Goal: Check status: Check status

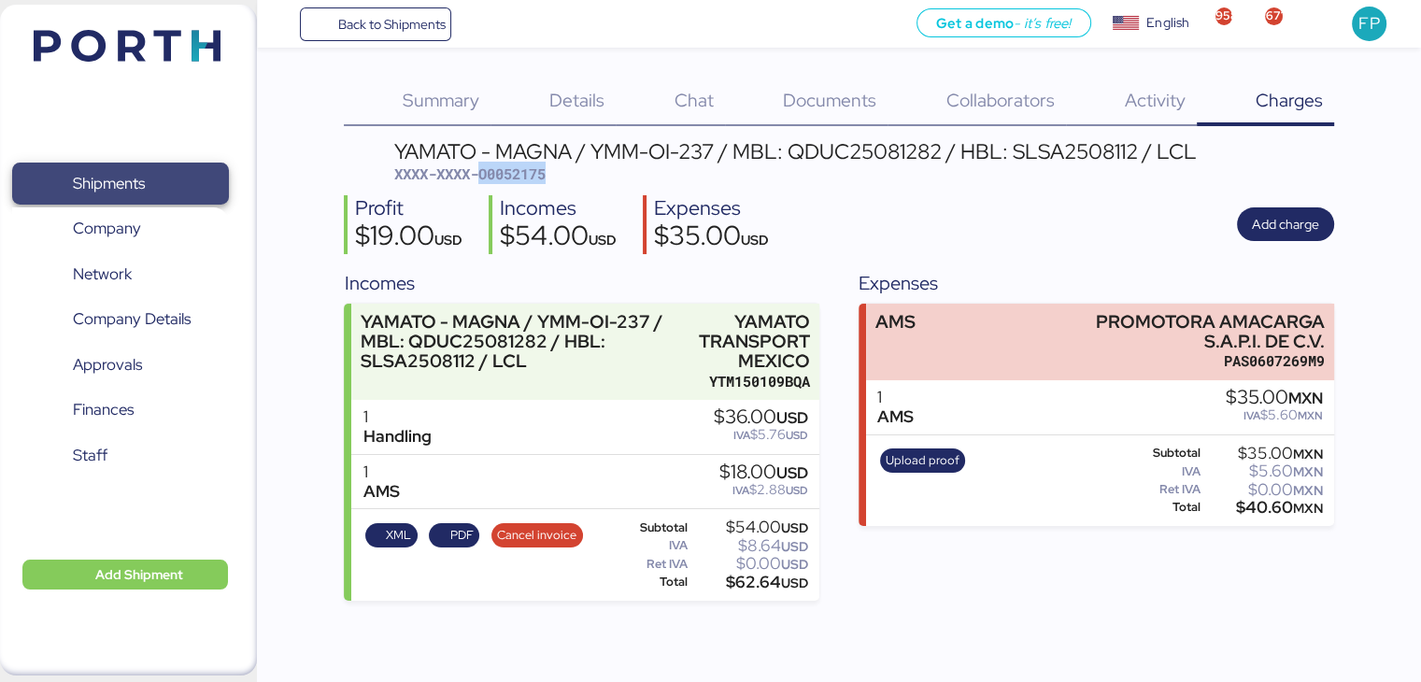
click at [102, 177] on span "Shipments" at bounding box center [109, 183] width 72 height 27
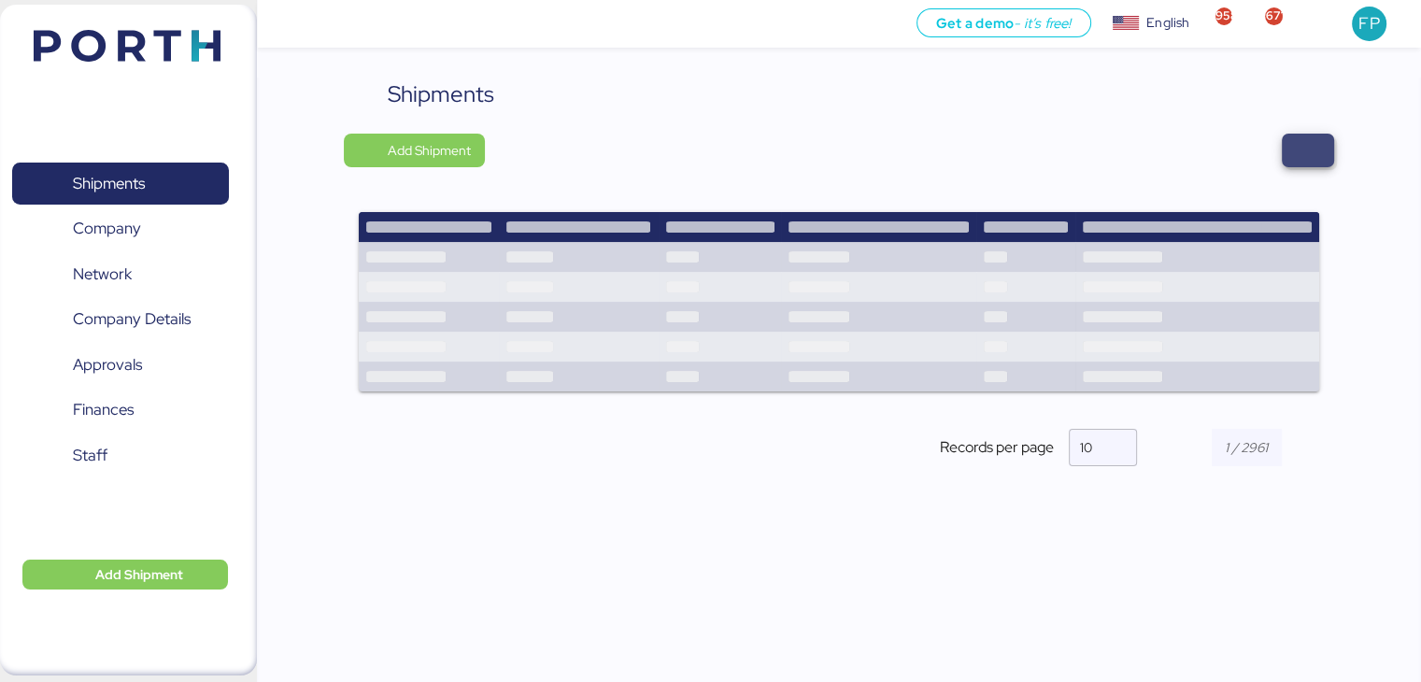
click at [1312, 153] on span "button" at bounding box center [1308, 150] width 22 height 26
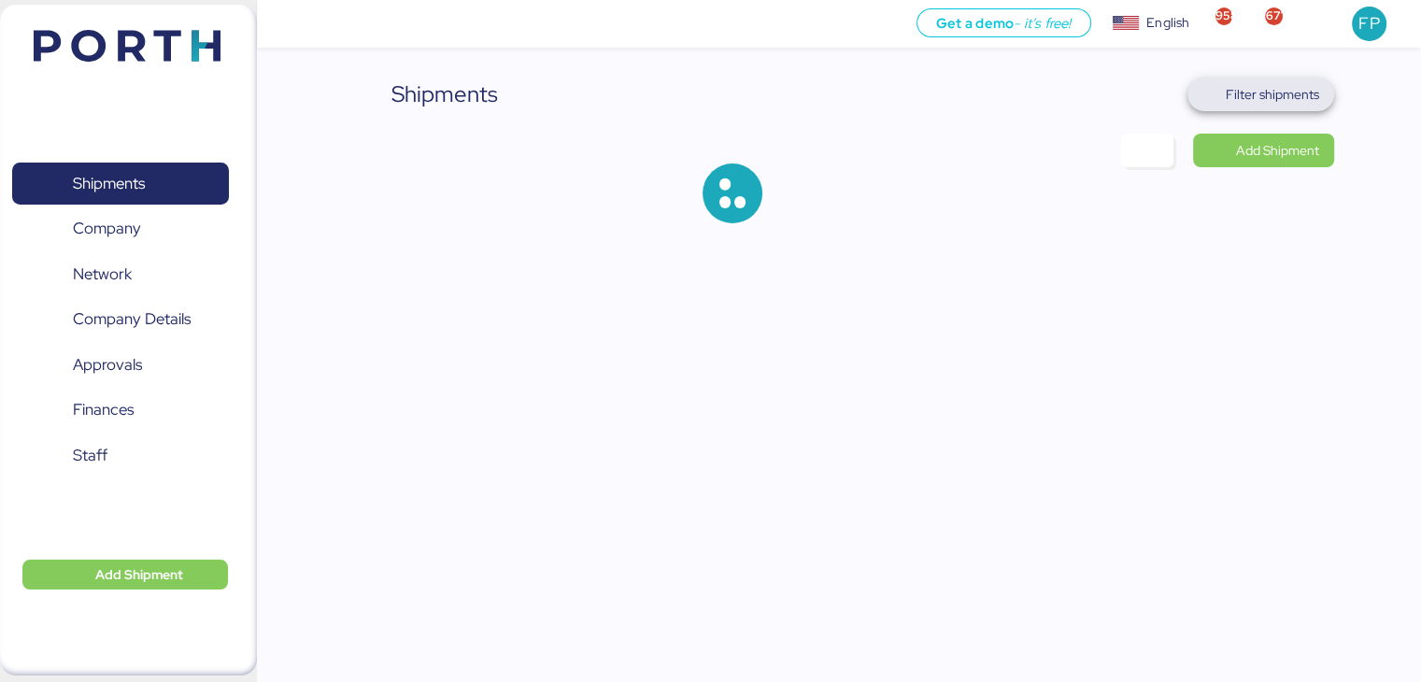
click at [1279, 99] on span "Filter shipments" at bounding box center [1272, 94] width 93 height 22
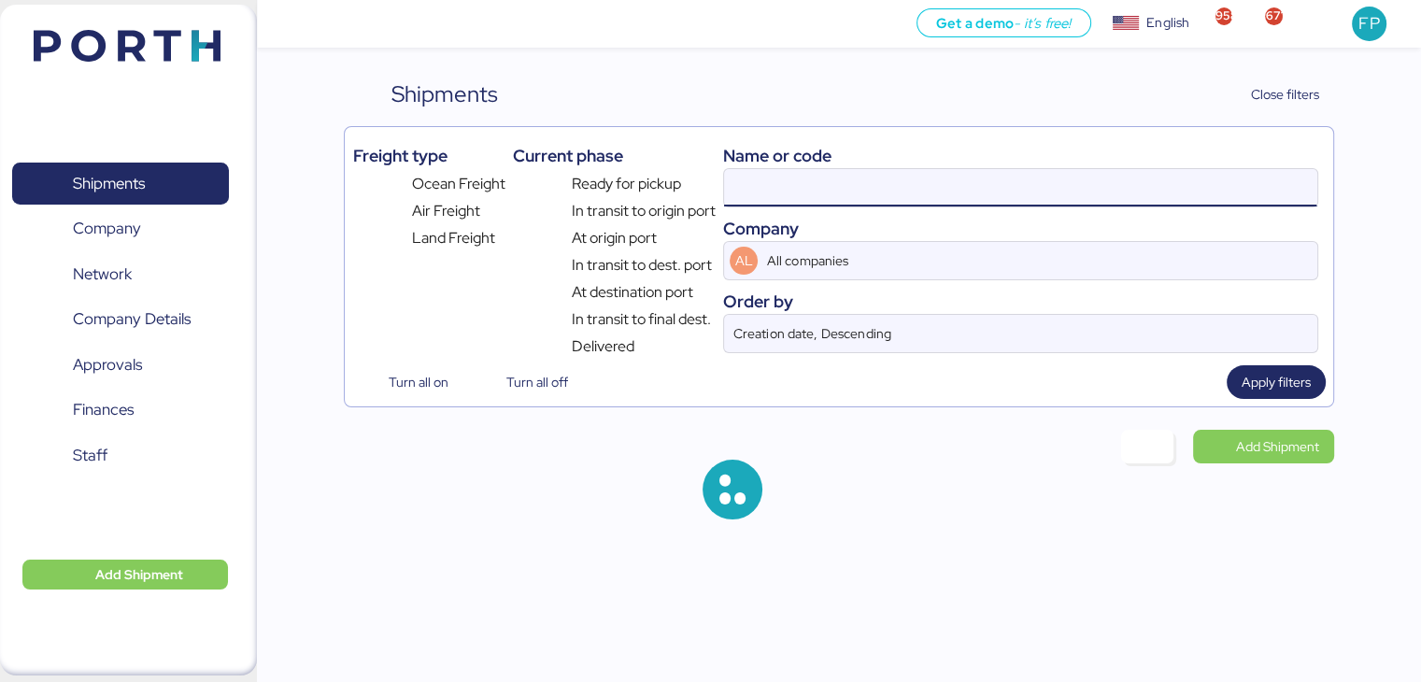
click at [791, 188] on input at bounding box center [1020, 187] width 592 height 37
click at [769, 184] on input at bounding box center [1020, 187] width 592 height 37
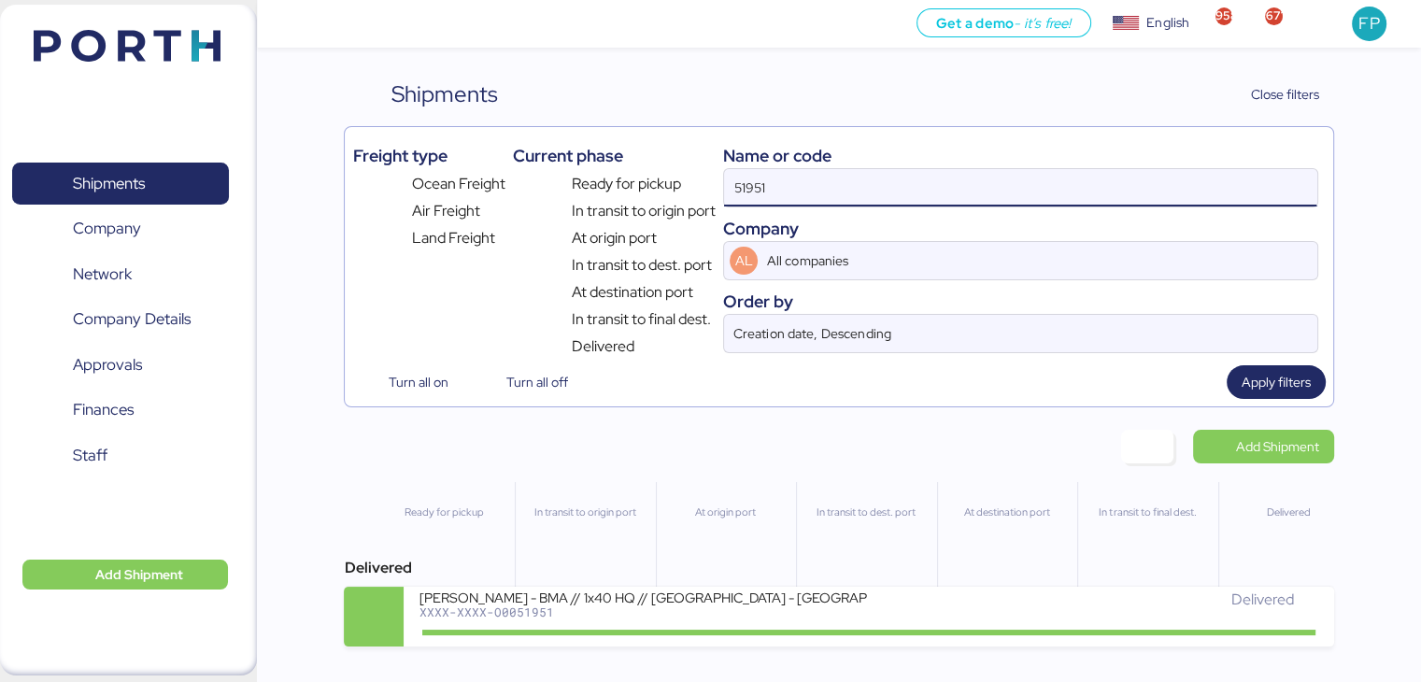
click at [770, 185] on input "51951" at bounding box center [1020, 187] width 592 height 37
paste input "O0051768"
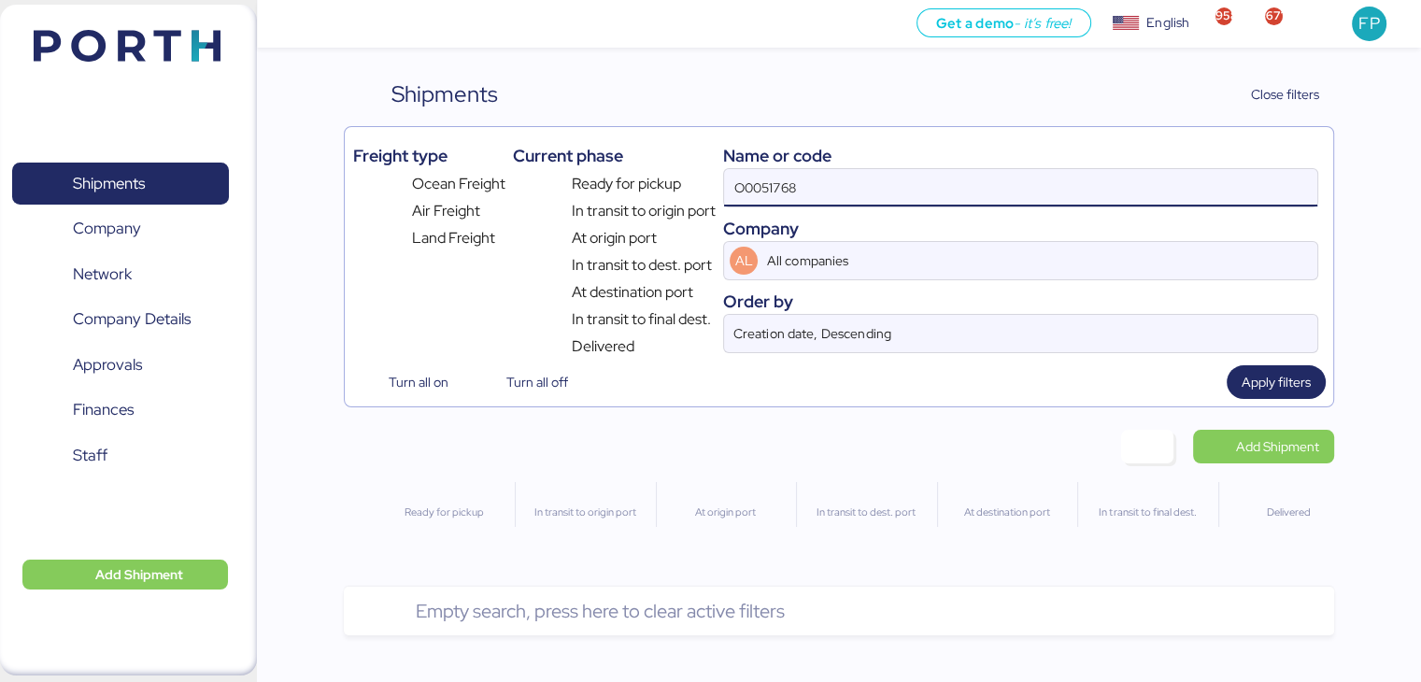
click at [743, 189] on input "O0051768" at bounding box center [1020, 187] width 592 height 37
click at [740, 189] on input "O0051768" at bounding box center [1020, 187] width 592 height 37
type input "O0051768"
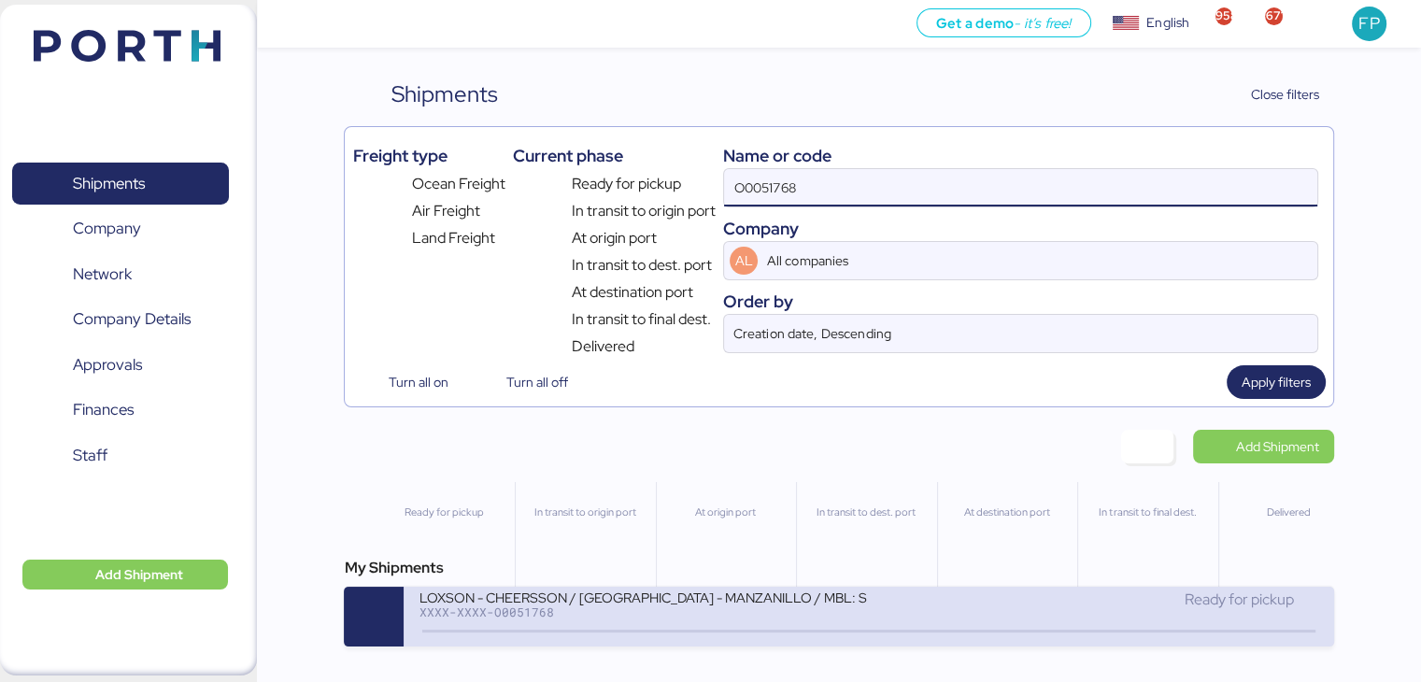
click at [738, 614] on div "XXXX-XXXX-O0051768" at bounding box center [643, 612] width 449 height 13
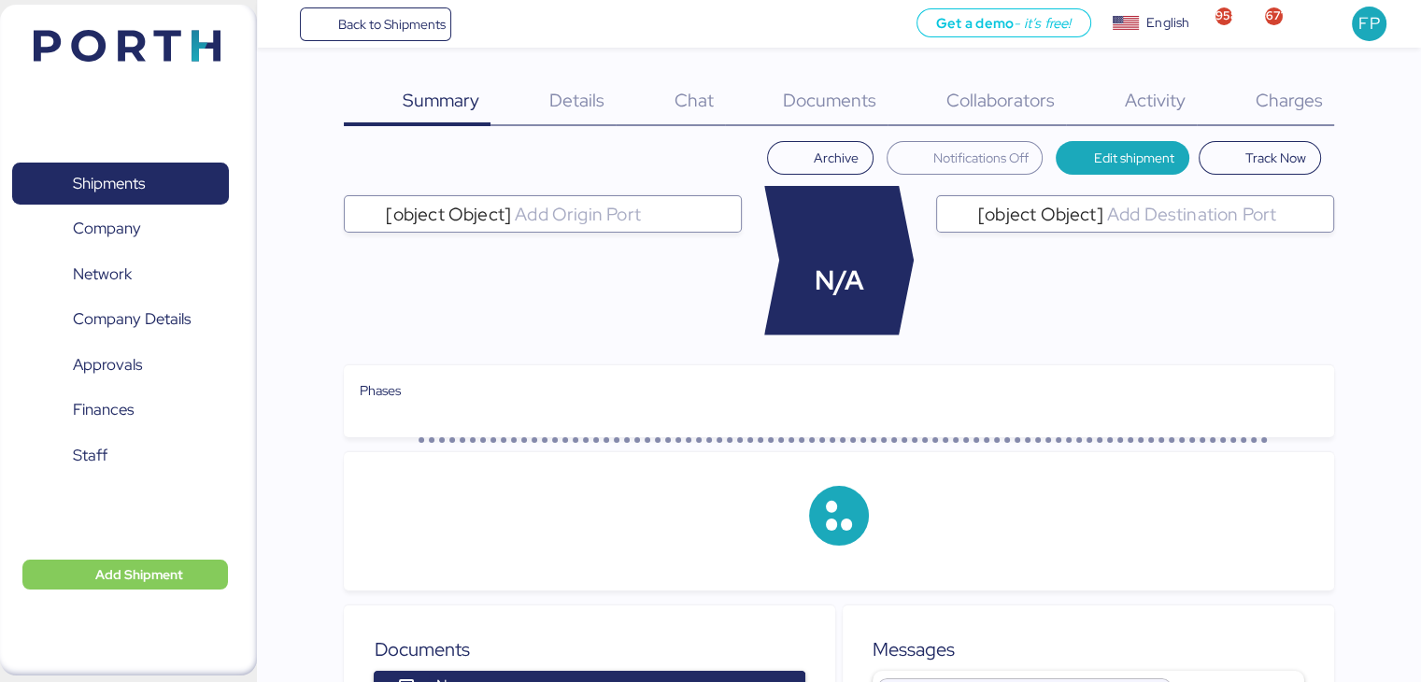
click at [1302, 117] on div "Charges 0" at bounding box center [1265, 102] width 137 height 49
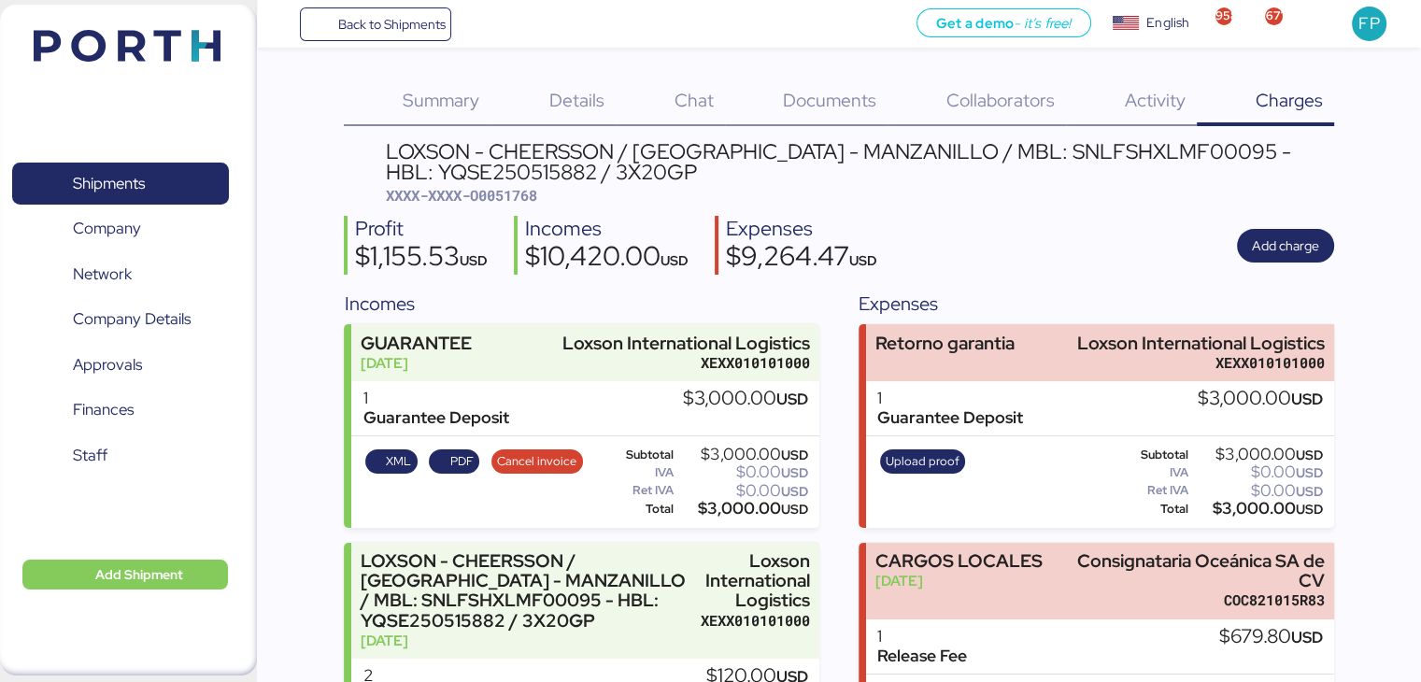
click at [1006, 153] on div "LOXSON - CHEERSSON / SHANGHAI - MANZANILLO / MBL: SNLFSHXLMF00095 - HBL: YQSE25…" at bounding box center [860, 162] width 948 height 42
copy div "SNLFSHXLMF00095"
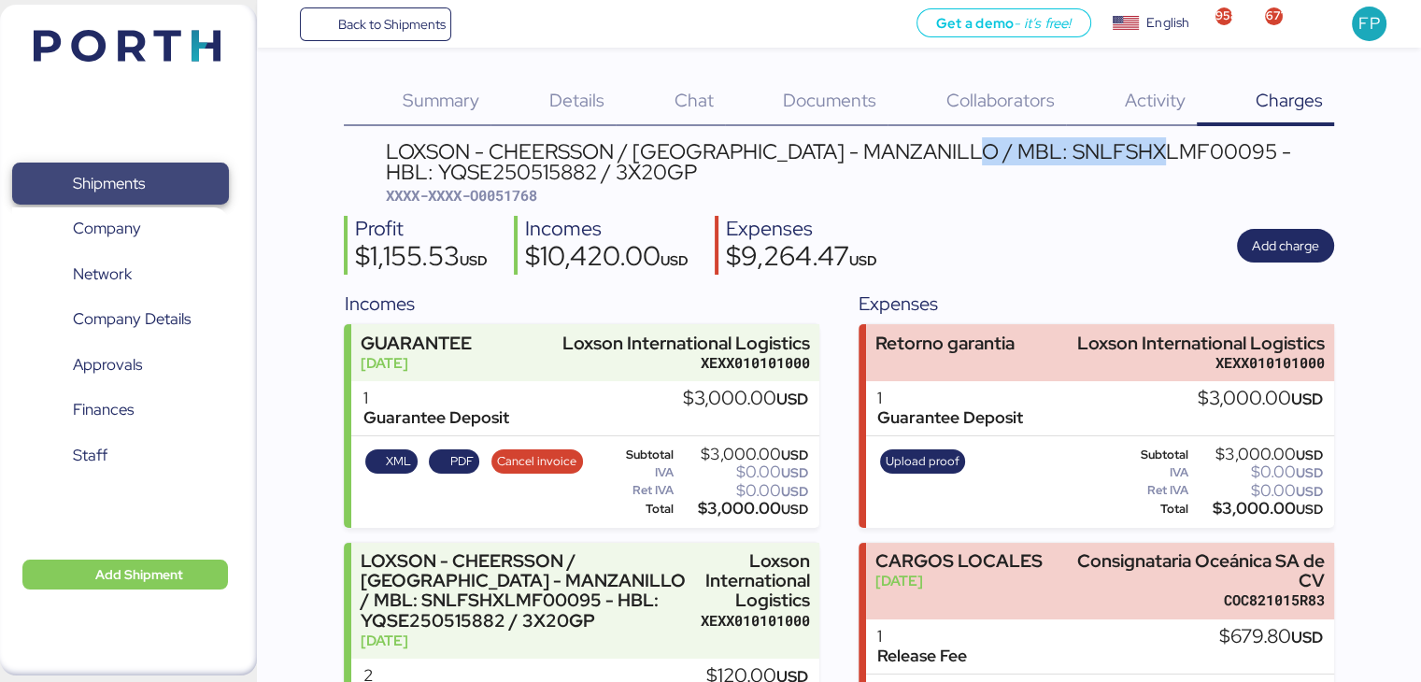
click at [187, 183] on span "Shipments" at bounding box center [120, 183] width 201 height 27
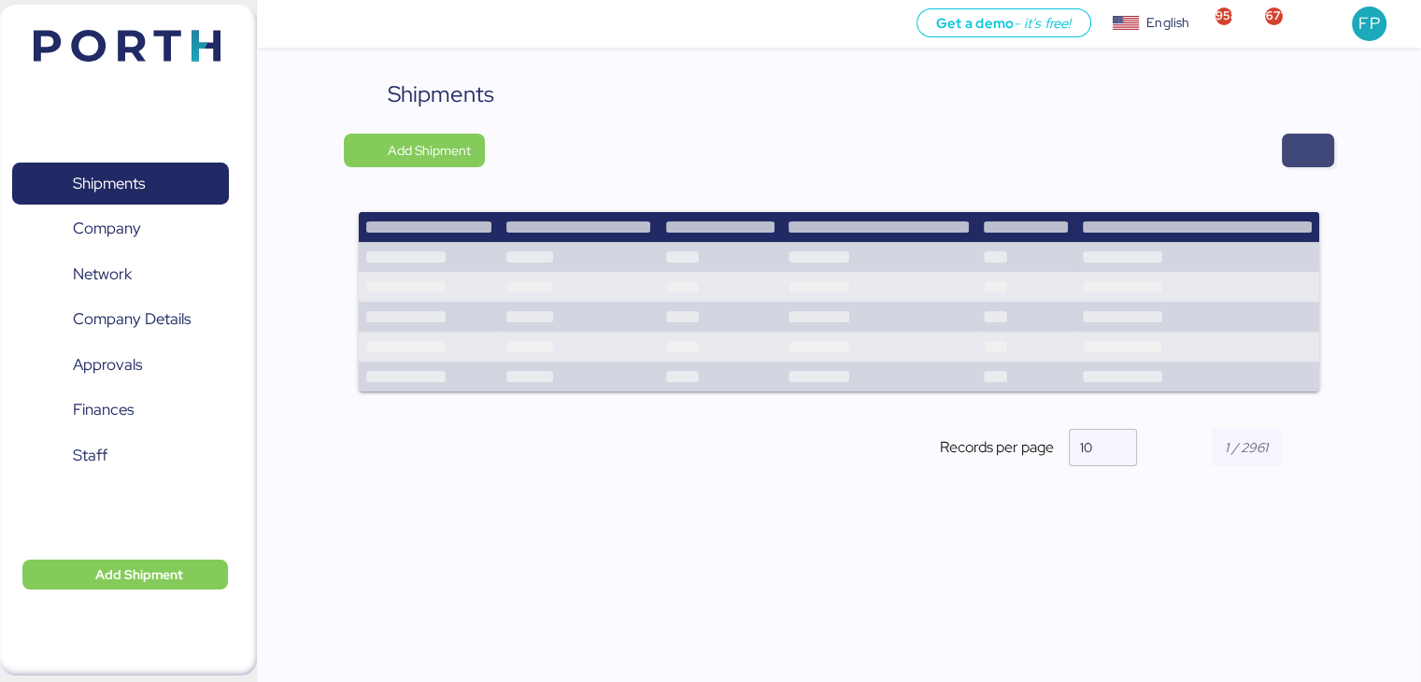
click at [1302, 161] on span "button" at bounding box center [1308, 150] width 22 height 26
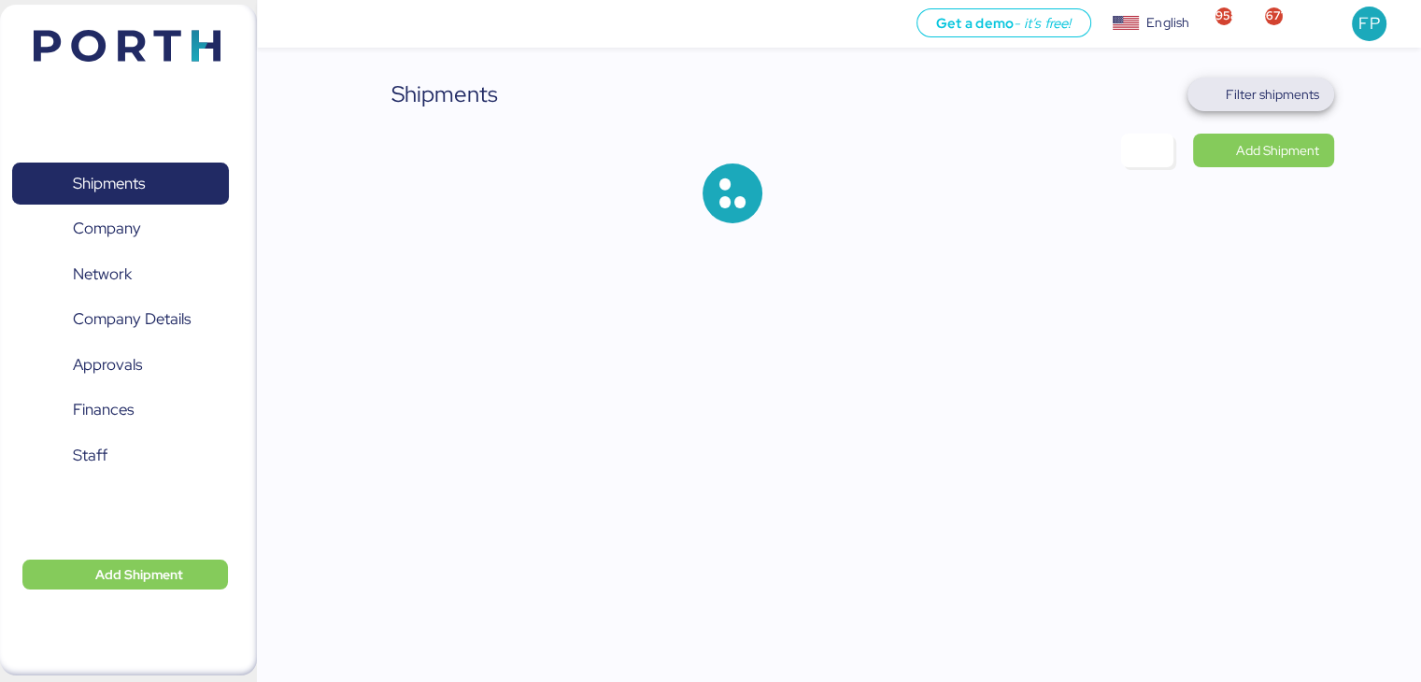
click at [1270, 85] on span "Filter shipments" at bounding box center [1272, 94] width 93 height 22
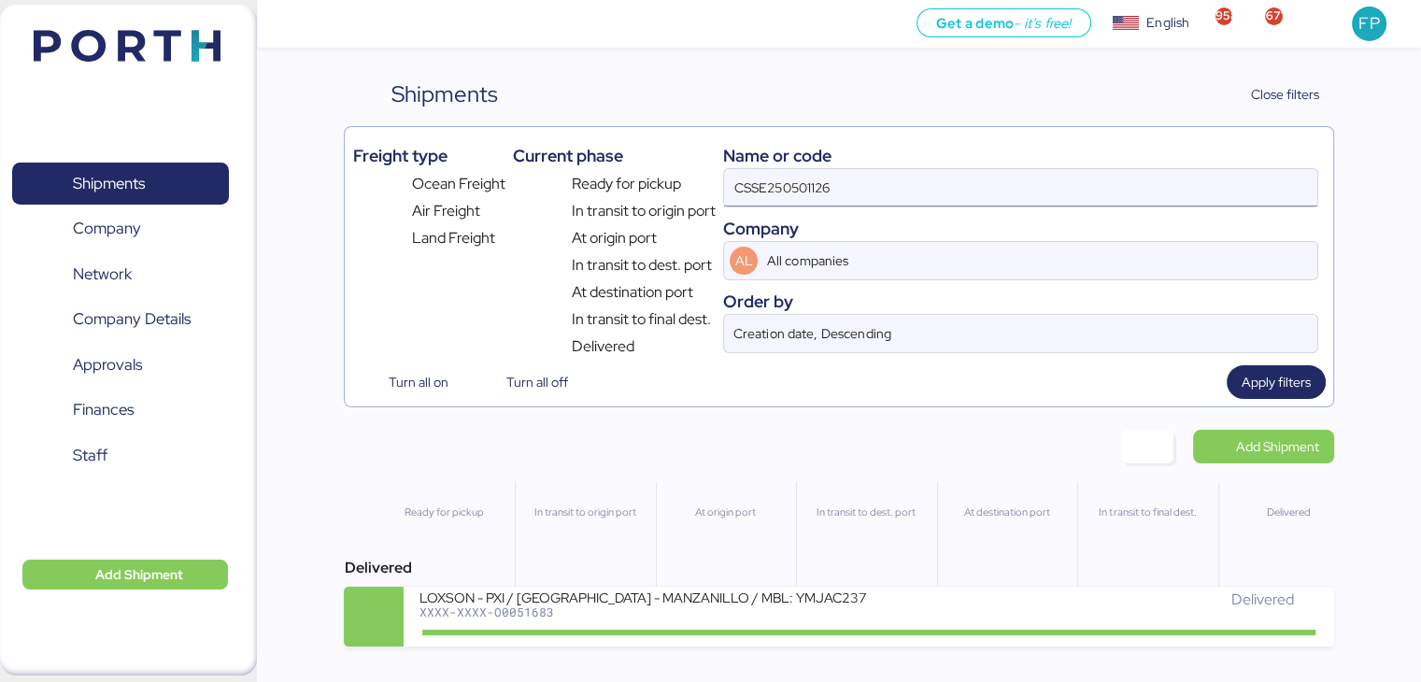
click at [736, 198] on input "CSSE250501126" at bounding box center [1020, 187] width 592 height 37
paste input "O0046041"
type input "O0046041"
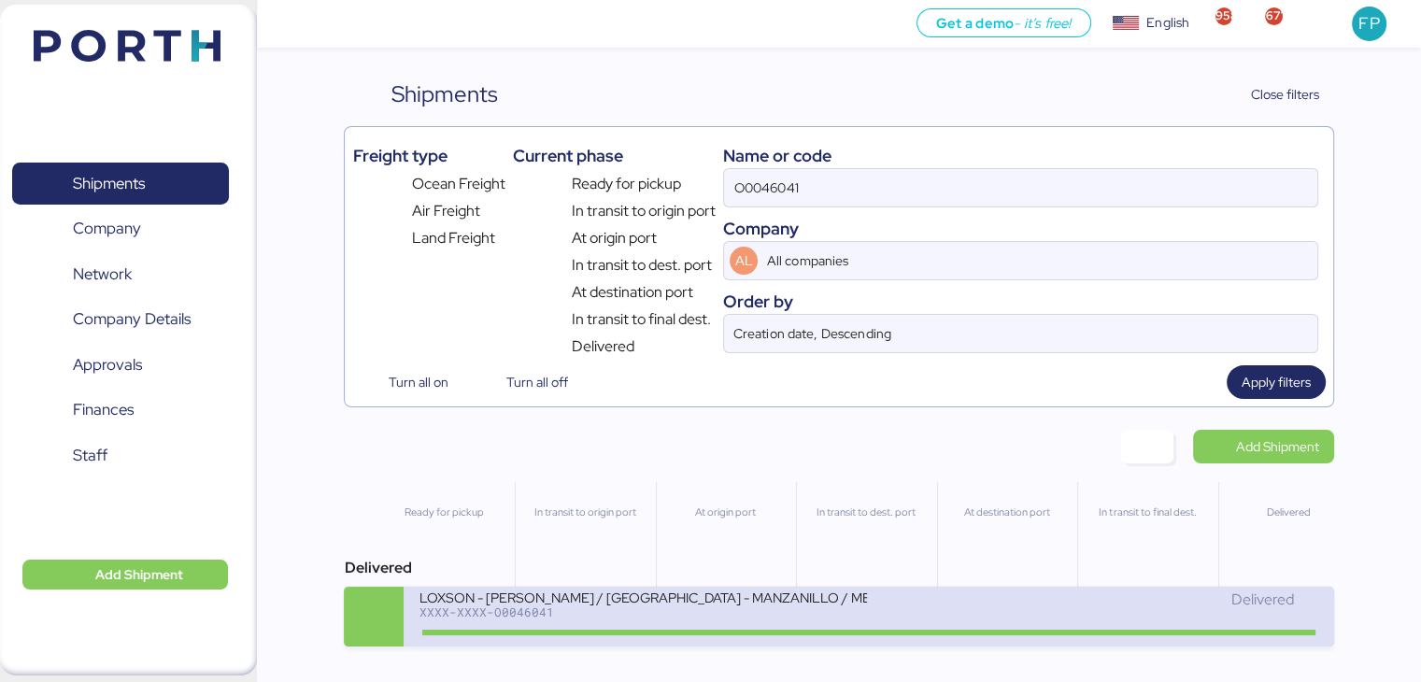
click at [661, 616] on div "XXXX-XXXX-O0046041" at bounding box center [643, 612] width 449 height 13
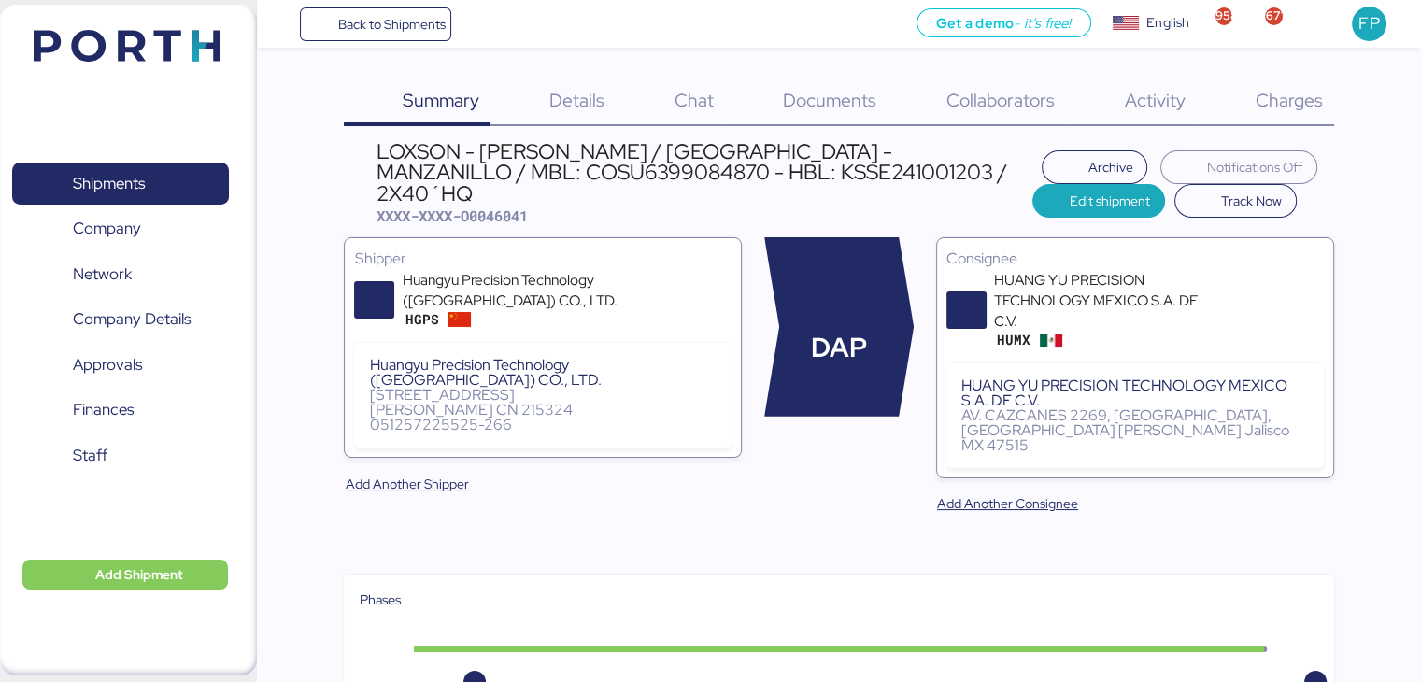
click at [1301, 109] on span "Charges" at bounding box center [1288, 100] width 67 height 24
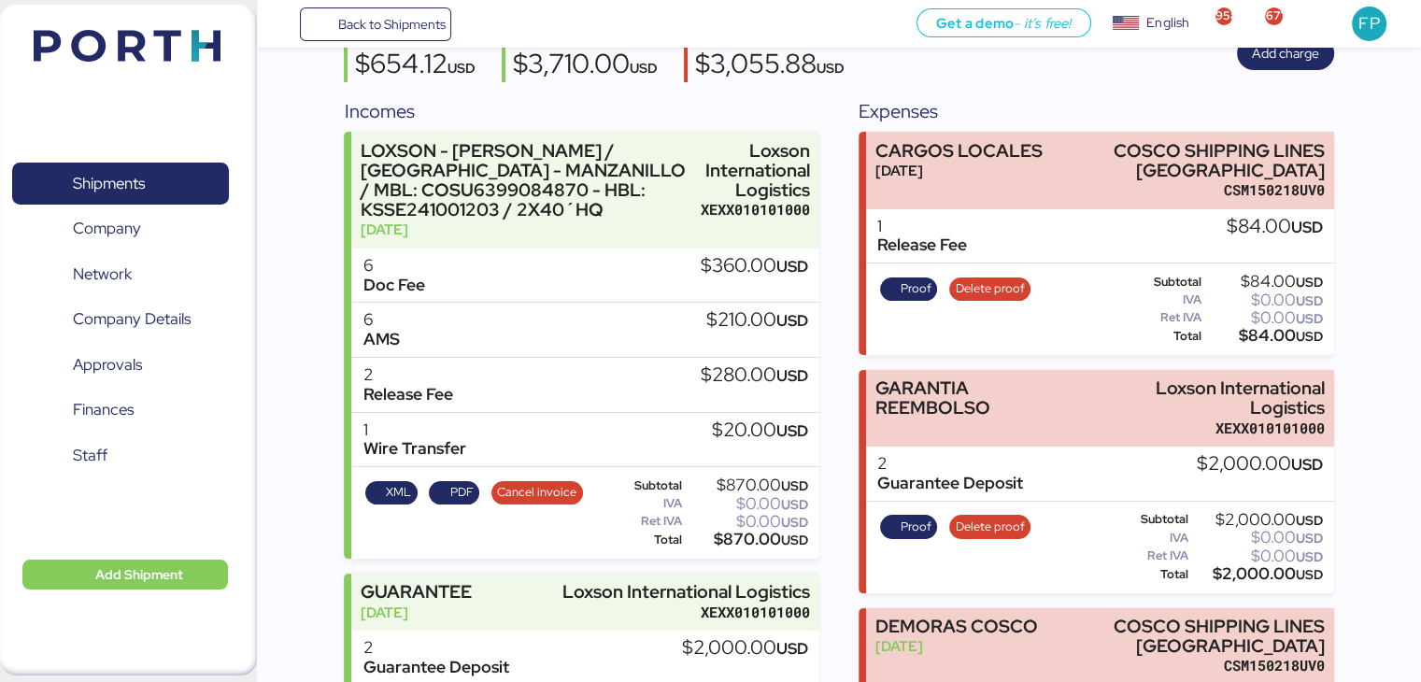
scroll to position [1, 0]
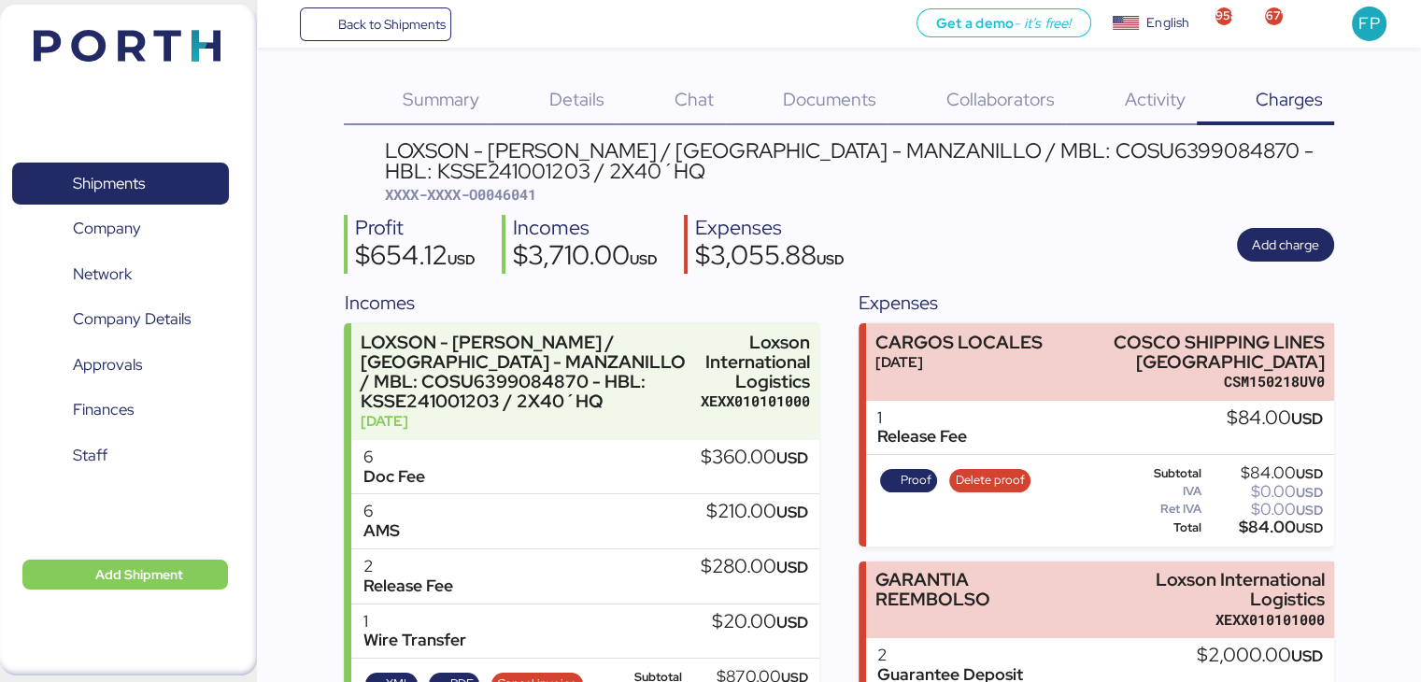
click at [519, 199] on span "XXXX-XXXX-O0046041" at bounding box center [460, 194] width 151 height 19
copy span "O0046041"
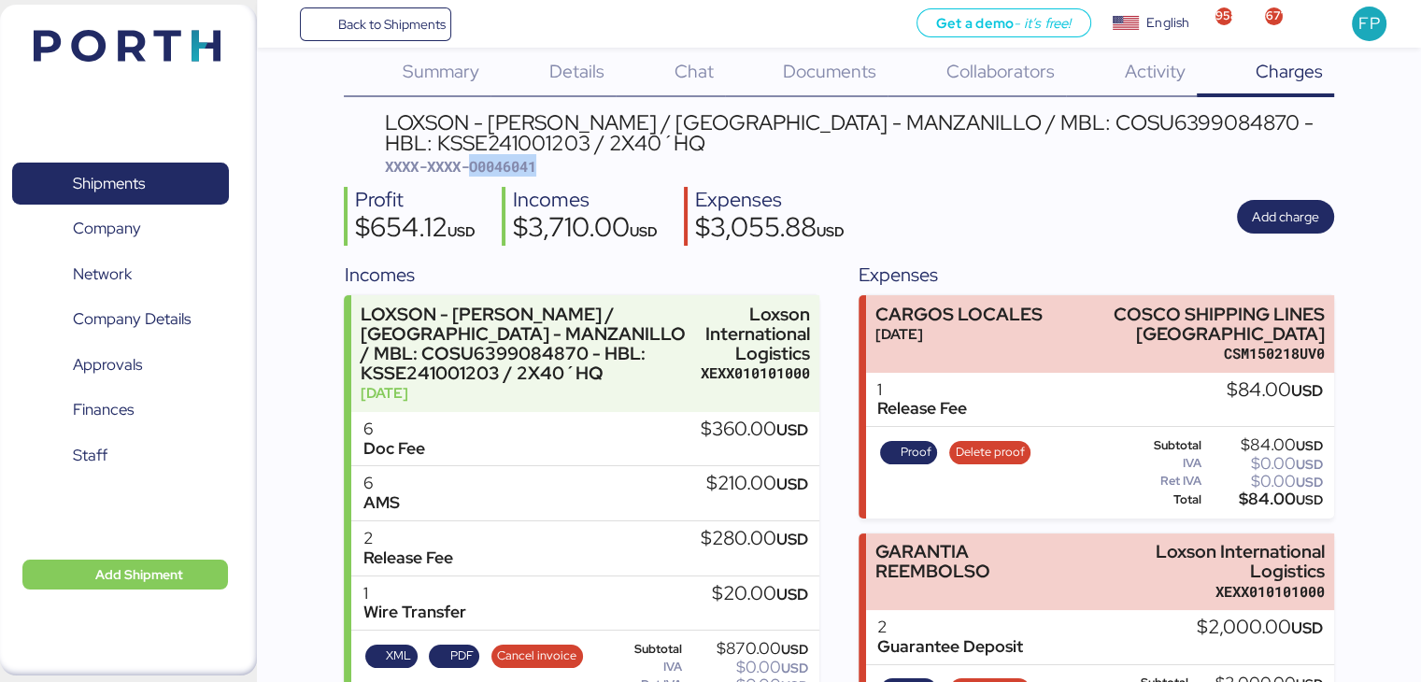
scroll to position [0, 0]
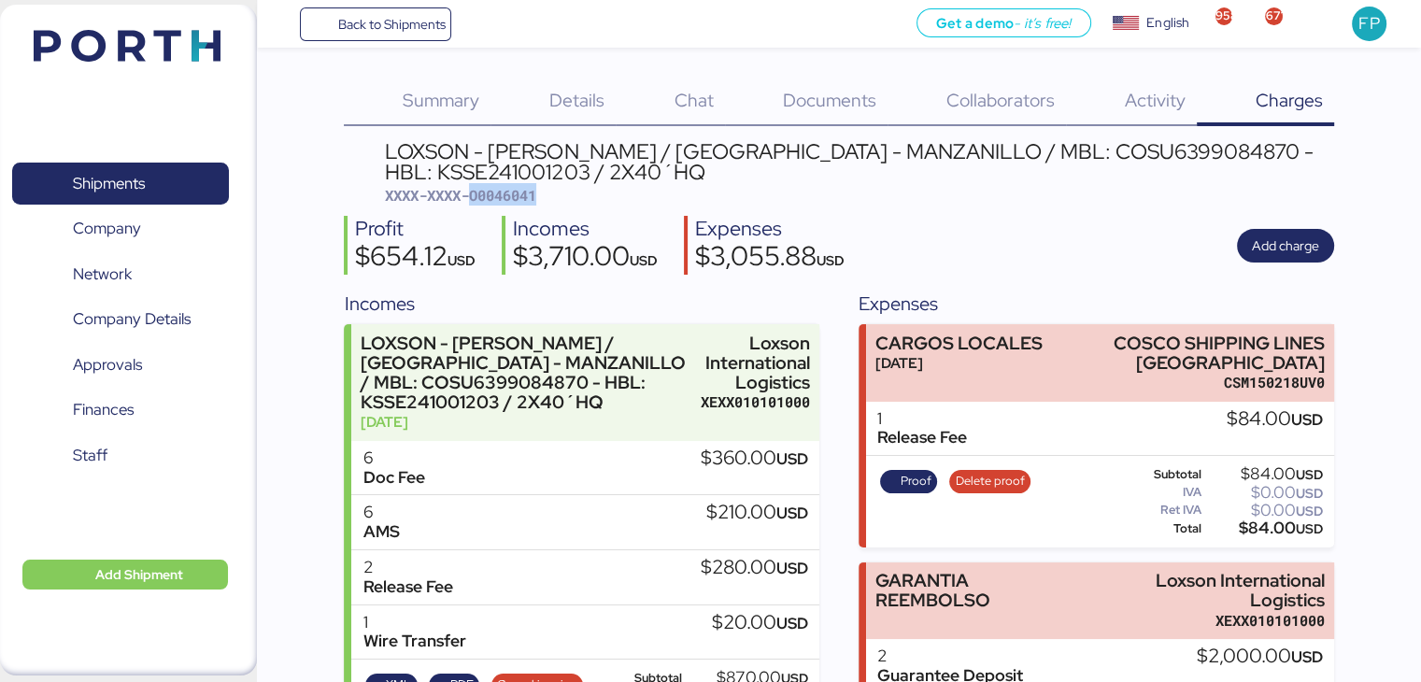
click at [999, 161] on div "LOXSON - HUANG YU / SHANGHAI - MANZANILLO / MBL: COSU6399084870 - HBL: KSSE2410…" at bounding box center [859, 162] width 949 height 42
click at [999, 162] on div "LOXSON - HUANG YU / SHANGHAI - MANZANILLO / MBL: COSU6399084870 - HBL: KSSE2410…" at bounding box center [859, 162] width 949 height 42
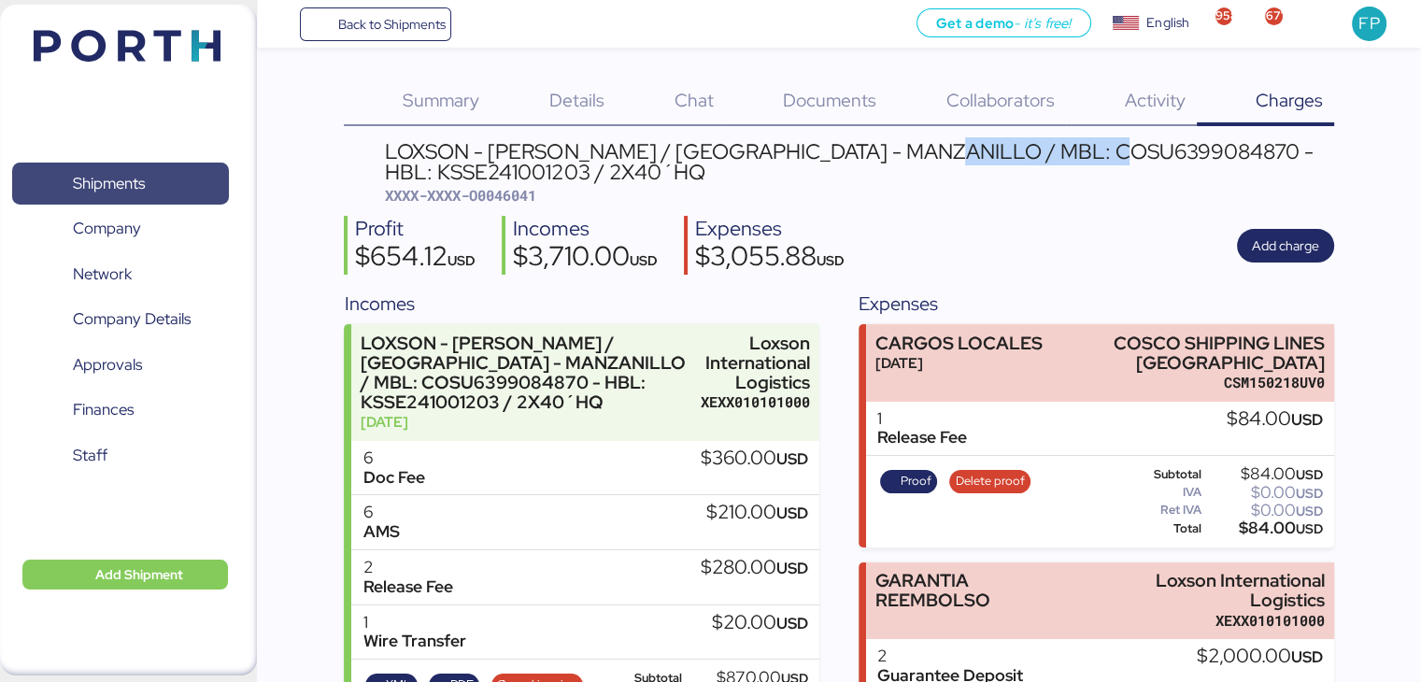
copy div "COSU6399084870"
click at [1074, 156] on div "LOXSON - HUANG YU / SHANGHAI - MANZANILLO / MBL: COSU6399084870 - HBL: KSSE2410…" at bounding box center [859, 162] width 949 height 42
click at [1073, 154] on div "LOXSON - HUANG YU / SHANGHAI - MANZANILLO / MBL: COSU6399084870 - HBL: KSSE2410…" at bounding box center [859, 162] width 949 height 42
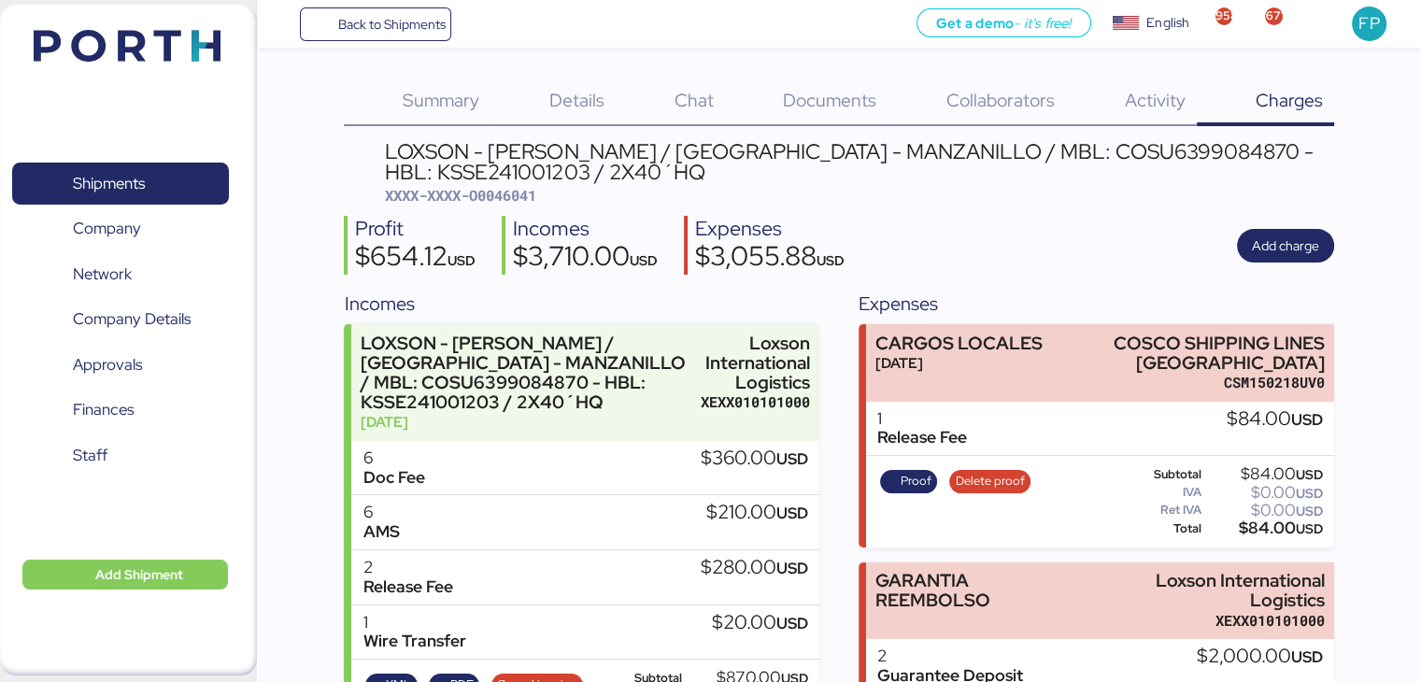
click at [1091, 147] on div "LOXSON - HUANG YU / SHANGHAI - MANZANILLO / MBL: COSU6399084870 - HBL: KSSE2410…" at bounding box center [859, 162] width 949 height 42
copy div "COSU6399084870"
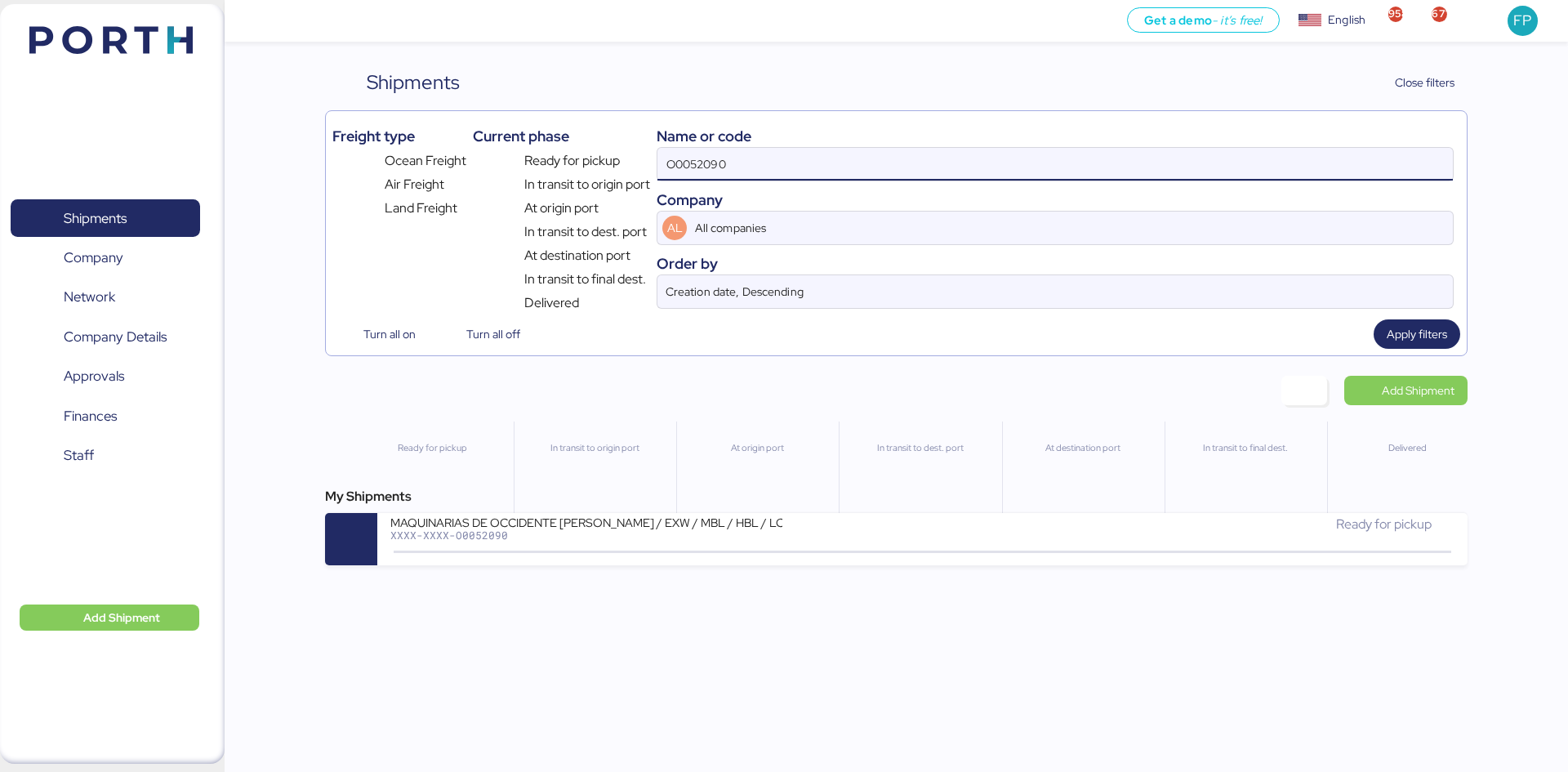
click at [704, 150] on input "O0052090" at bounding box center [1055, 163] width 795 height 32
type input "O0044746"
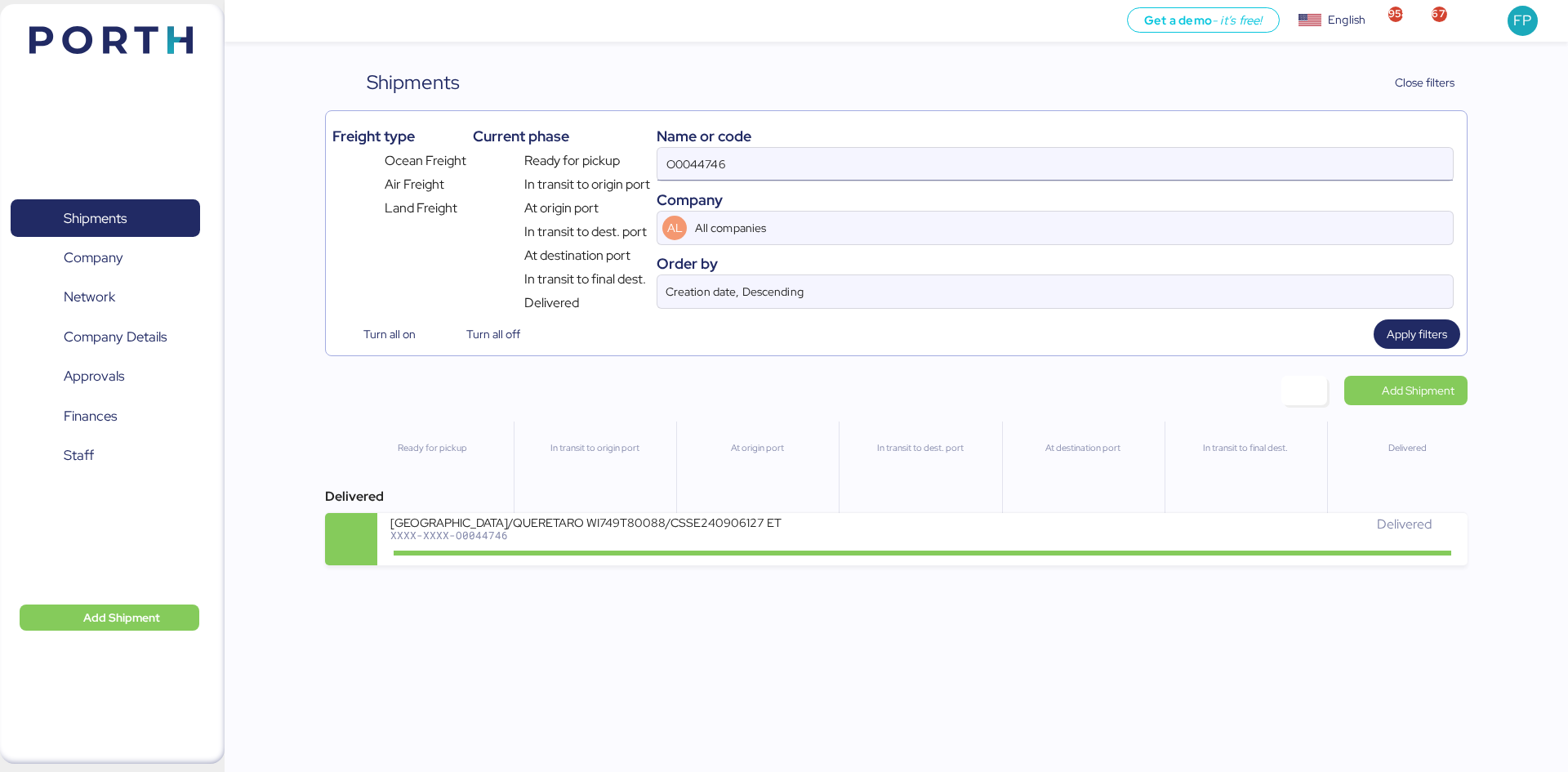
click at [697, 168] on input "O0044746" at bounding box center [1055, 163] width 795 height 32
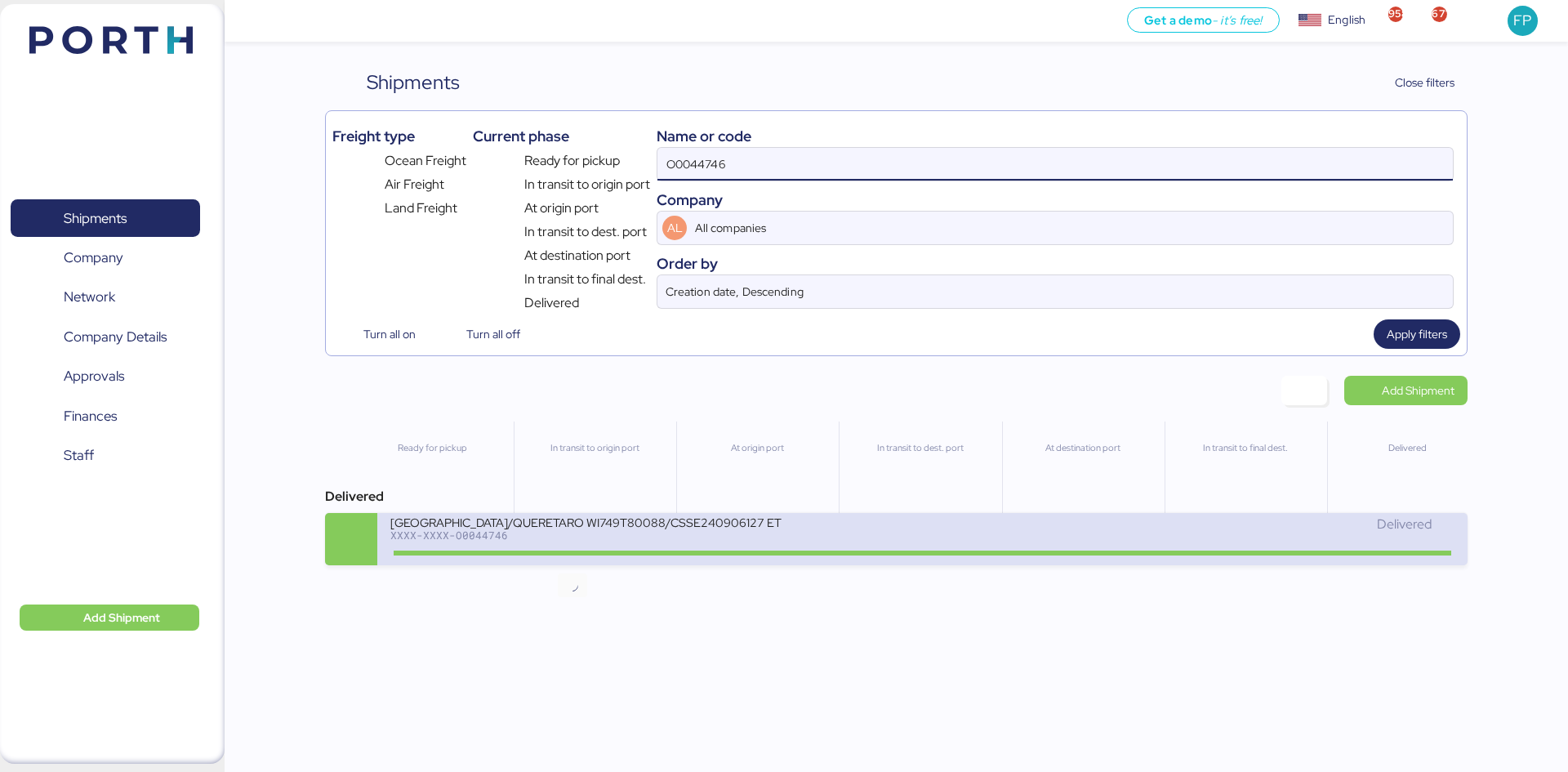
click at [610, 545] on icon at bounding box center [572, 552] width 79 height 18
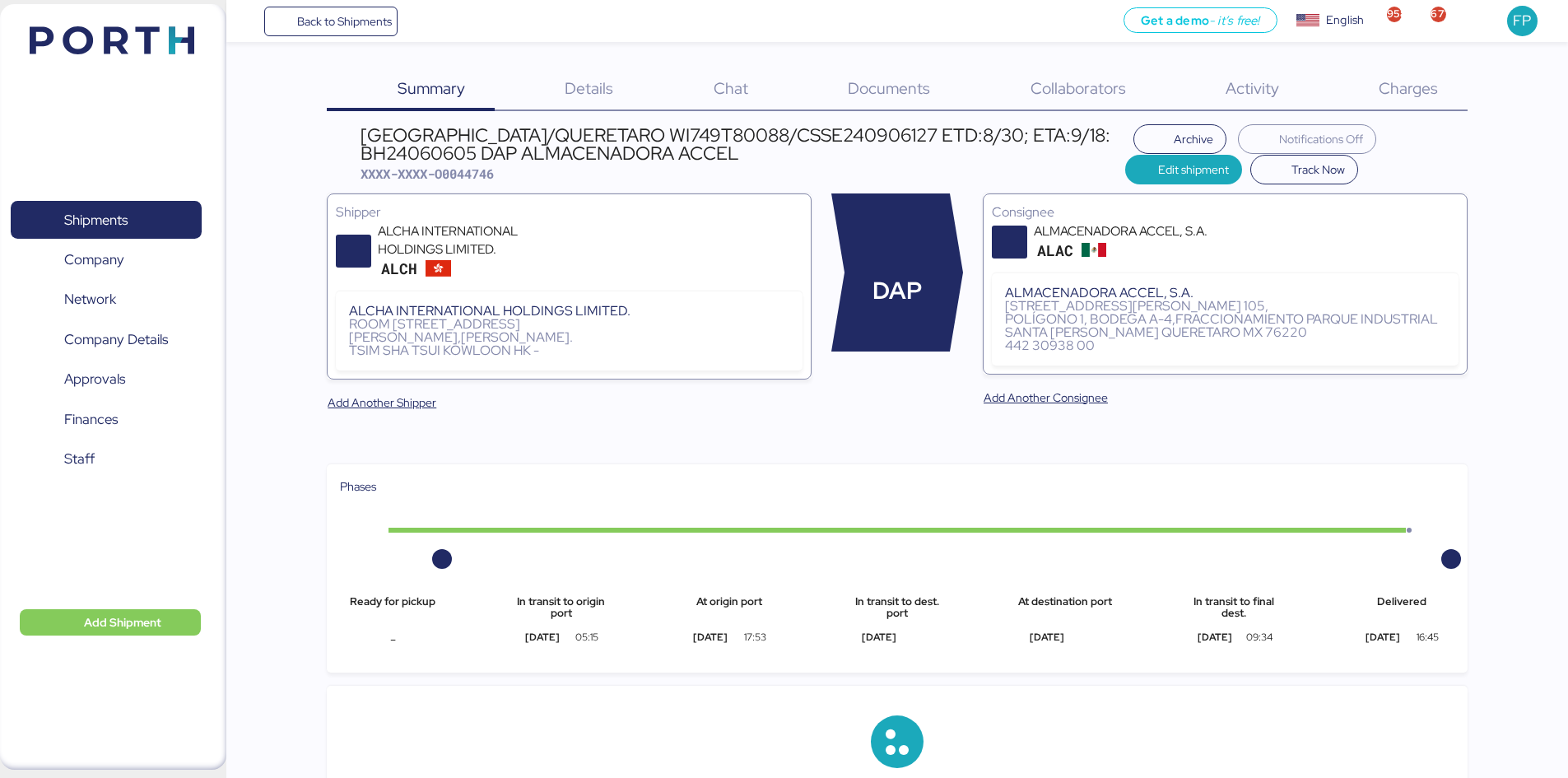
click at [1406, 106] on div "Charges 0" at bounding box center [1387, 90] width 159 height 43
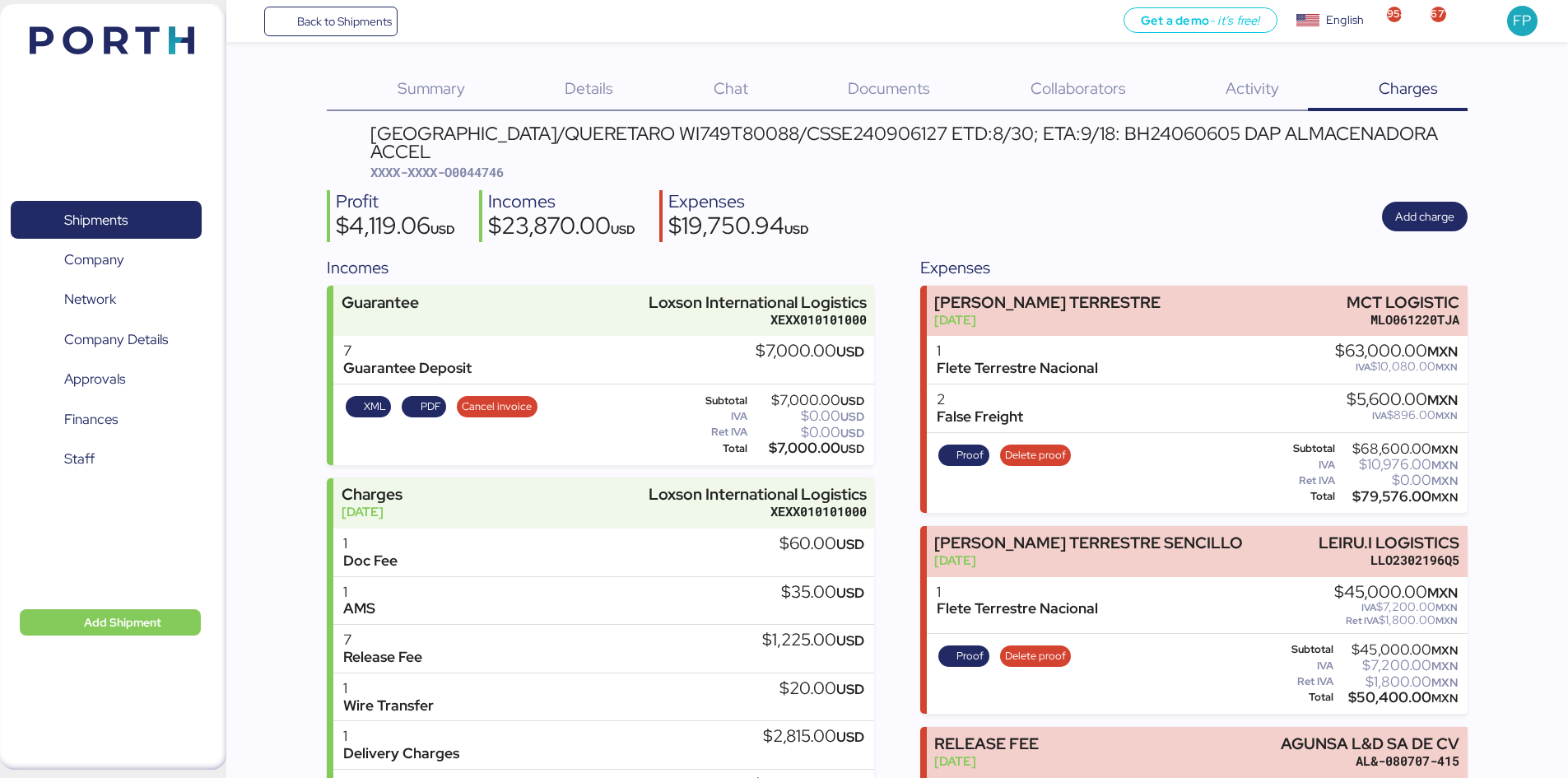
click at [459, 164] on span "XXXX-XXXX-O0044746" at bounding box center [437, 172] width 133 height 17
copy span "O0044746"
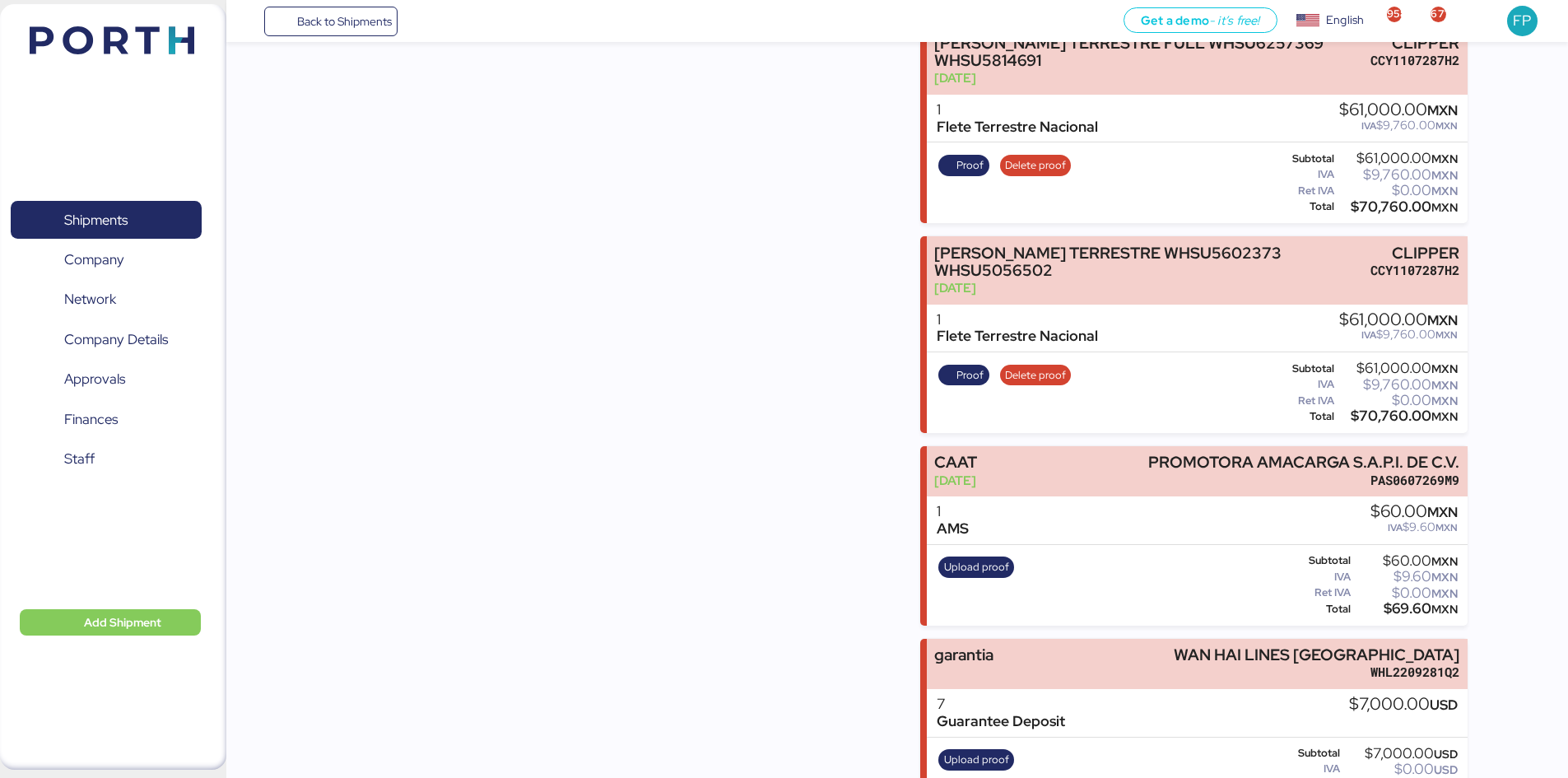
scroll to position [1277, 0]
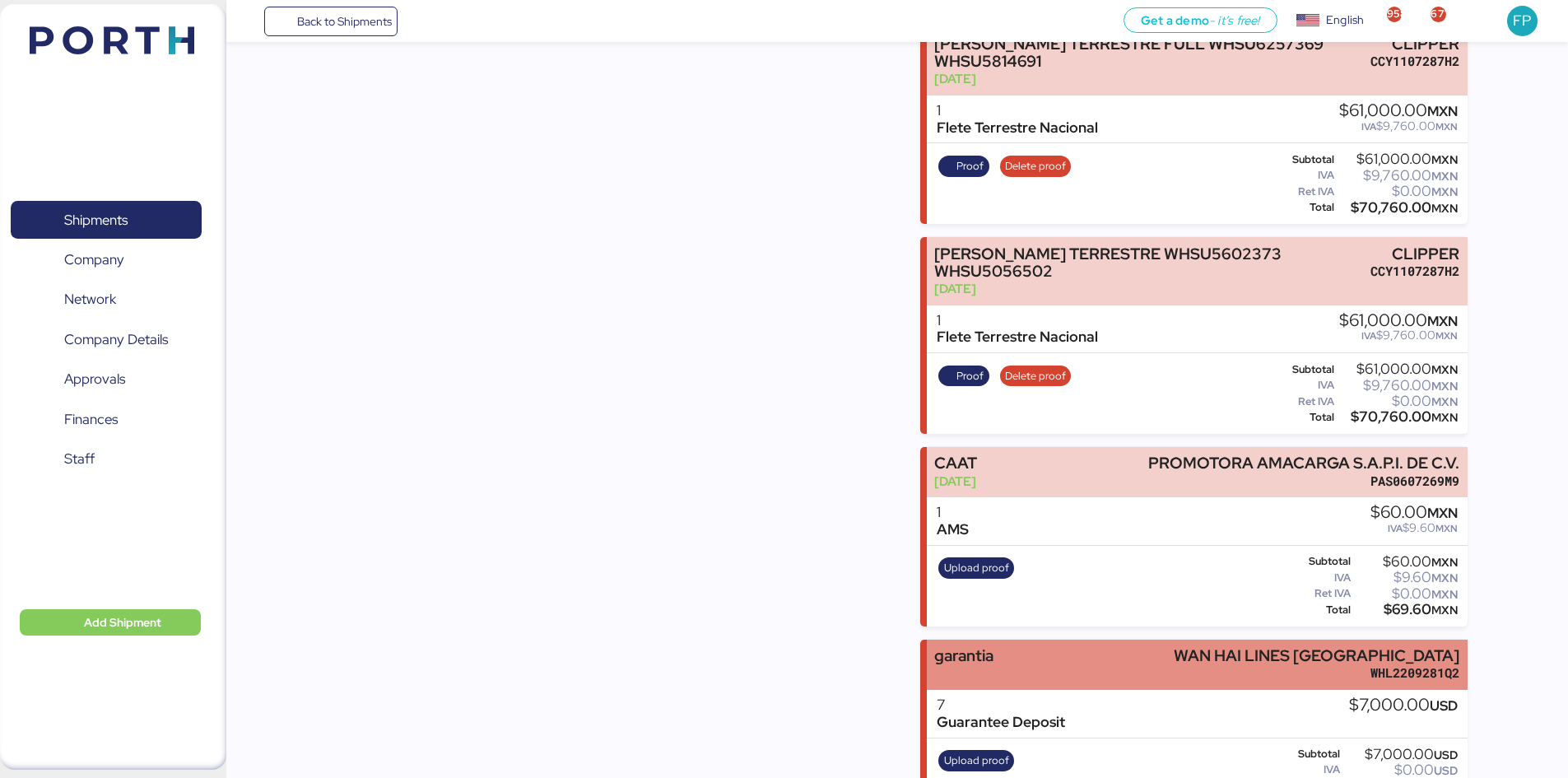
click at [1135, 640] on div "garantia WAN HAI LINES MEXICO WHL2209281Q2" at bounding box center [1197, 664] width 541 height 50
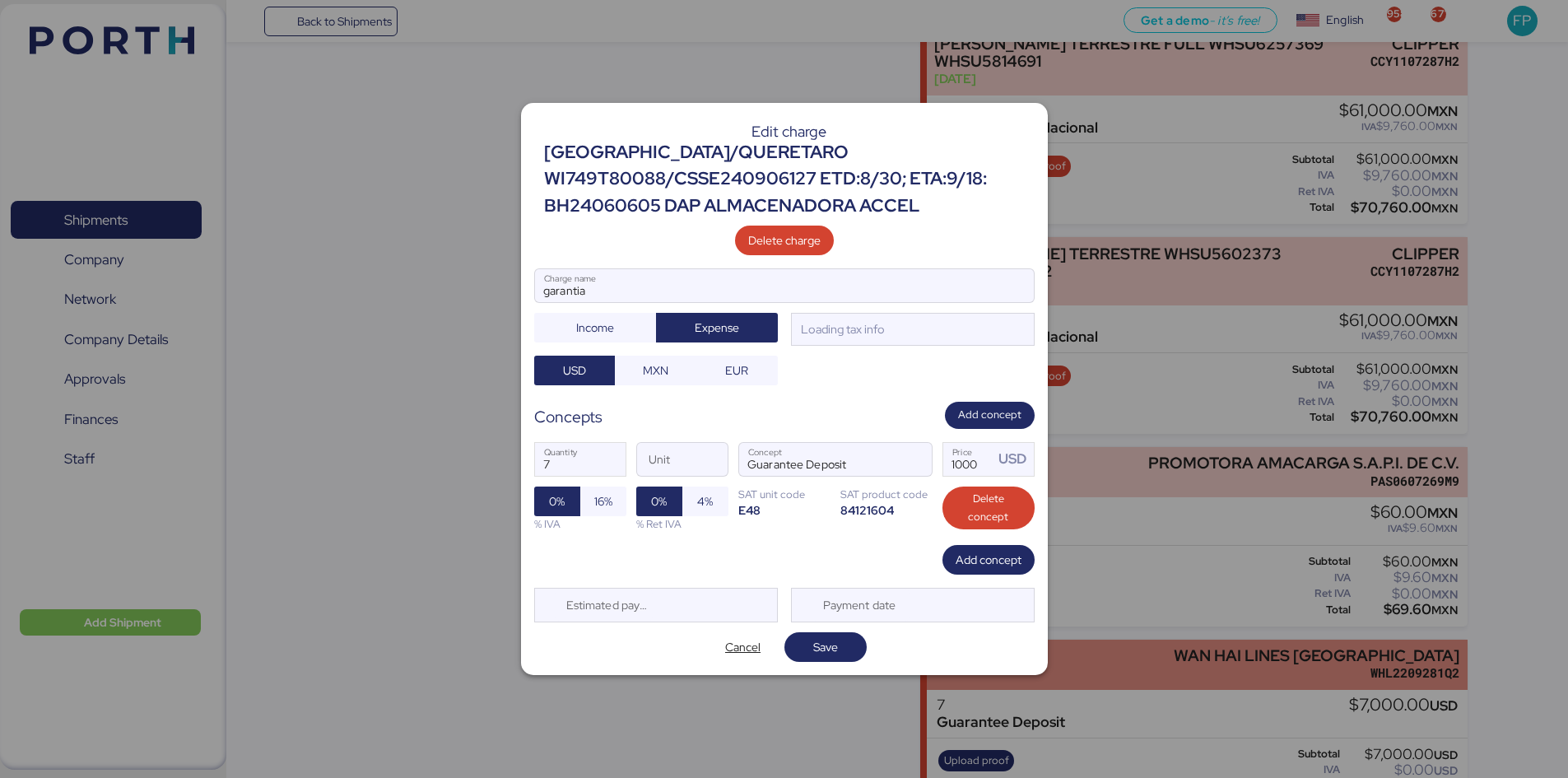
scroll to position [0, 0]
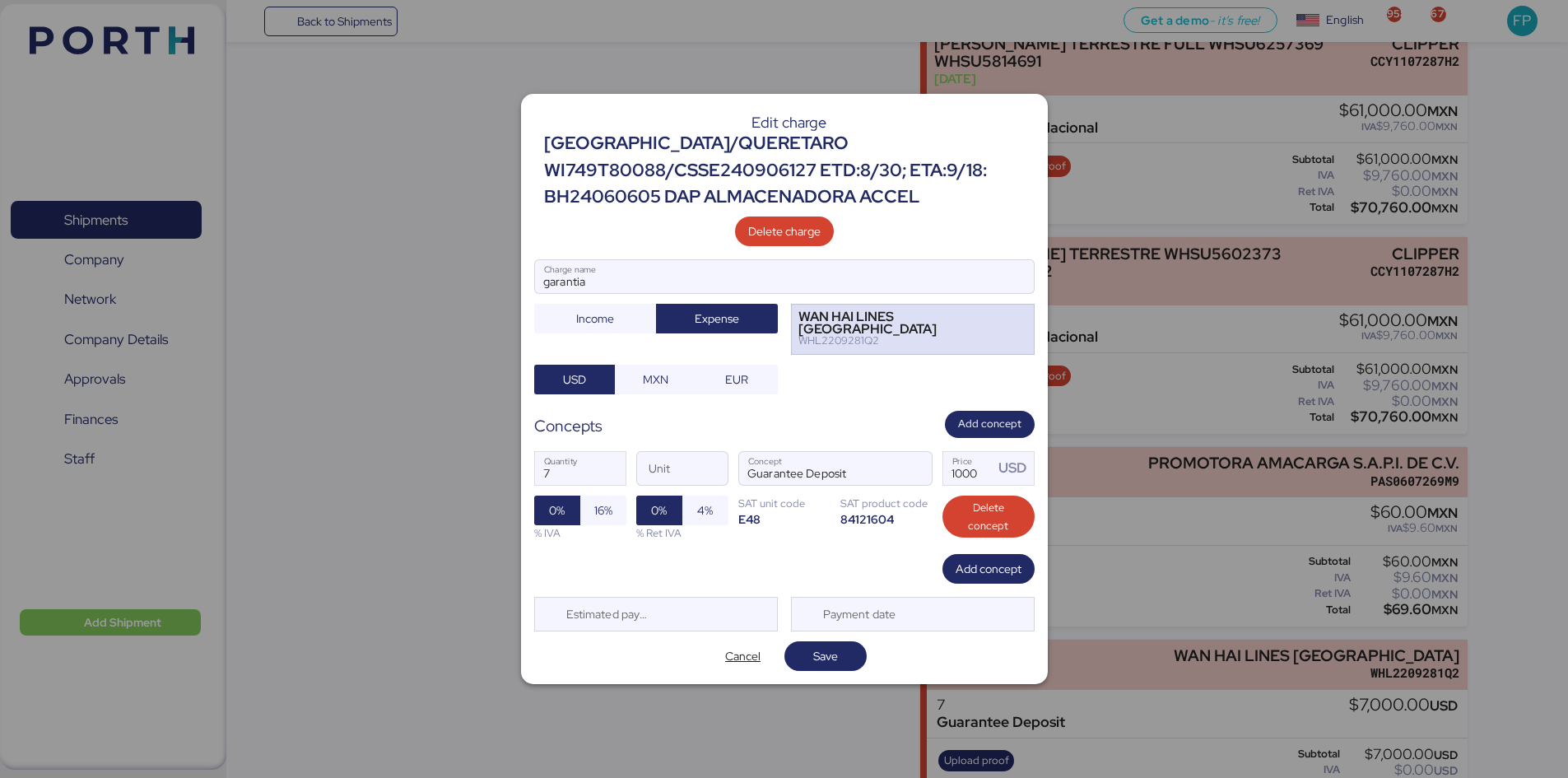
click at [910, 329] on div "WAN HAI LINES [GEOGRAPHIC_DATA]" at bounding box center [900, 322] width 205 height 24
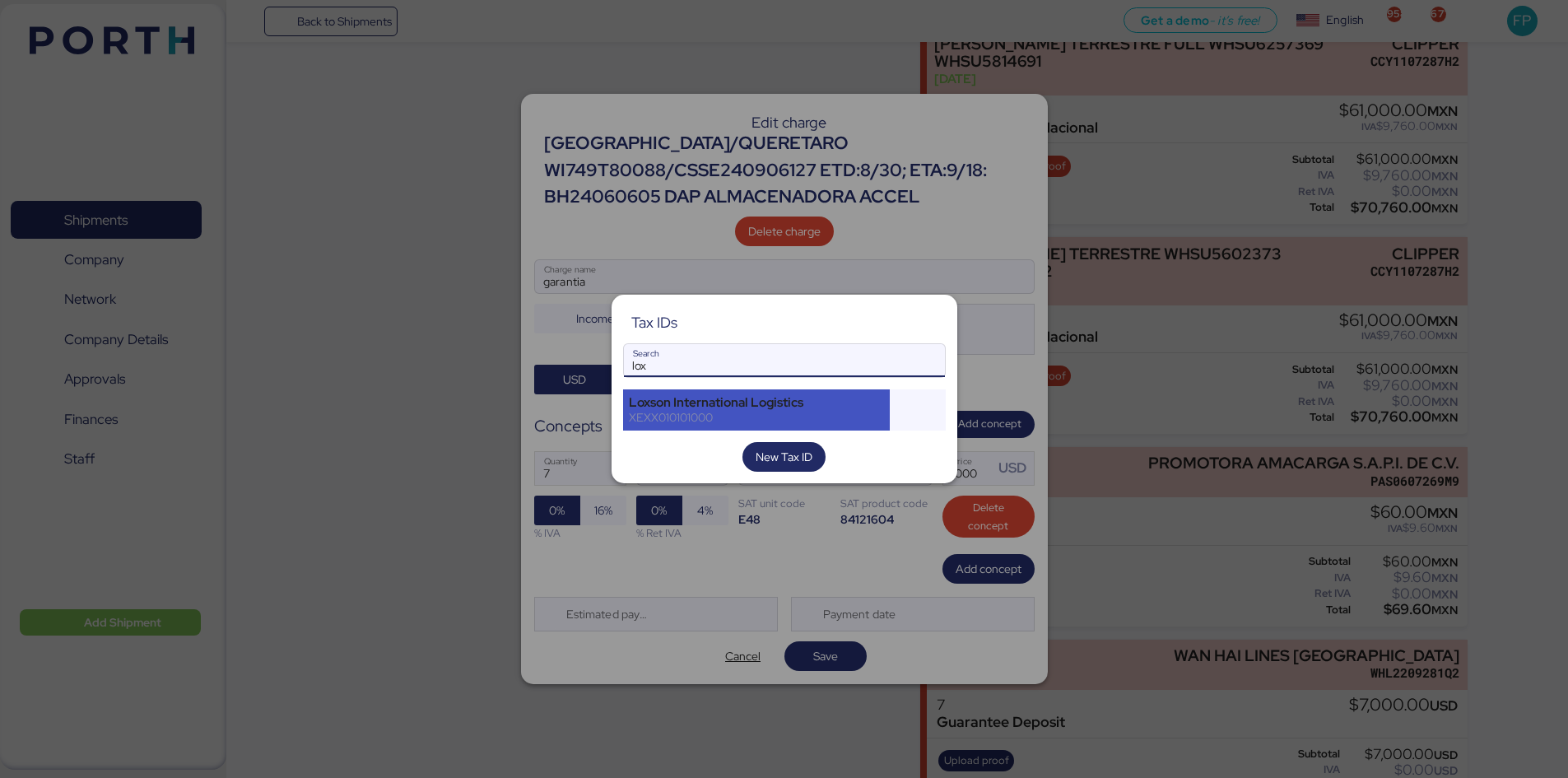
type input "lox"
click at [743, 409] on div "Loxson International Logistics" at bounding box center [757, 403] width 256 height 15
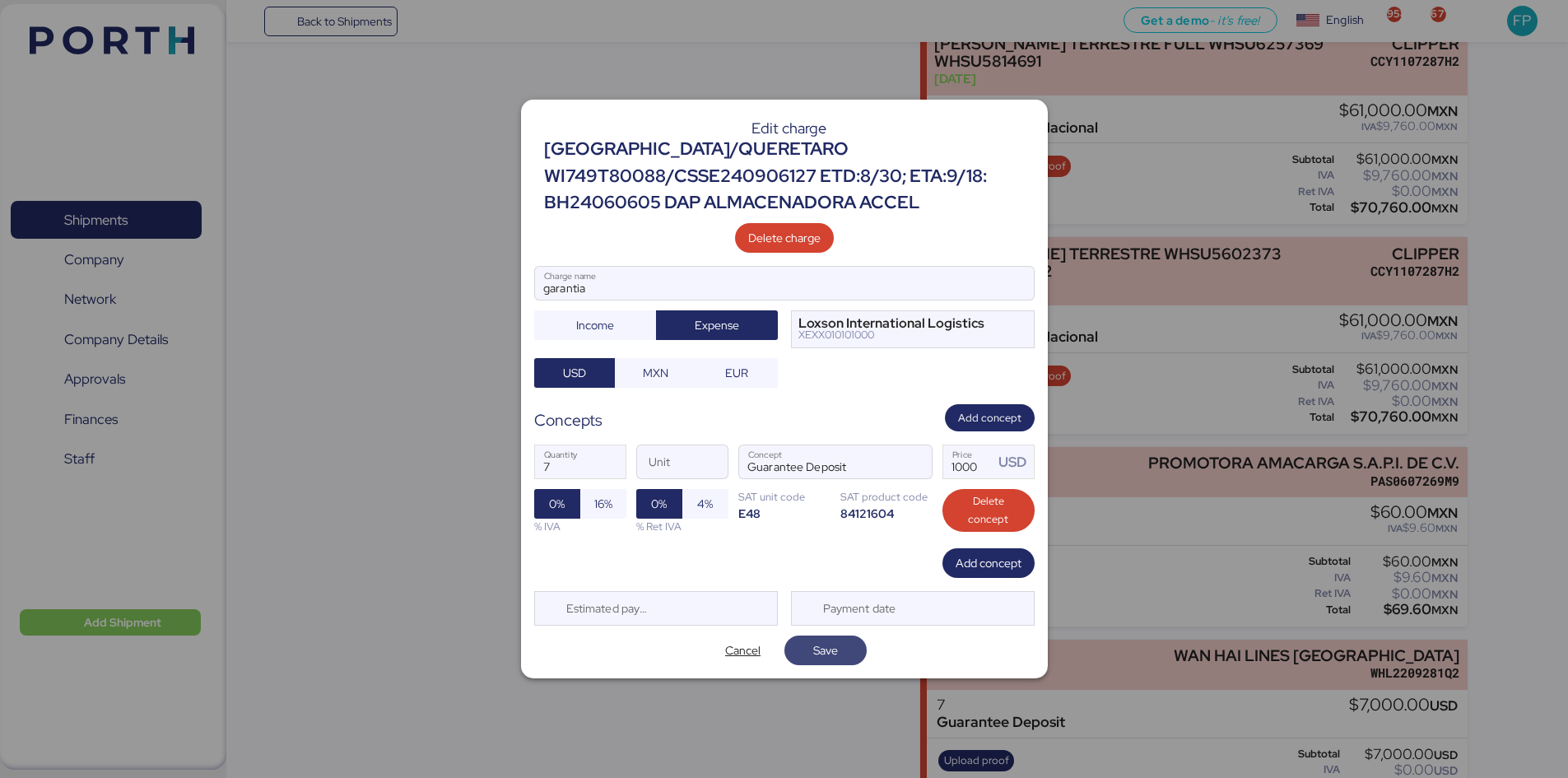
click at [822, 635] on span "Save" at bounding box center [825, 650] width 82 height 30
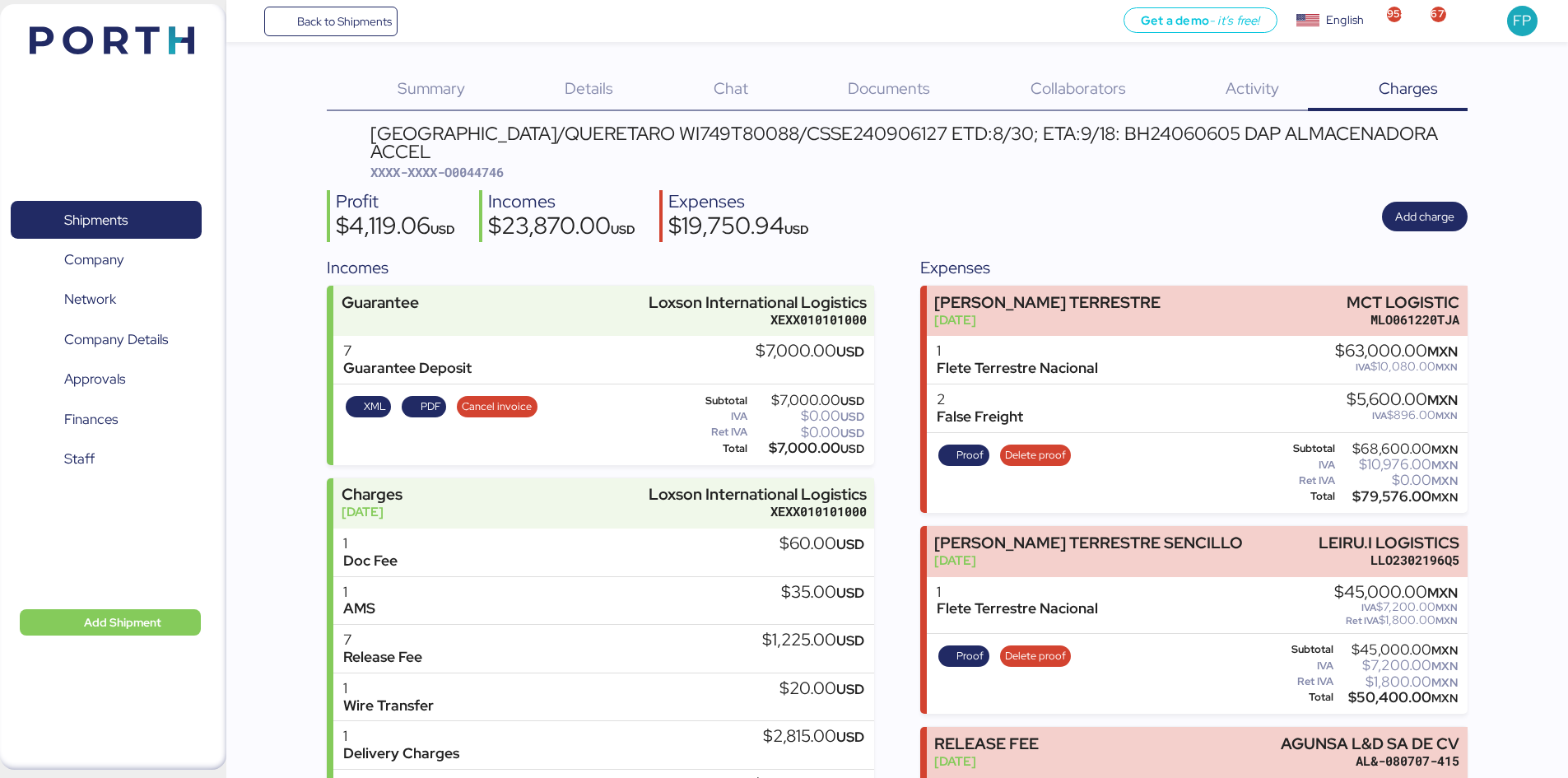
click at [478, 164] on span "XXXX-XXXX-O0044746" at bounding box center [437, 172] width 133 height 17
copy span "O0044746"
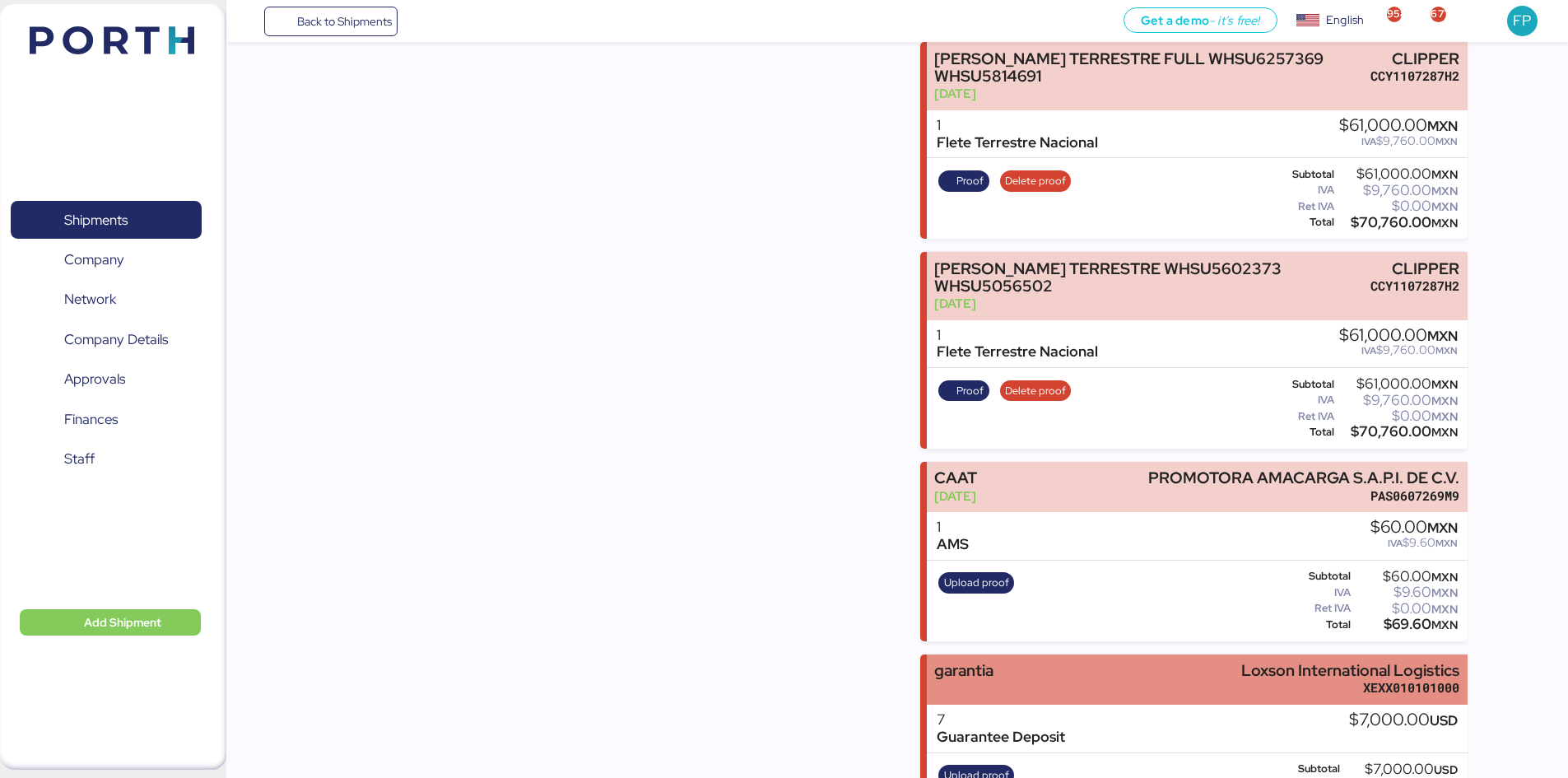
scroll to position [1278, 0]
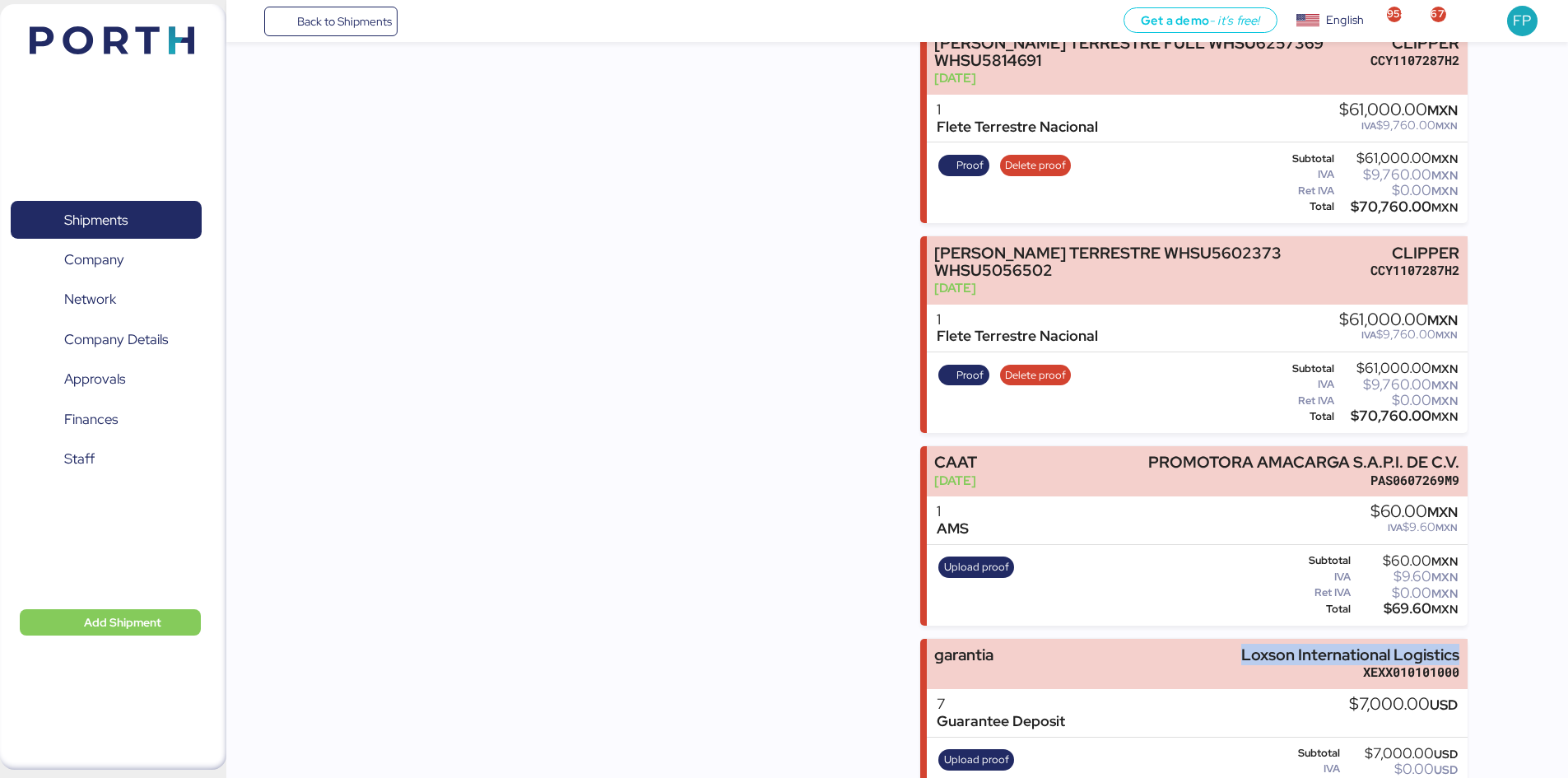
drag, startPoint x: 1239, startPoint y: 596, endPoint x: 1553, endPoint y: 598, distance: 314.0
copy div "Loxson International Logistics"
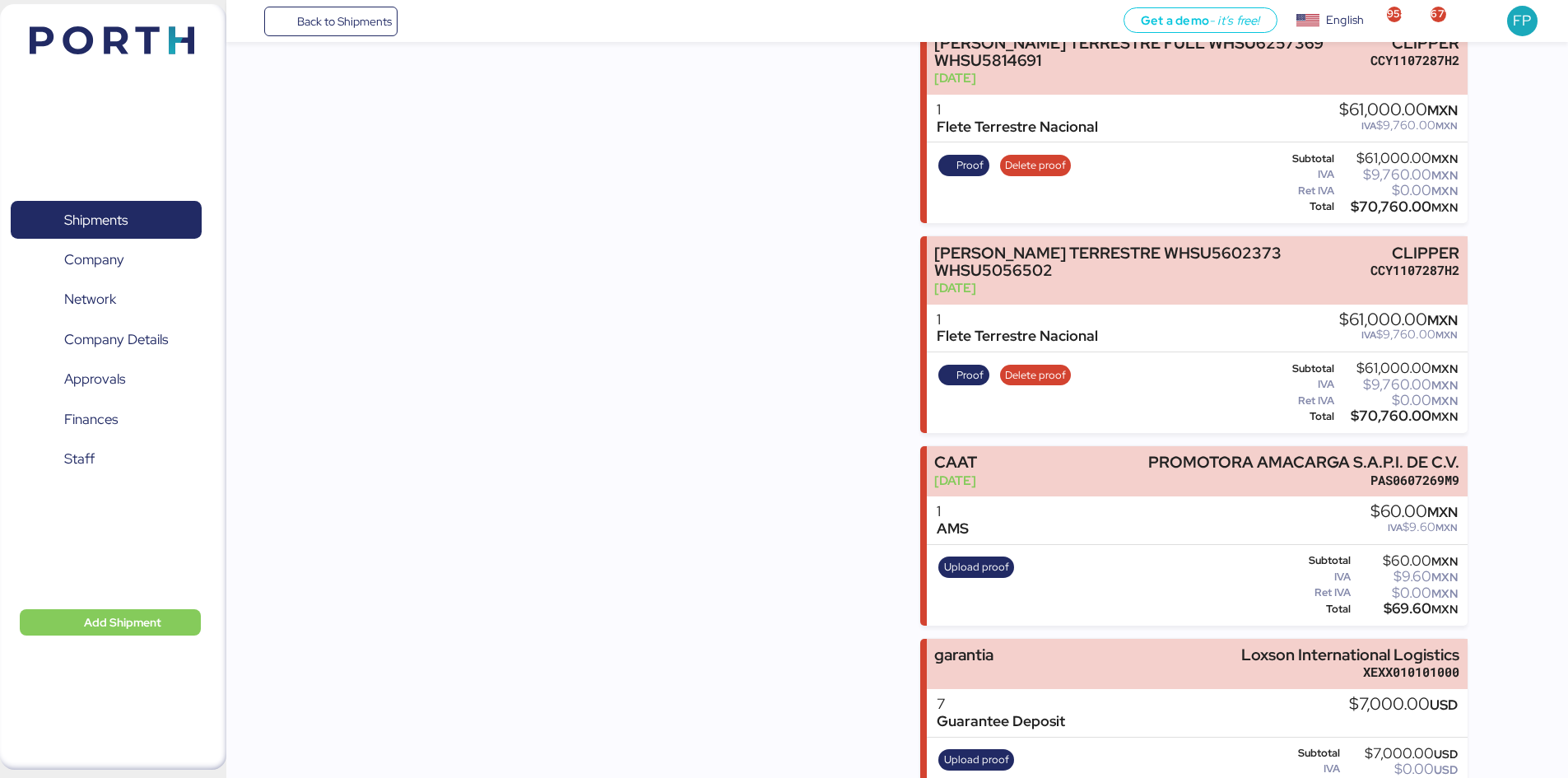
copy div "7,000.00"
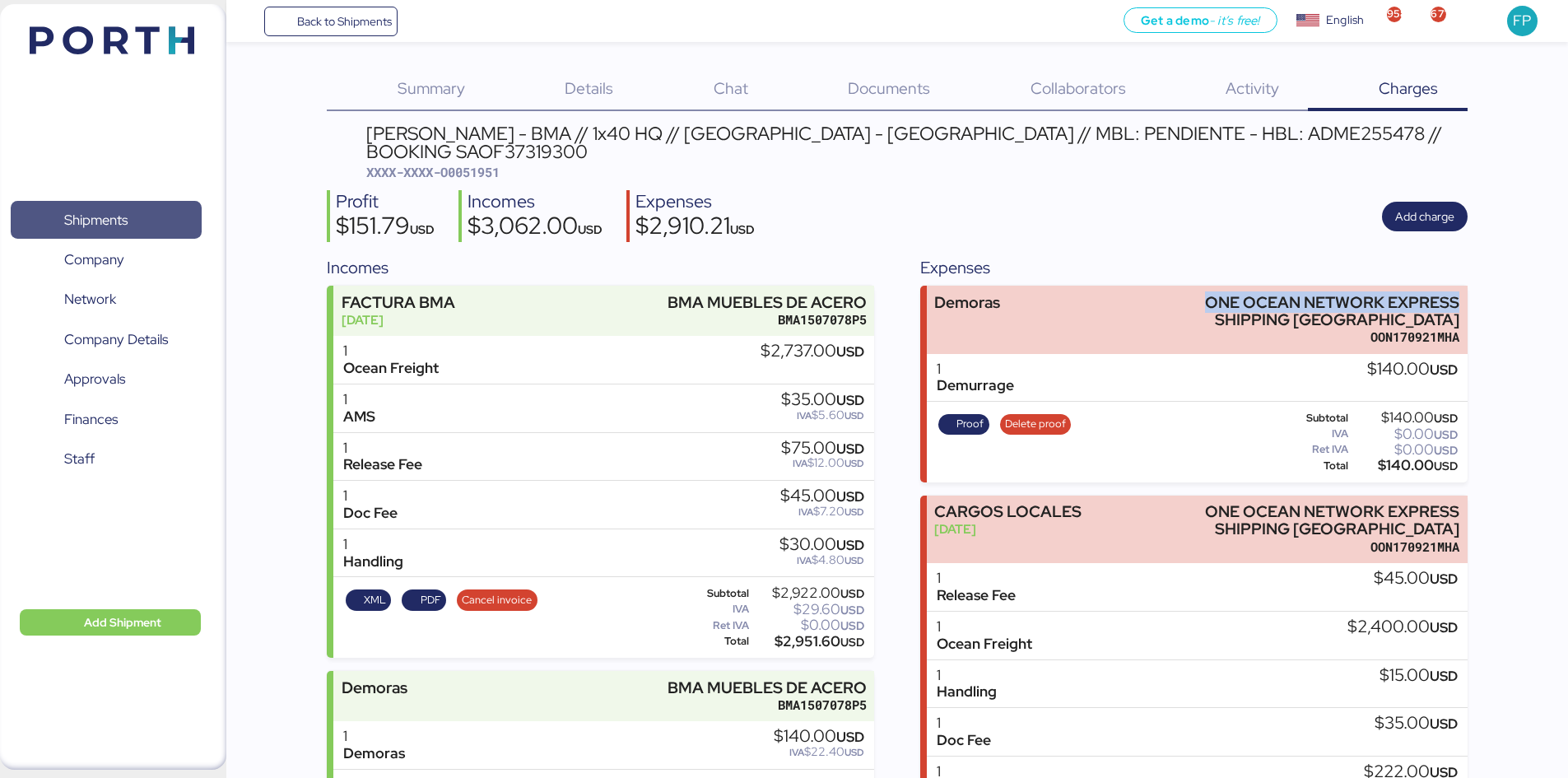
drag, startPoint x: 0, startPoint y: 0, endPoint x: 167, endPoint y: 214, distance: 271.4
click at [129, 223] on span "Shipments" at bounding box center [106, 219] width 177 height 24
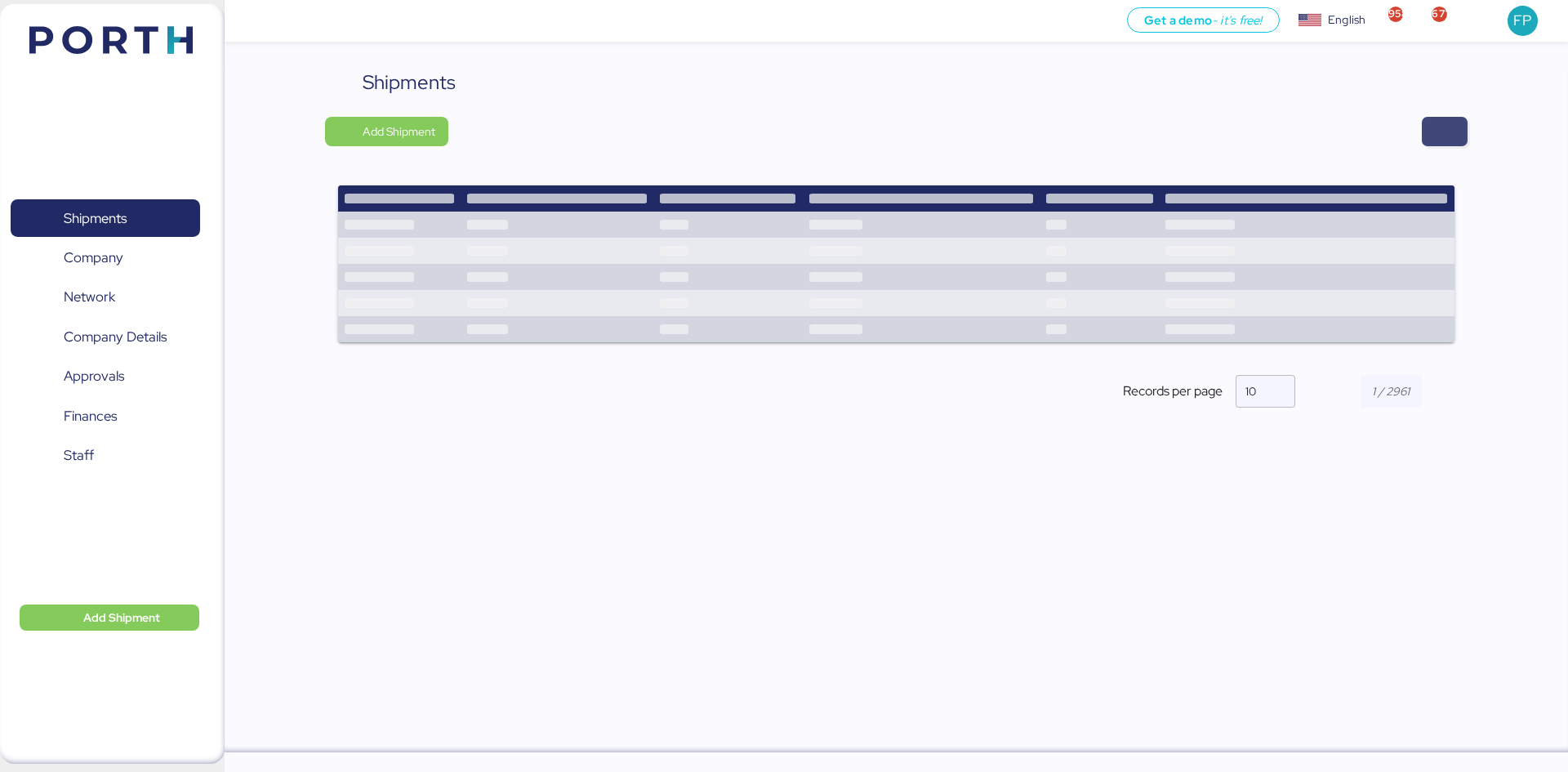
click at [1428, 141] on span "button" at bounding box center [1445, 132] width 45 height 30
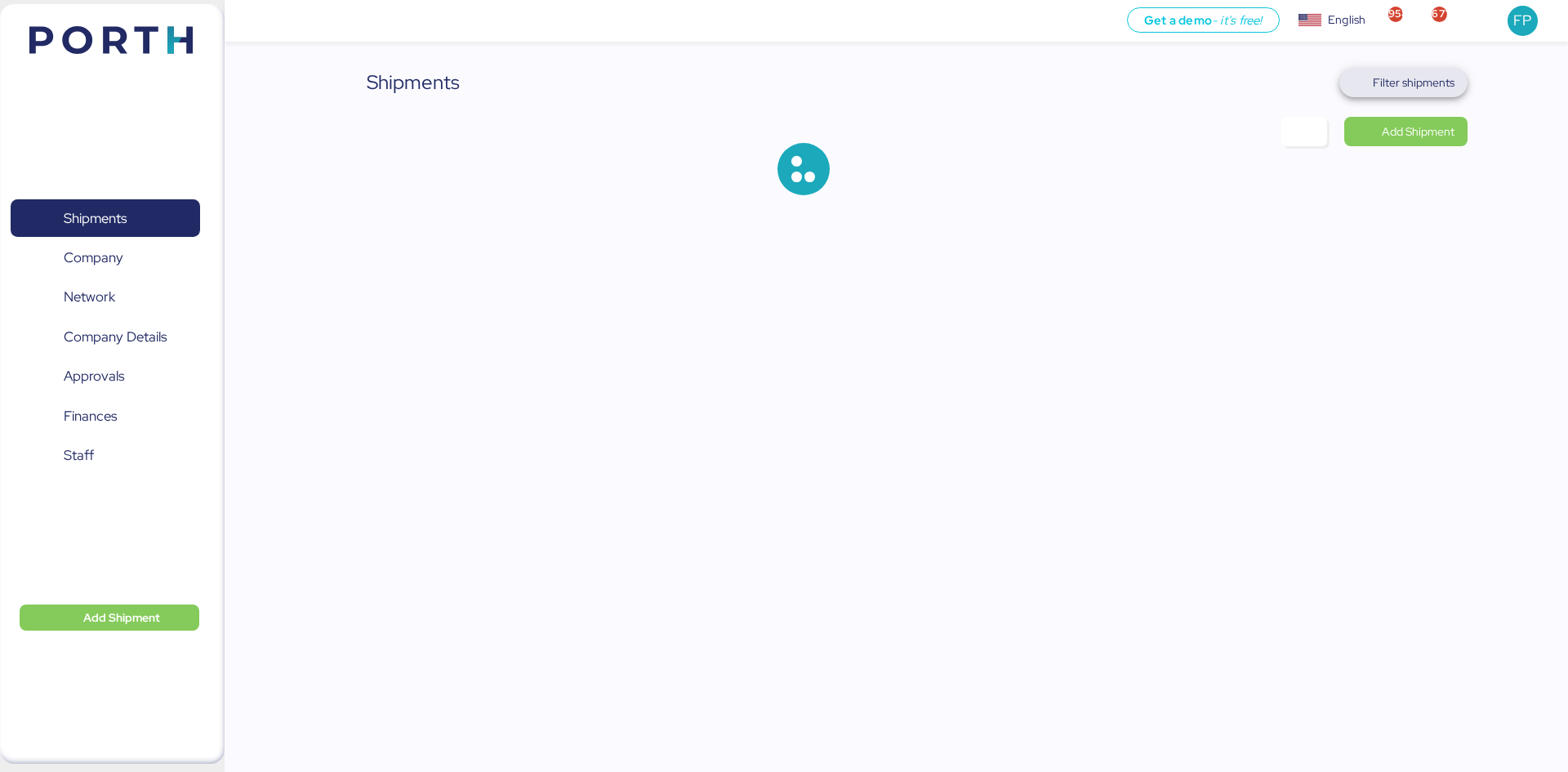
click at [1426, 81] on span "Filter shipments" at bounding box center [1413, 82] width 81 height 19
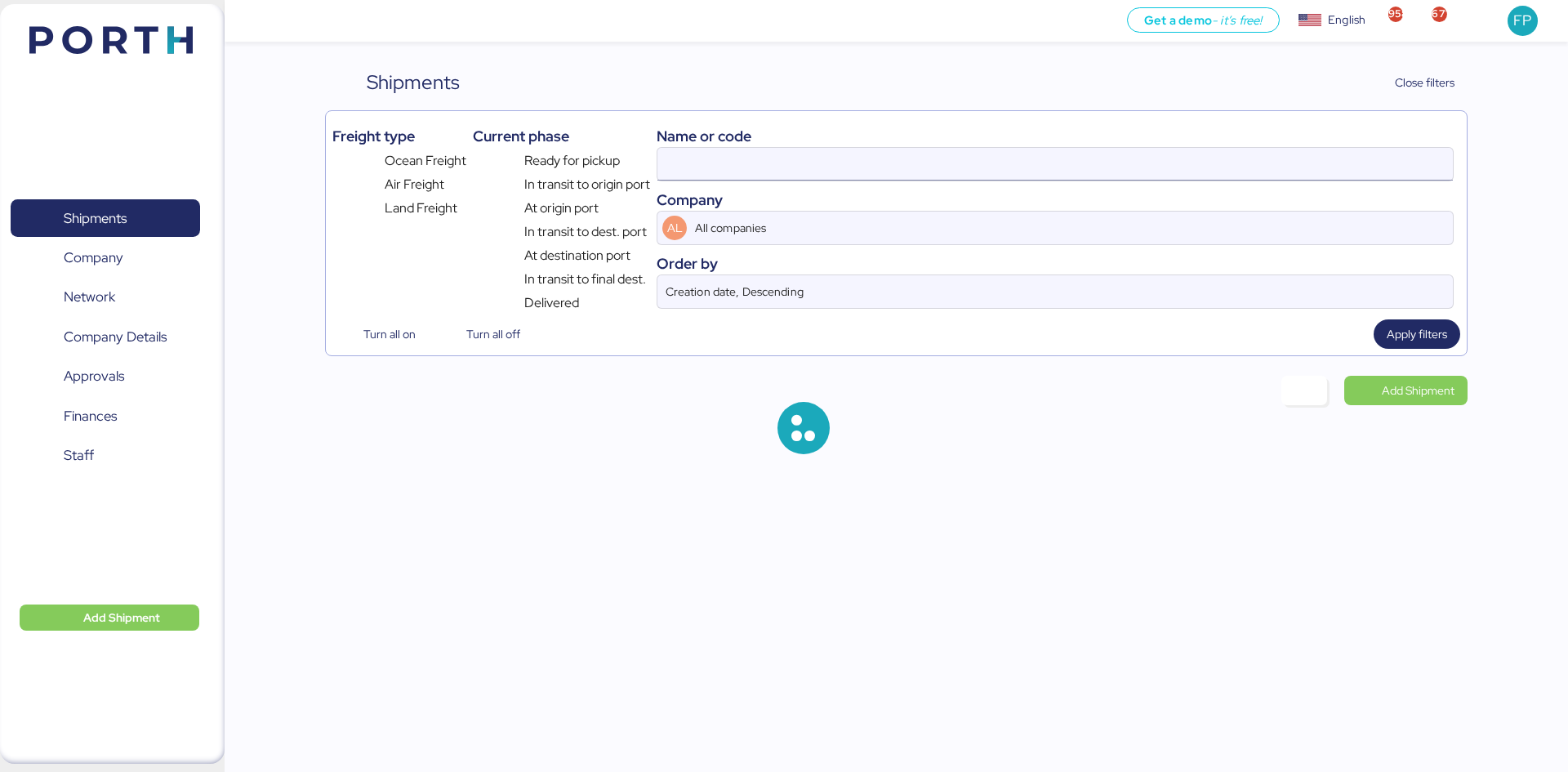
click at [692, 170] on input at bounding box center [1055, 163] width 795 height 32
click at [697, 170] on input at bounding box center [1055, 163] width 795 height 32
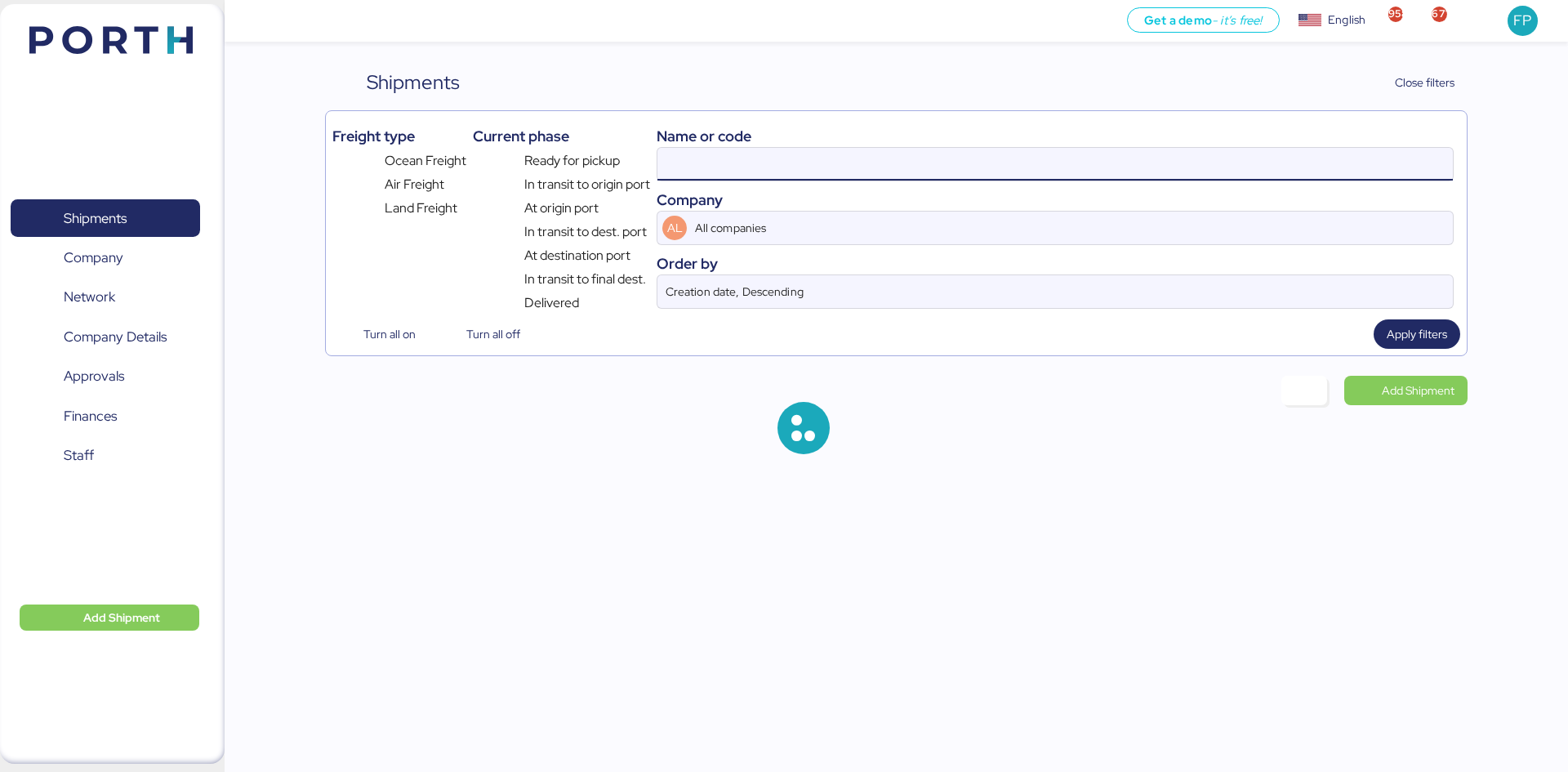
click at [707, 167] on input at bounding box center [1055, 163] width 795 height 32
click at [698, 164] on input "O0044746" at bounding box center [1055, 163] width 795 height 32
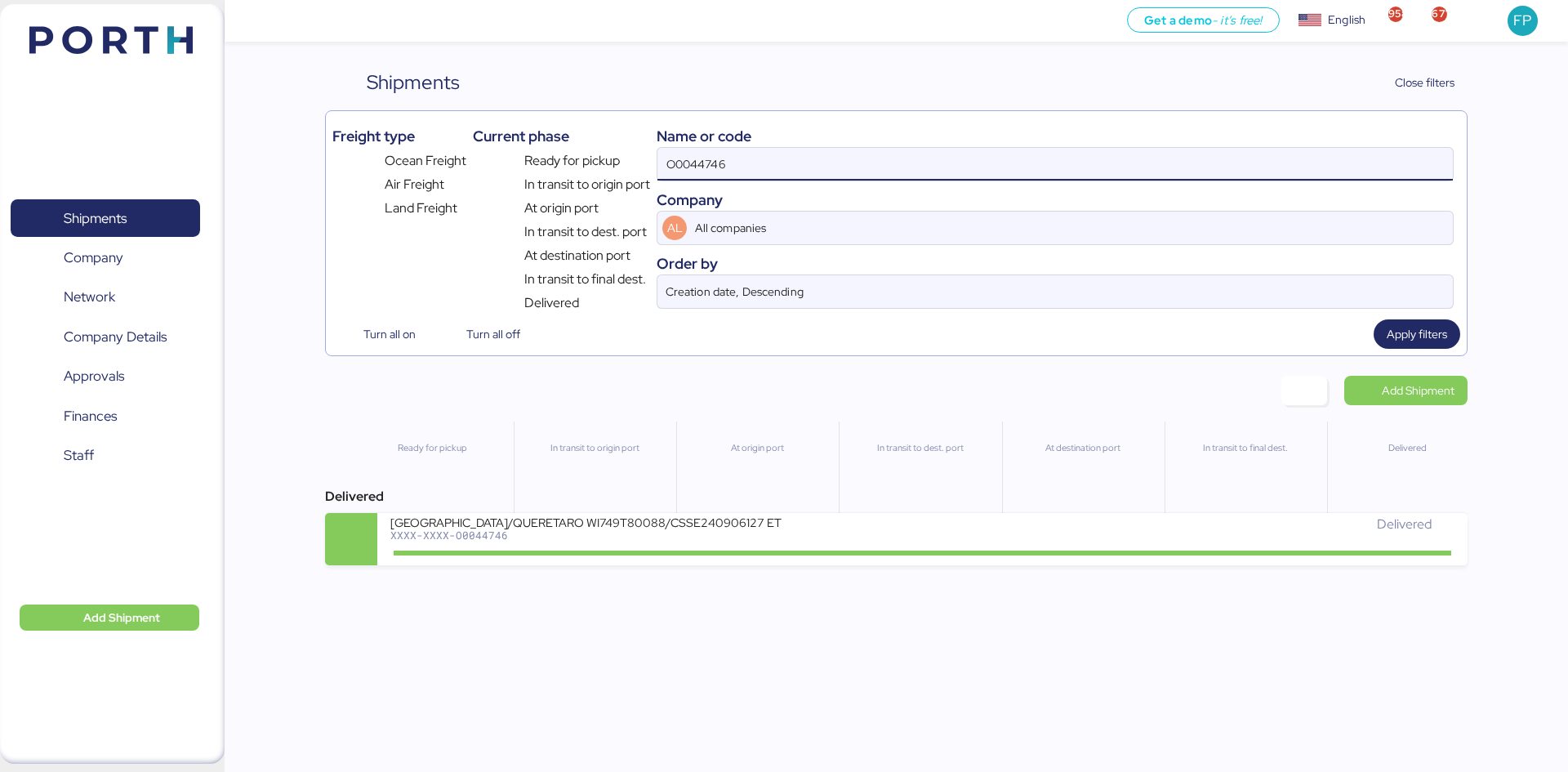
click at [697, 164] on input "O0044746" at bounding box center [1055, 163] width 795 height 32
paste input "625"
type input "O0044625"
click at [743, 540] on div "XXXX-XXXX-O0044625" at bounding box center [586, 535] width 392 height 11
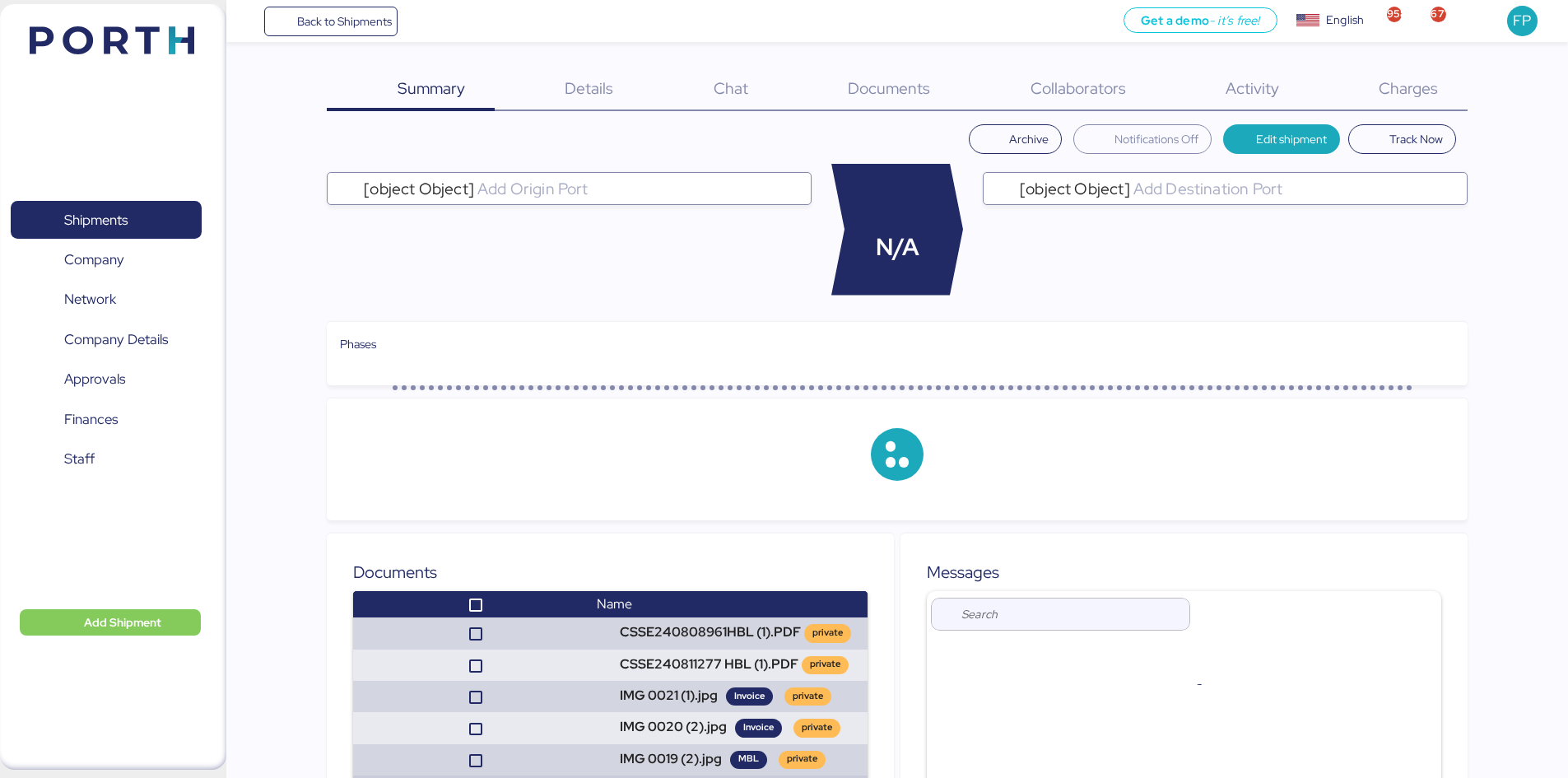
click at [1449, 101] on div "Charges 0" at bounding box center [1387, 90] width 159 height 43
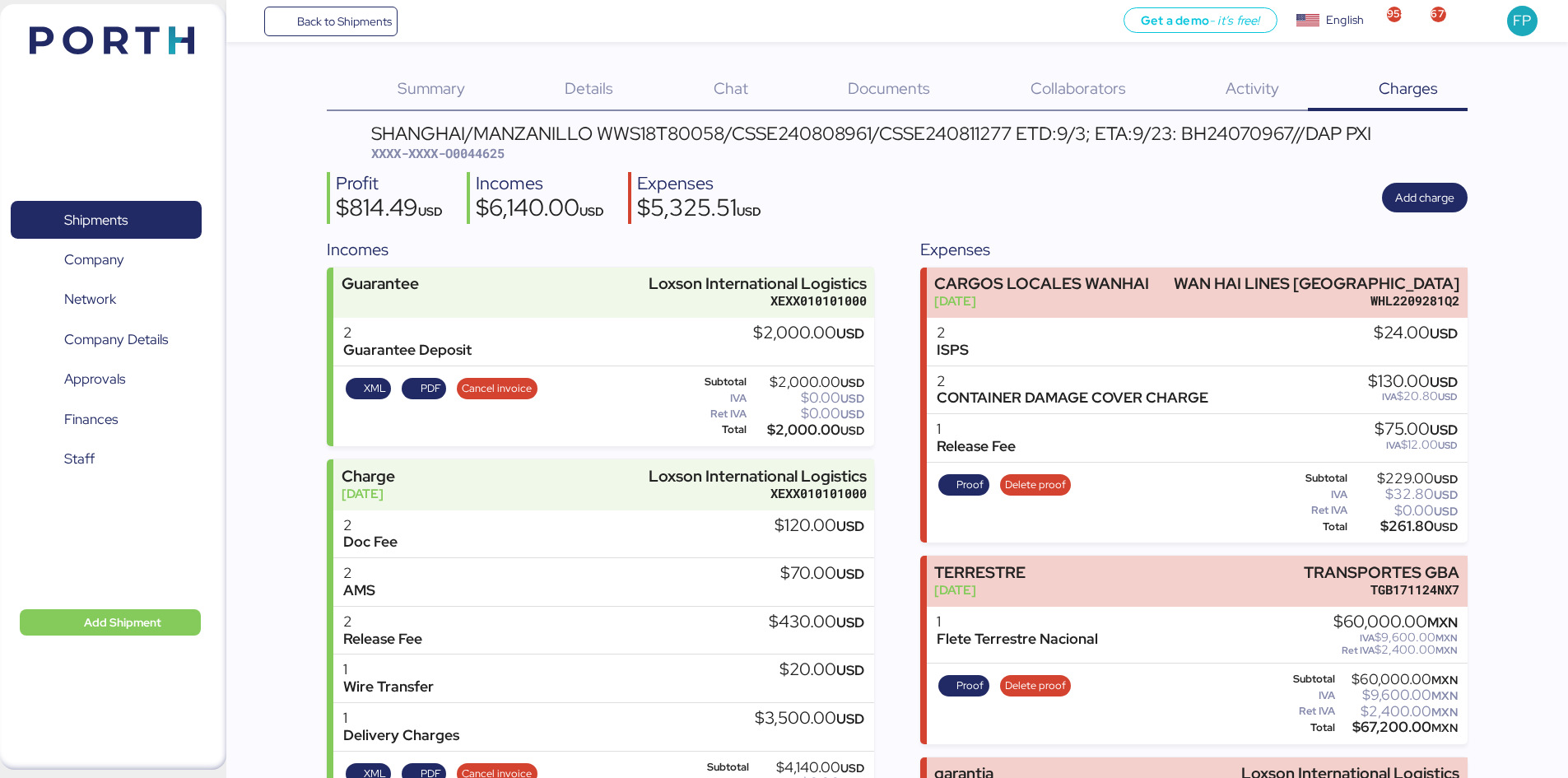
click at [499, 159] on span "XXXX-XXXX-O0044625" at bounding box center [437, 152] width 133 height 17
click at [495, 155] on span "XXXX-XXXX-O0044625" at bounding box center [437, 152] width 133 height 17
copy span "O0044625"
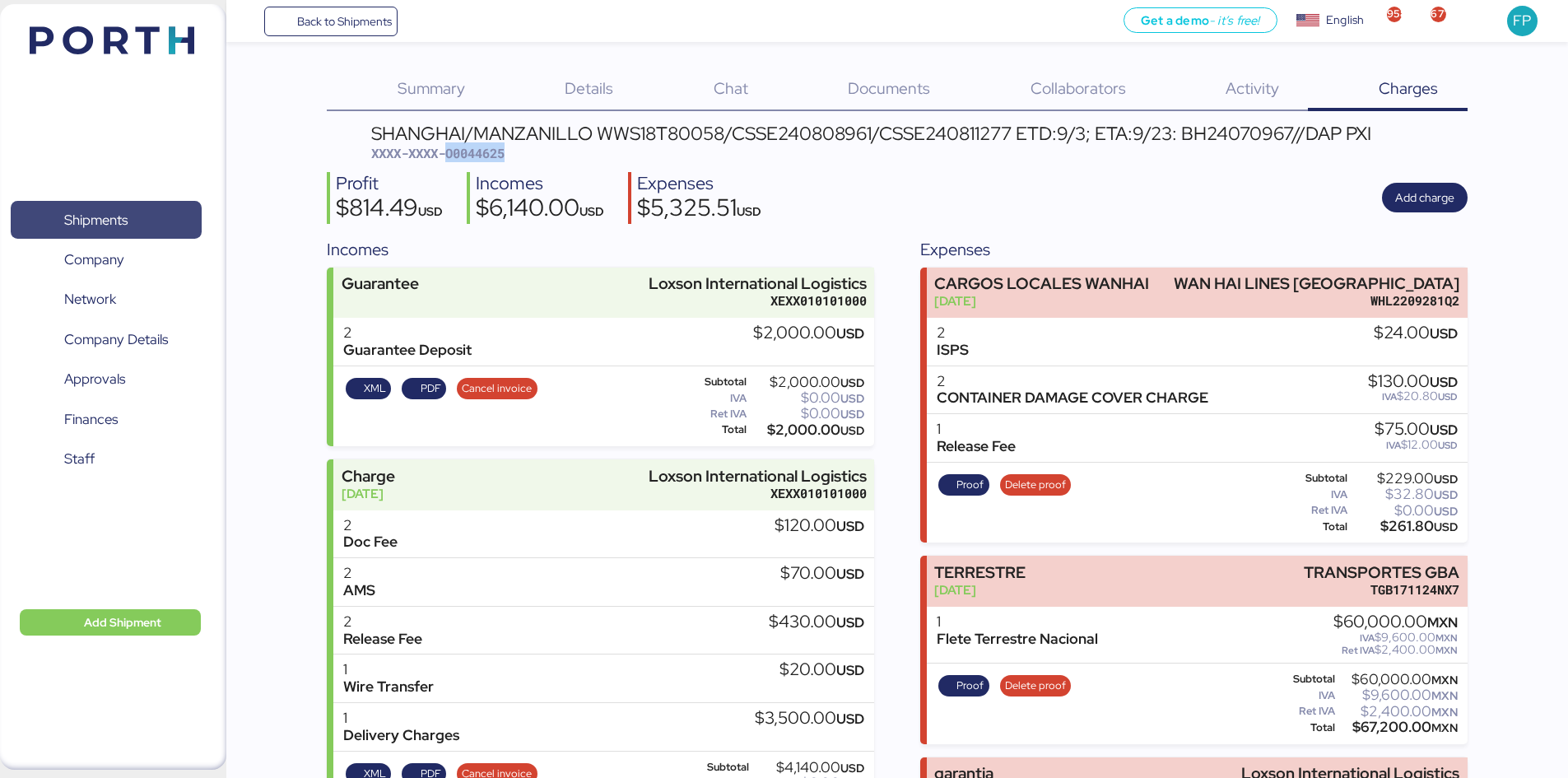
click at [97, 233] on span "Shipments" at bounding box center [106, 219] width 177 height 24
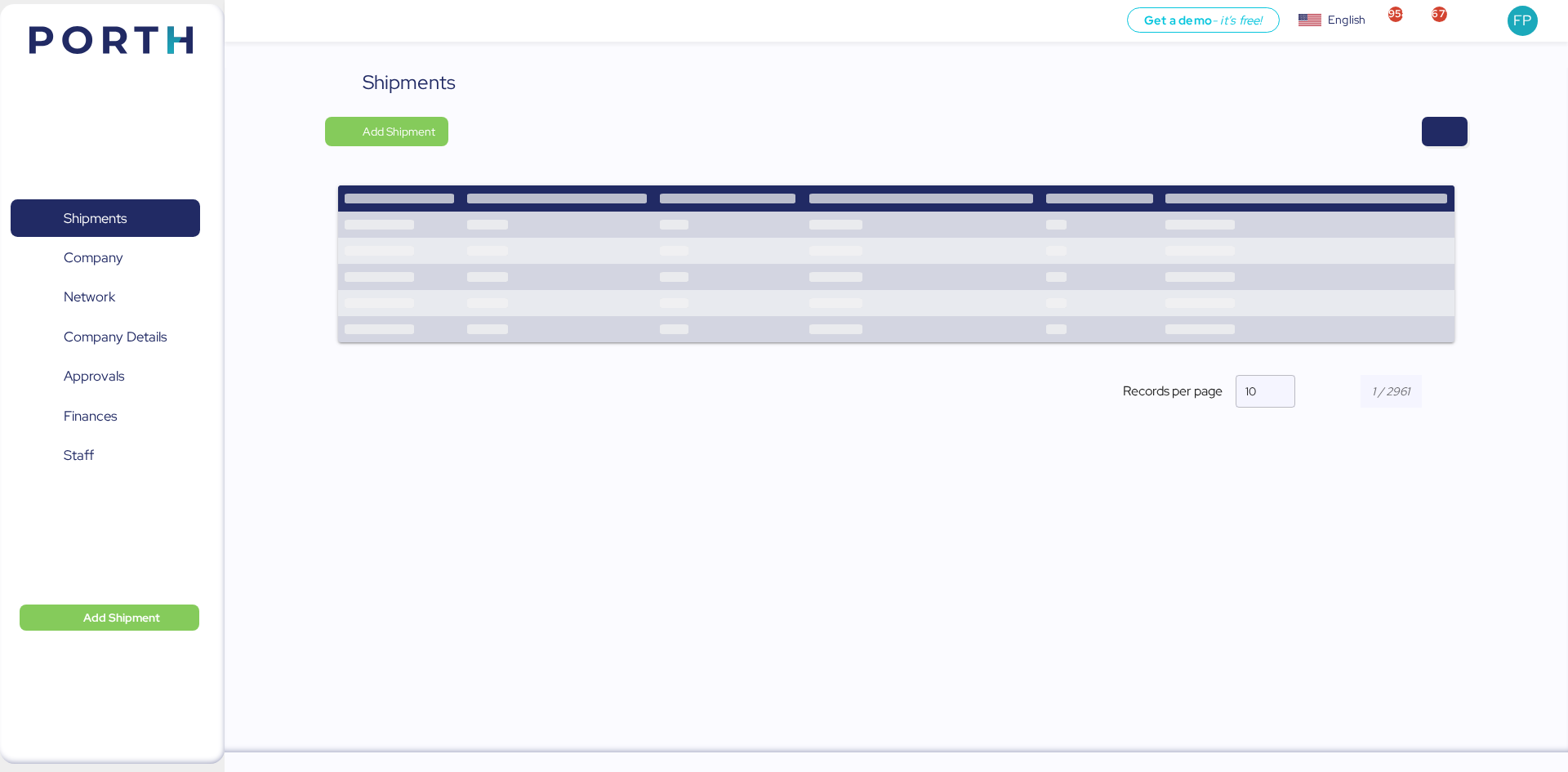
click at [1449, 150] on div "Shipments Add Shipment Shipment Name YAMATO - MURATA / YMM-OI-247 / MBL: ONEYTY…" at bounding box center [896, 252] width 1141 height 368
click at [1449, 129] on span "button" at bounding box center [1445, 131] width 19 height 23
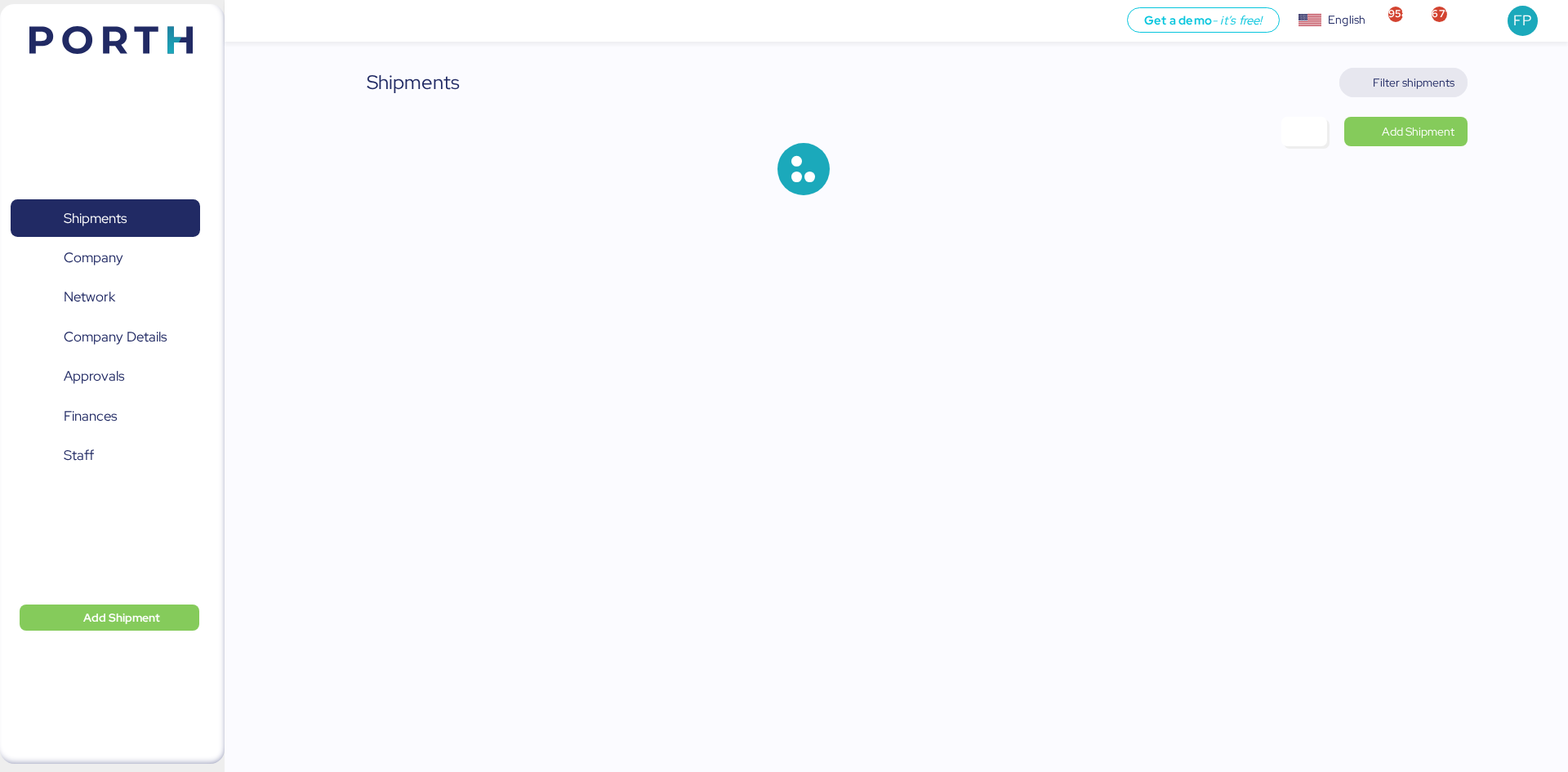
click at [1440, 81] on span "Filter shipments" at bounding box center [1413, 82] width 81 height 19
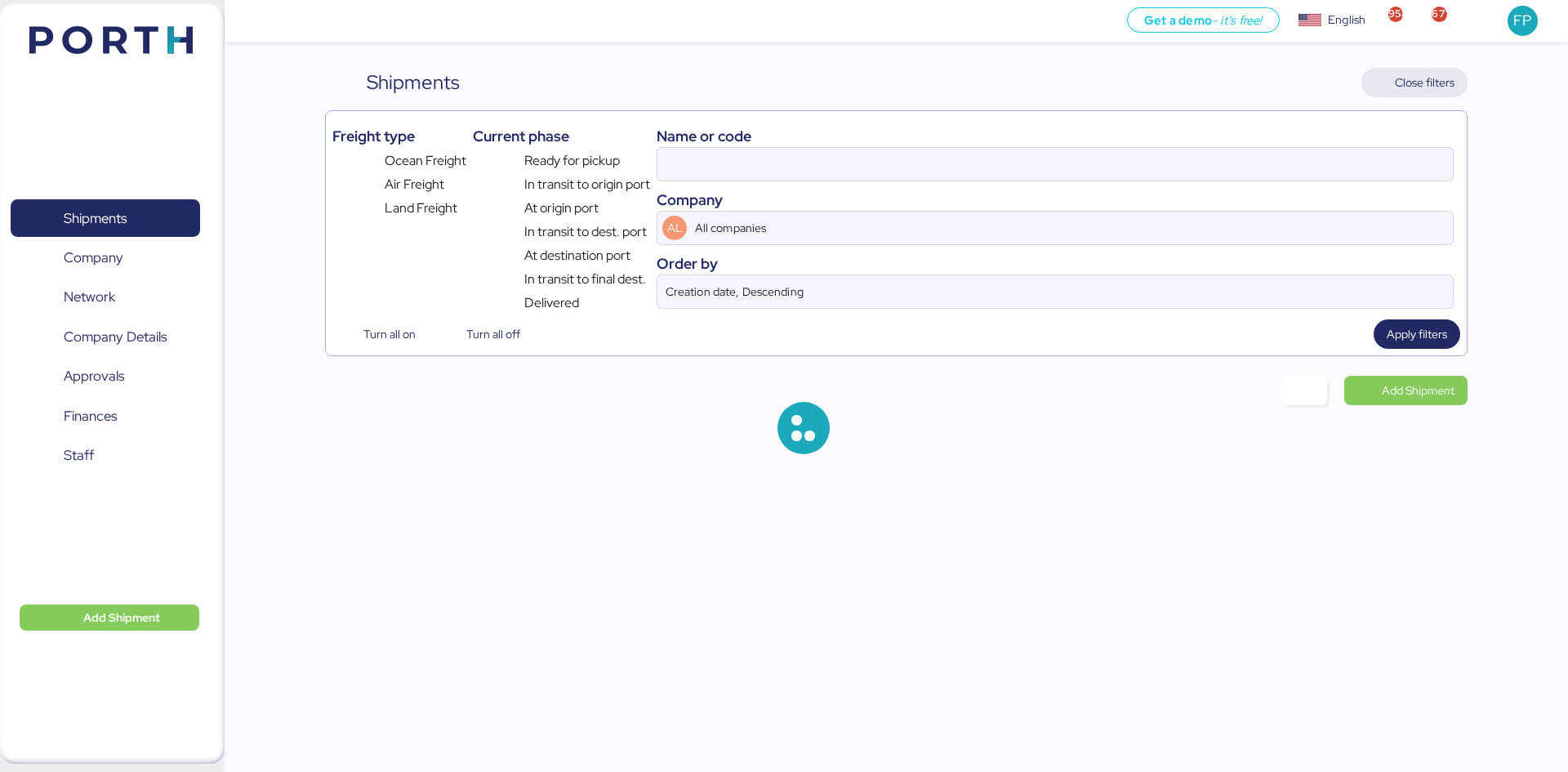
type input "O0044625"
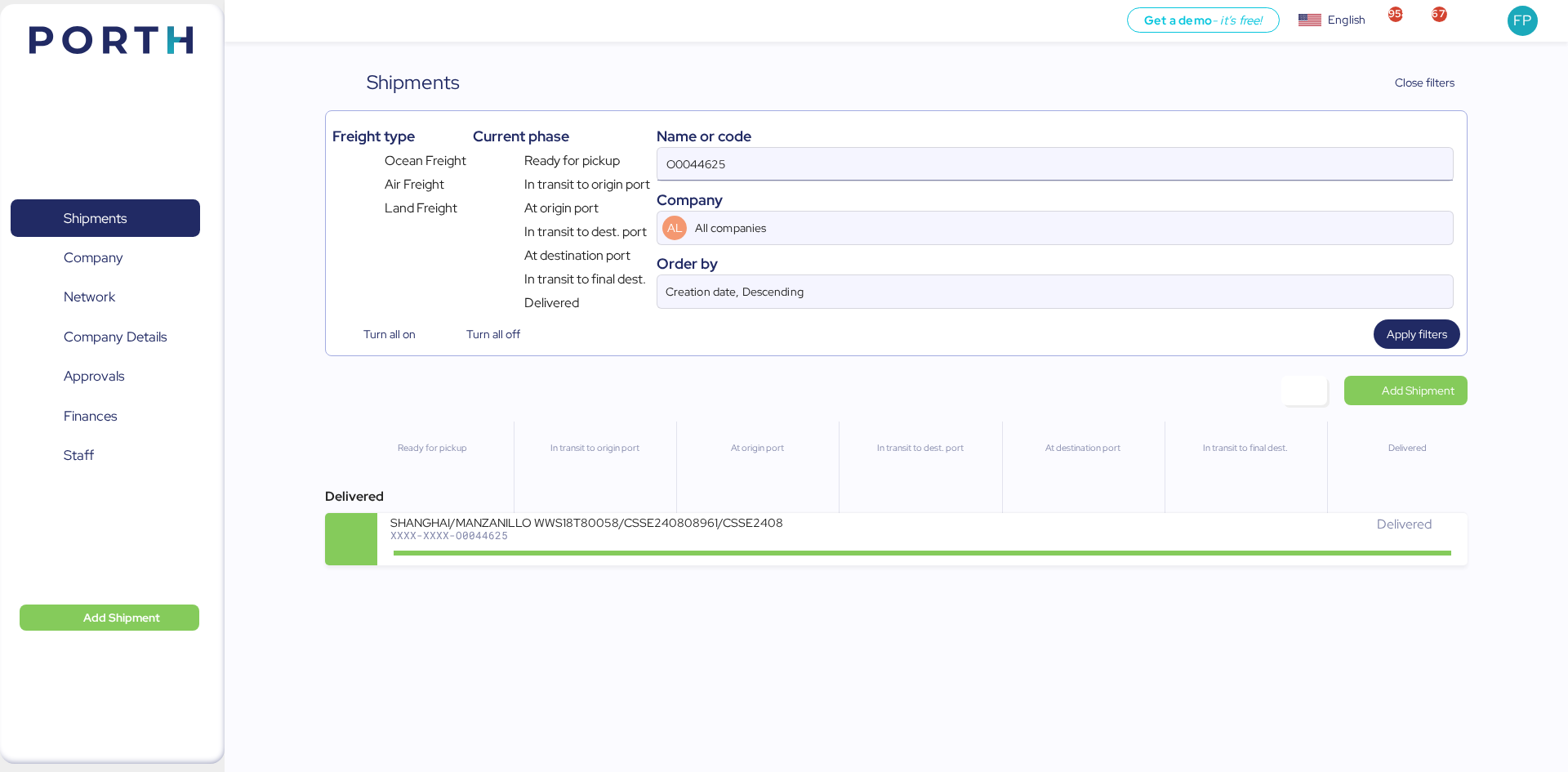
click at [690, 168] on input "O0044625" at bounding box center [1055, 163] width 795 height 32
paste input "O0045136"
type input "O0045136"
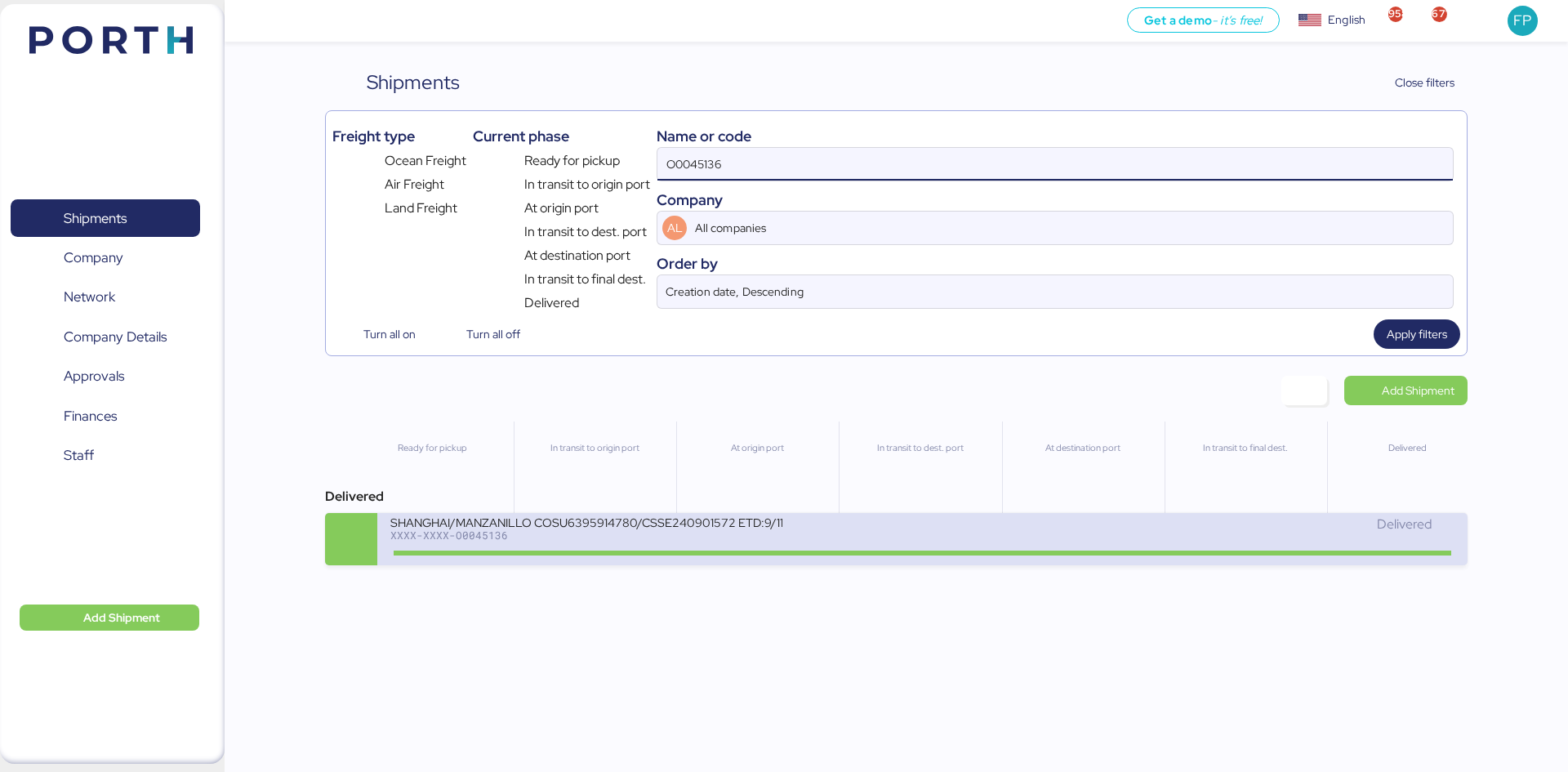
click at [797, 544] on div "SHANGHAI/MANZANILLO COSU6395914780/CSSE240901572 ETD:9/11; ETA:10/5 : BH2406060…" at bounding box center [656, 532] width 531 height 35
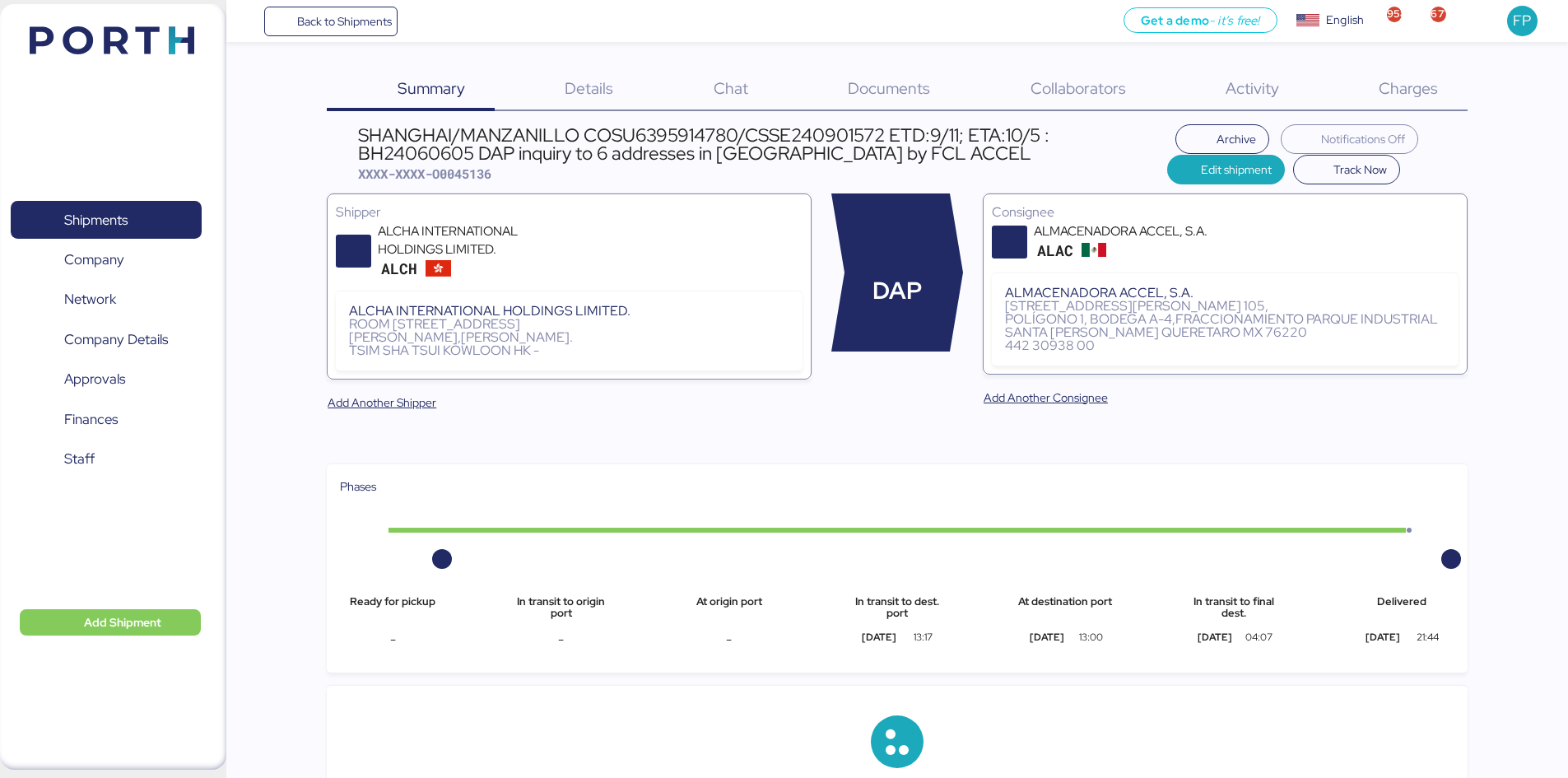
click at [1419, 97] on span "Charges" at bounding box center [1408, 88] width 59 height 21
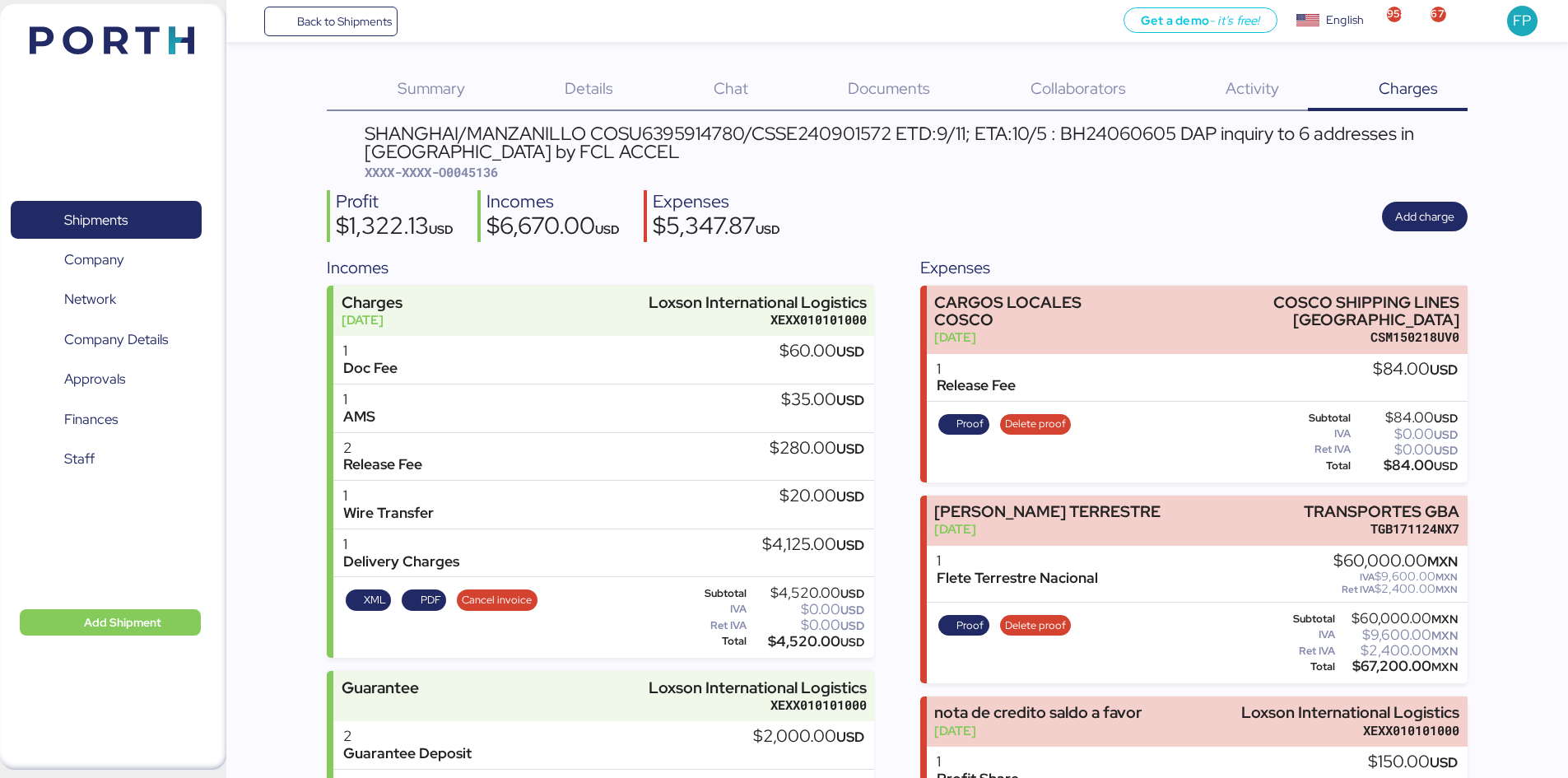
click at [472, 168] on span "XXXX-XXXX-O0045136" at bounding box center [431, 172] width 133 height 17
copy span "O0045136"
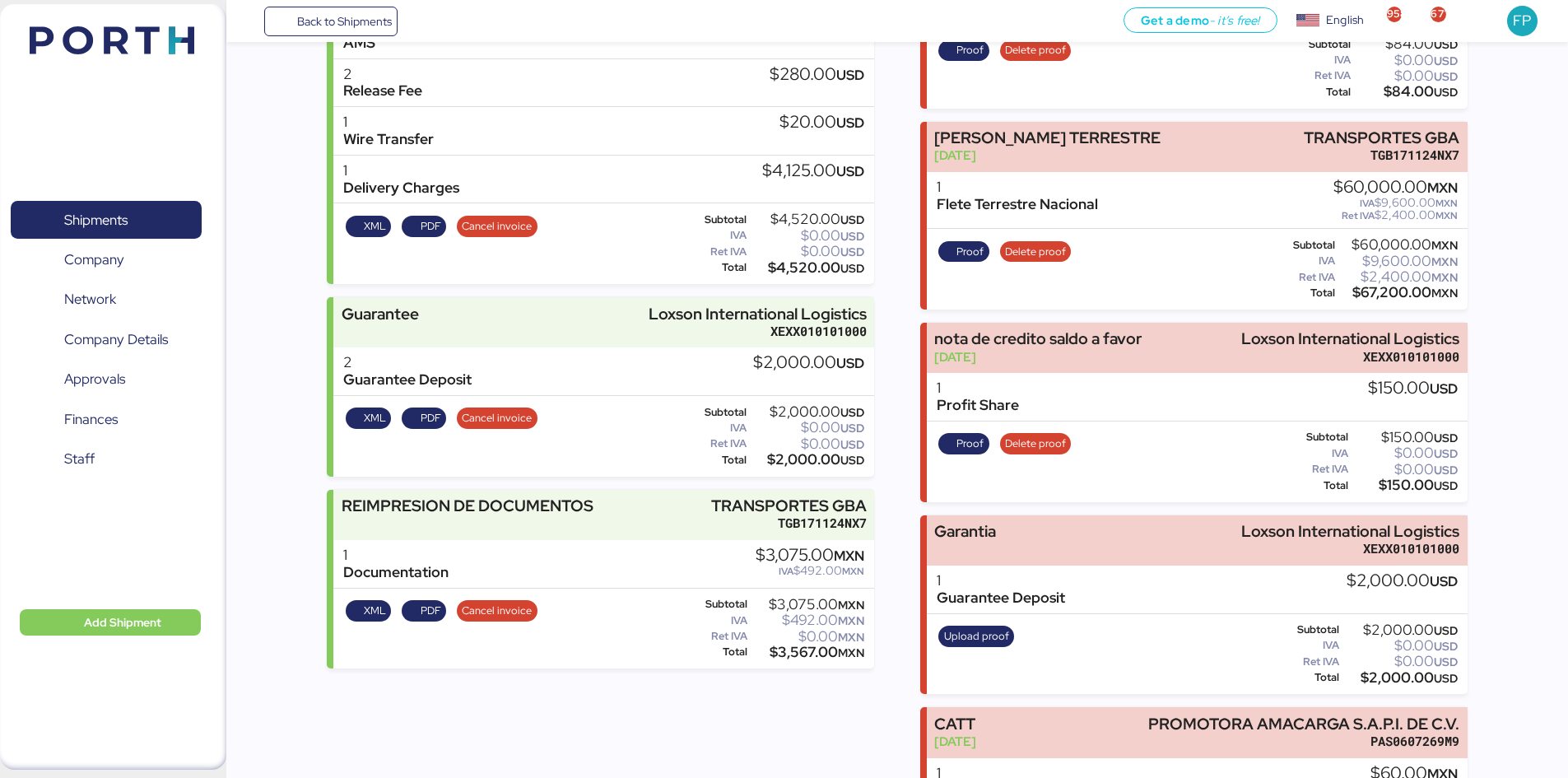
scroll to position [478, 0]
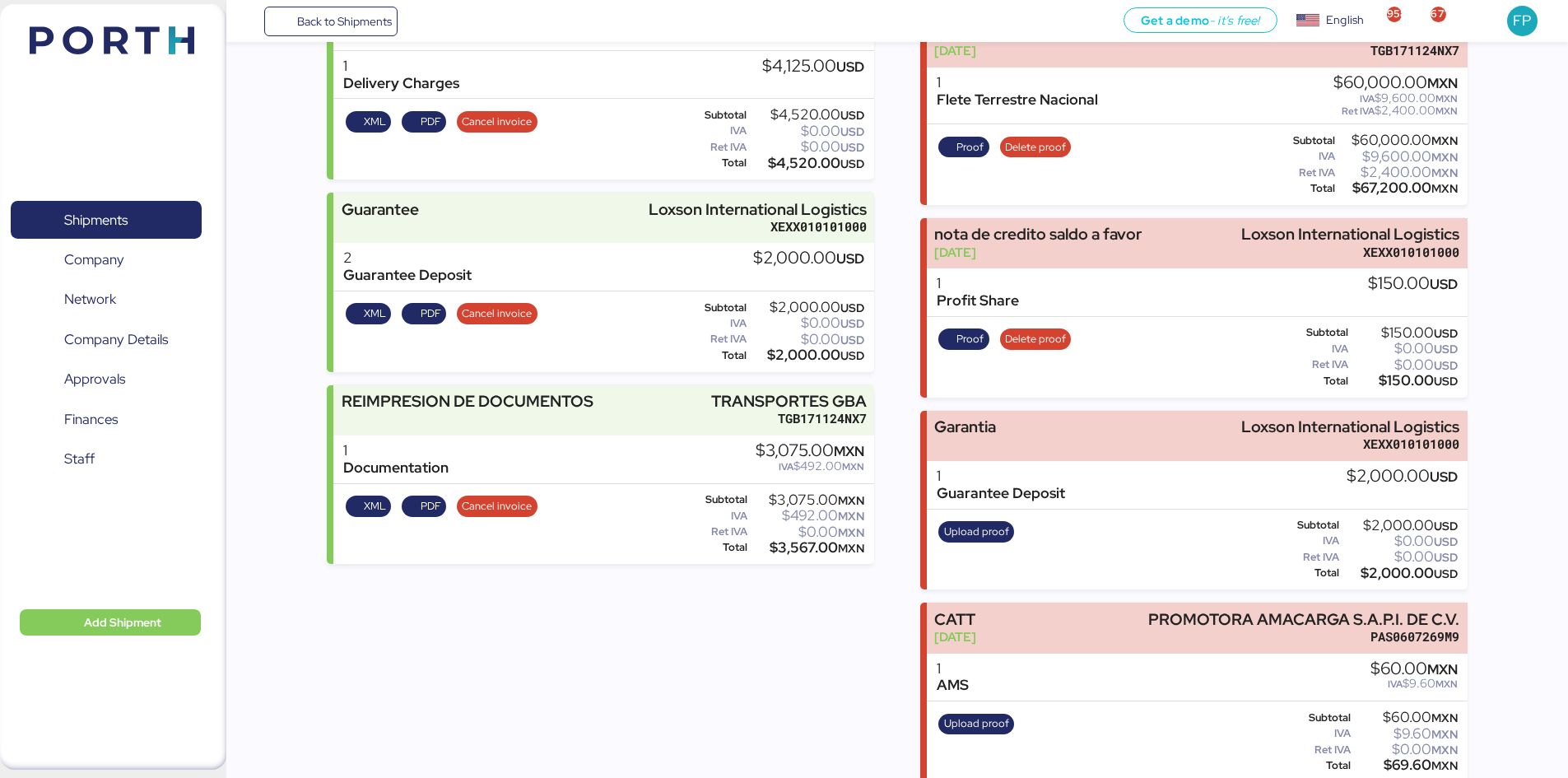
click at [1406, 567] on div "$2,000.00 USD" at bounding box center [1400, 574] width 115 height 12
click at [133, 220] on span "Shipments" at bounding box center [106, 219] width 177 height 24
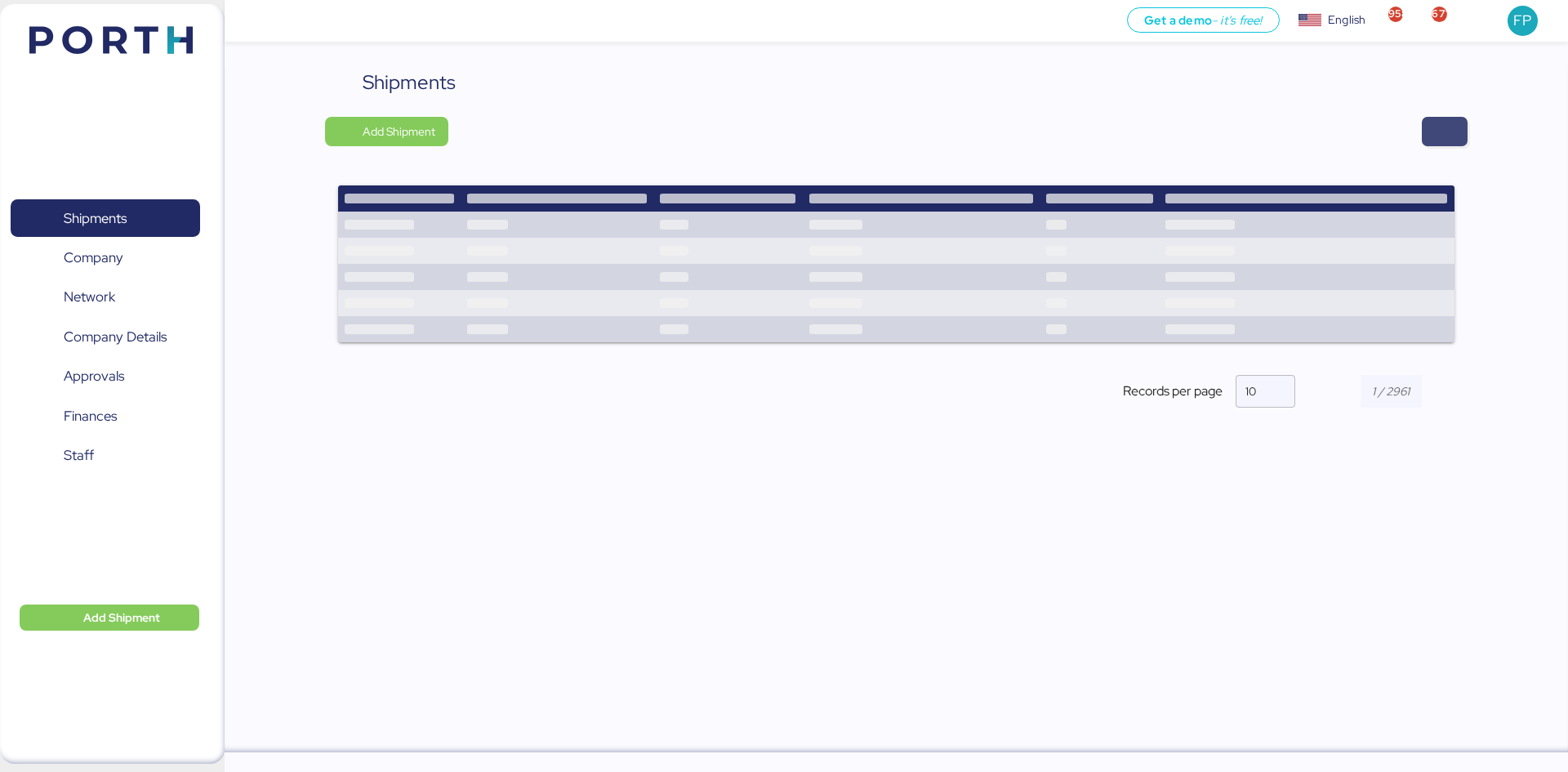
click at [1430, 135] on span "button" at bounding box center [1445, 132] width 45 height 30
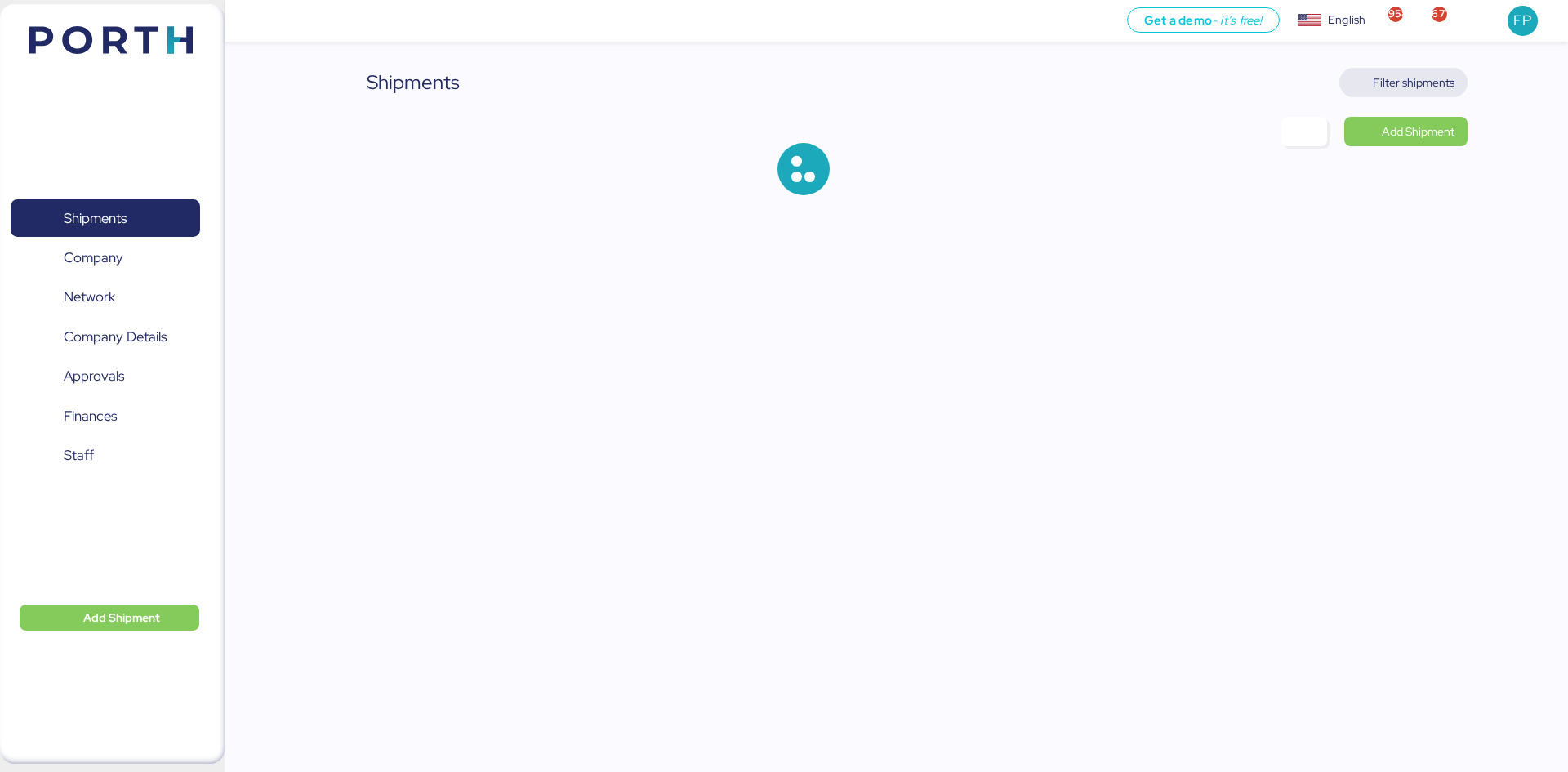
click at [1409, 84] on span "Filter shipments" at bounding box center [1413, 82] width 81 height 19
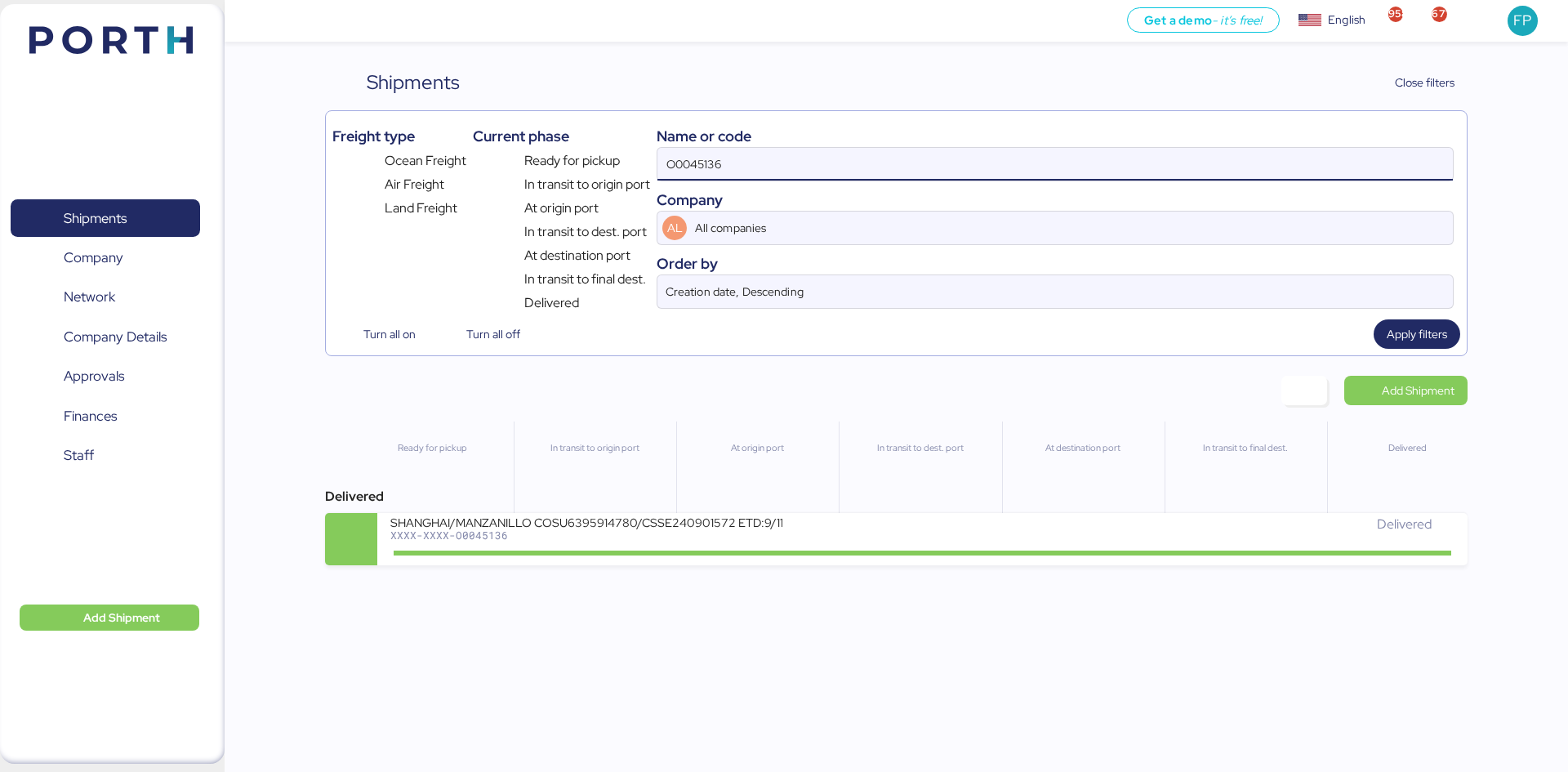
click at [700, 166] on input "O0045136" at bounding box center [1055, 163] width 795 height 32
paste input "4521"
type input "O0044521"
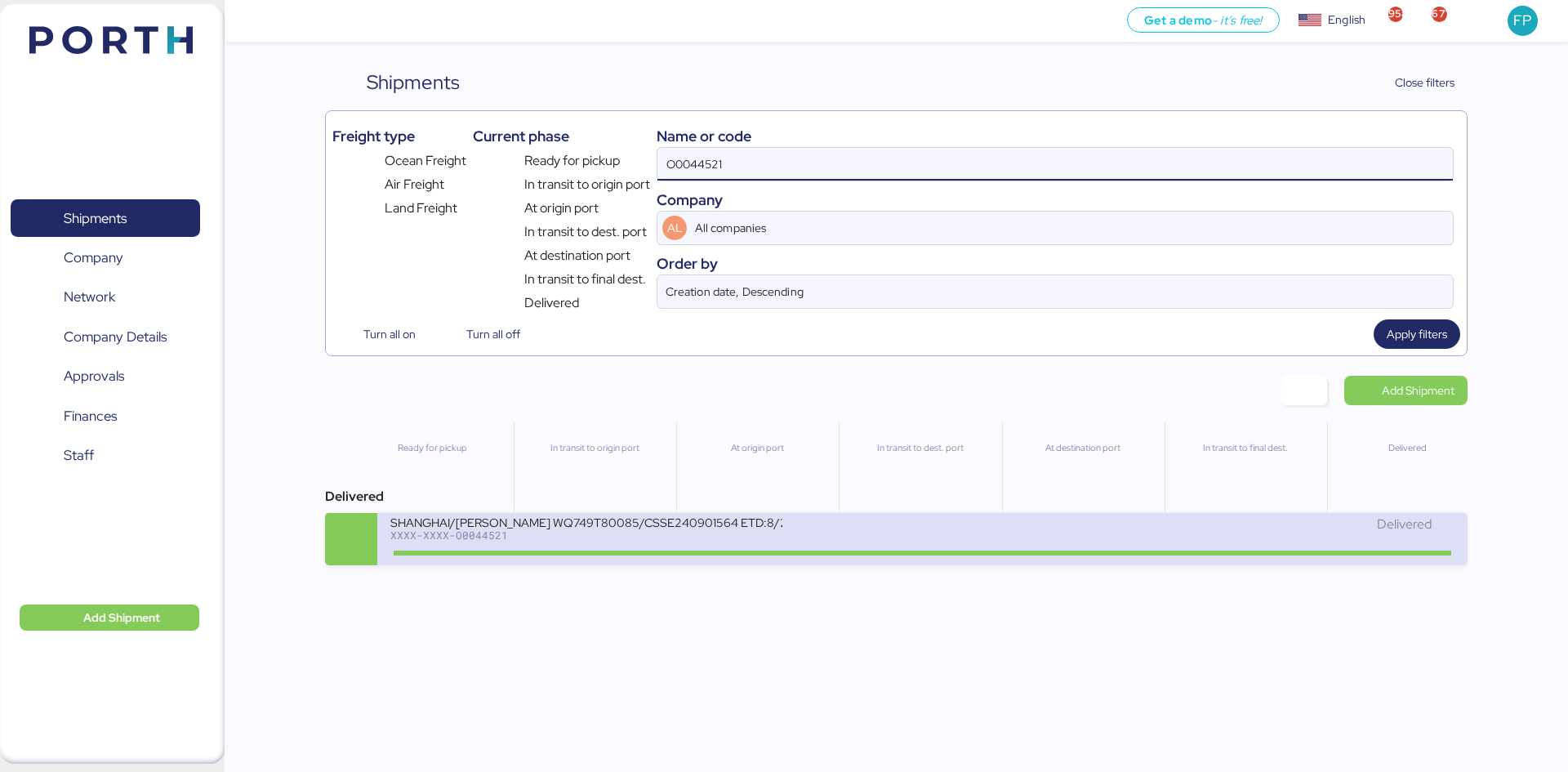
click at [660, 527] on div "SHANGHAI/APODACA WQ749T80085/CSSE240901564 ETD:8/23; ETA:9/11: BH24060605 DAP N…" at bounding box center [586, 522] width 392 height 14
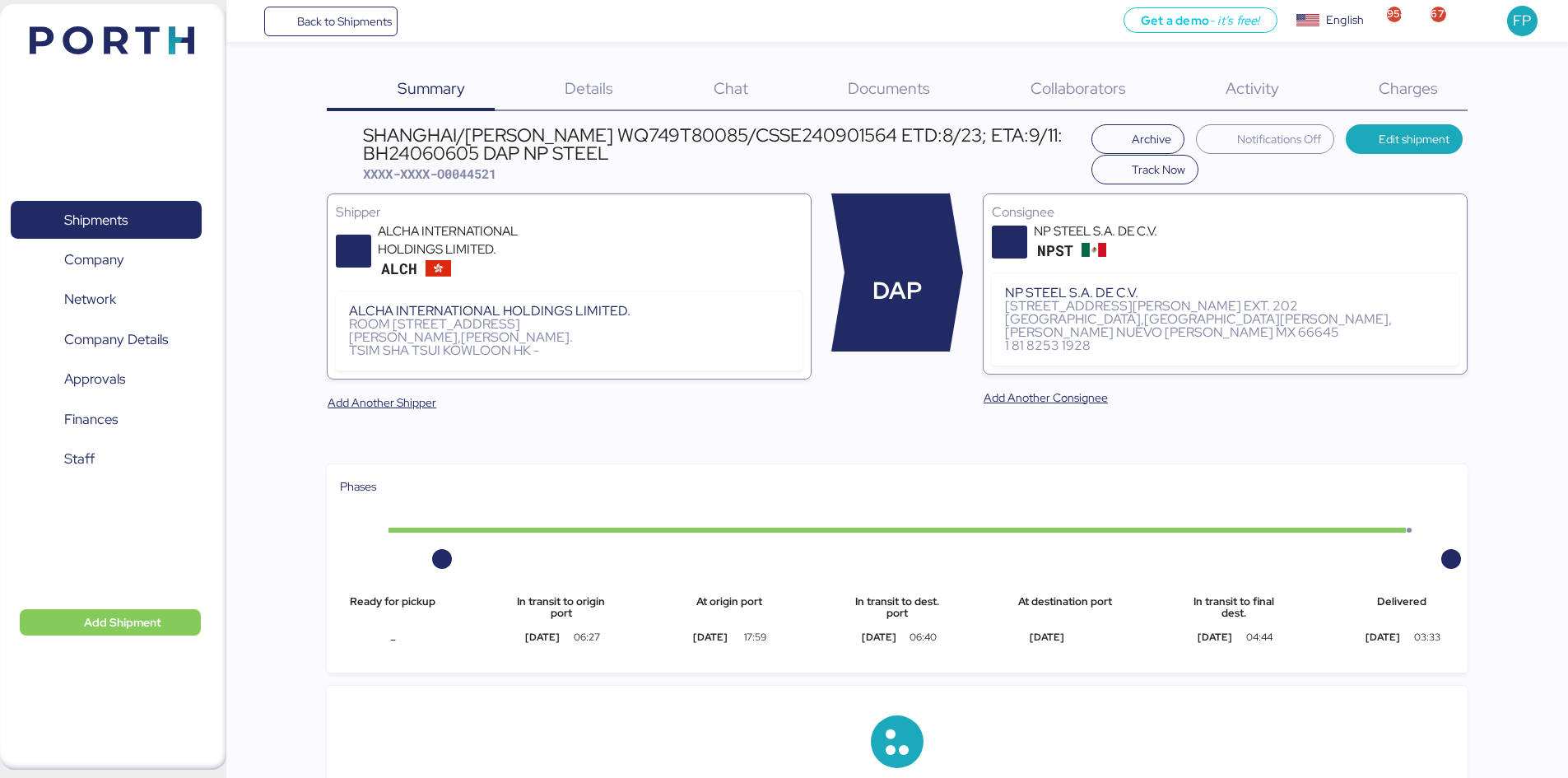
click at [1405, 92] on span "Charges" at bounding box center [1408, 88] width 59 height 21
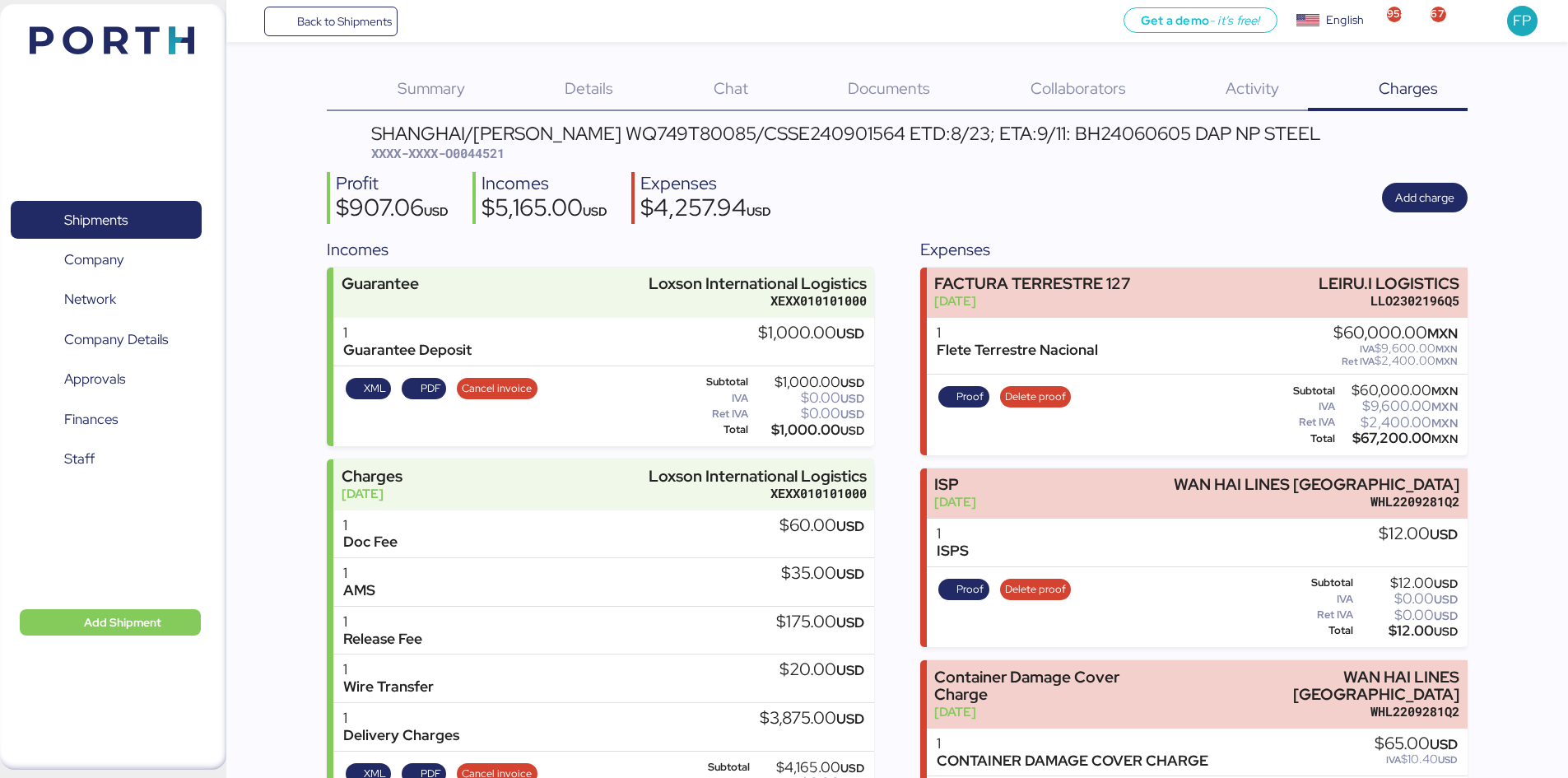
click at [483, 158] on span "XXXX-XXXX-O0044521" at bounding box center [437, 152] width 133 height 17
copy span "O0044521"
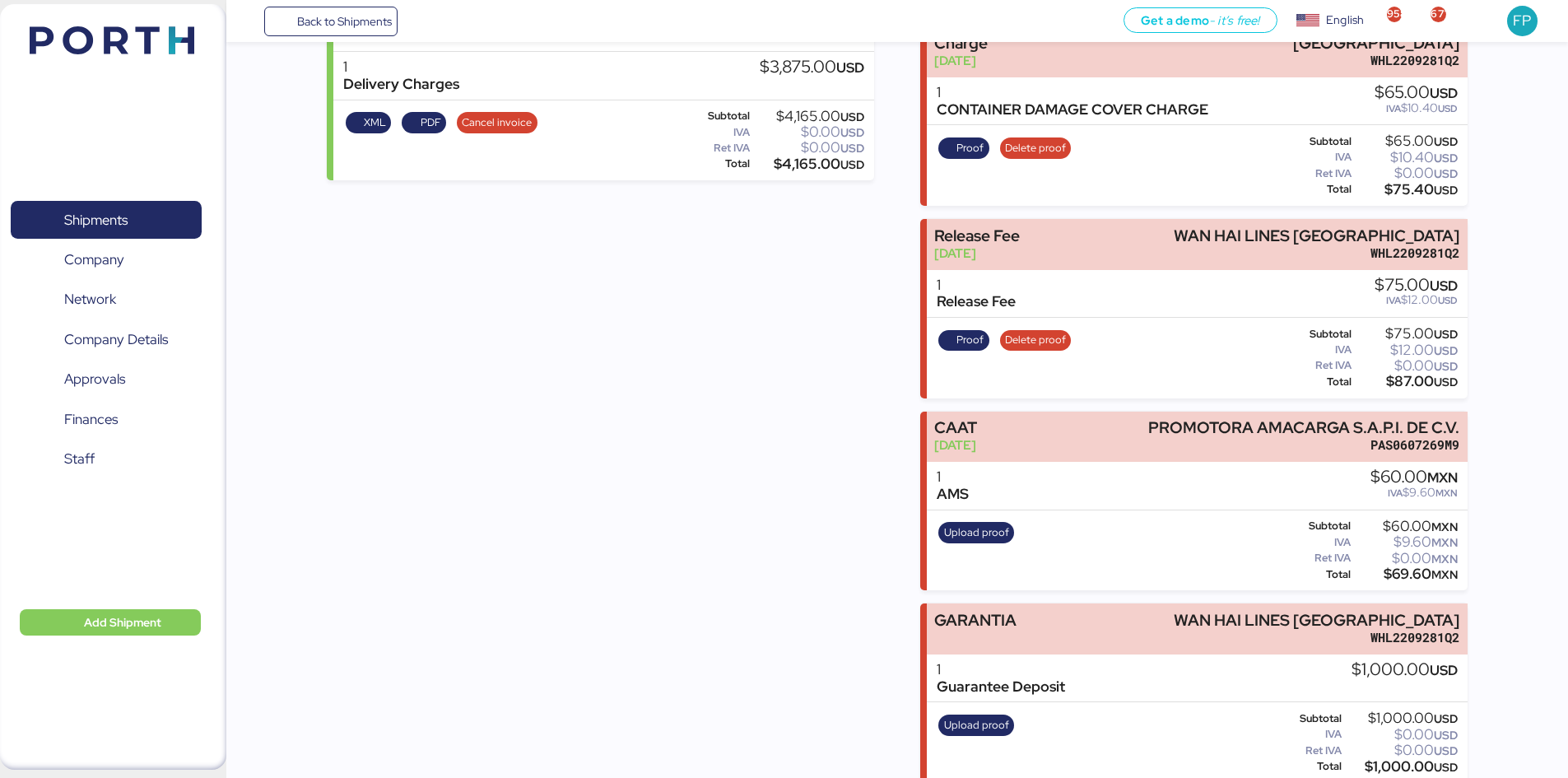
scroll to position [652, 0]
click at [141, 214] on span "Shipments" at bounding box center [106, 219] width 177 height 24
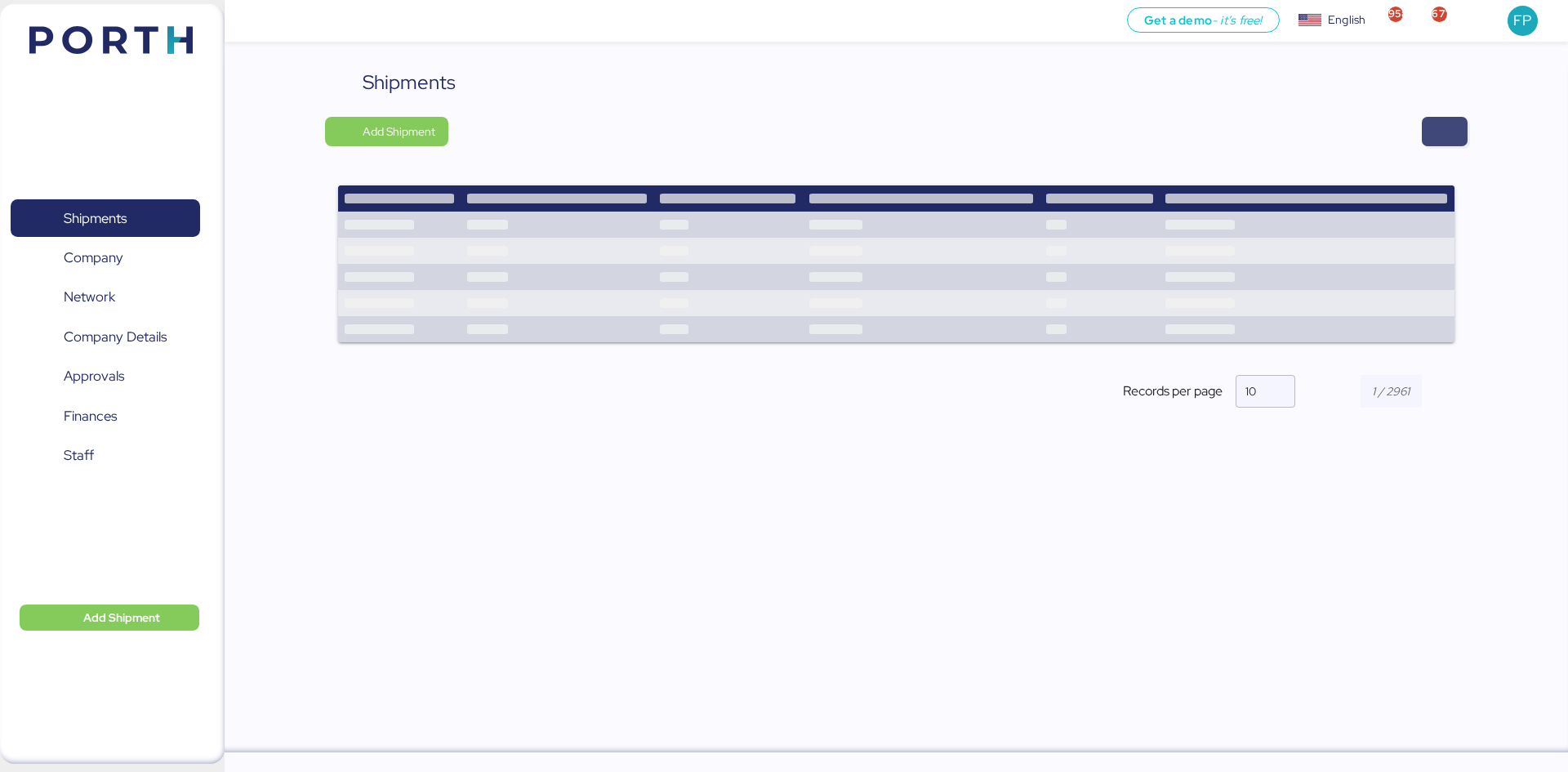
click at [1444, 143] on span "button" at bounding box center [1445, 131] width 19 height 23
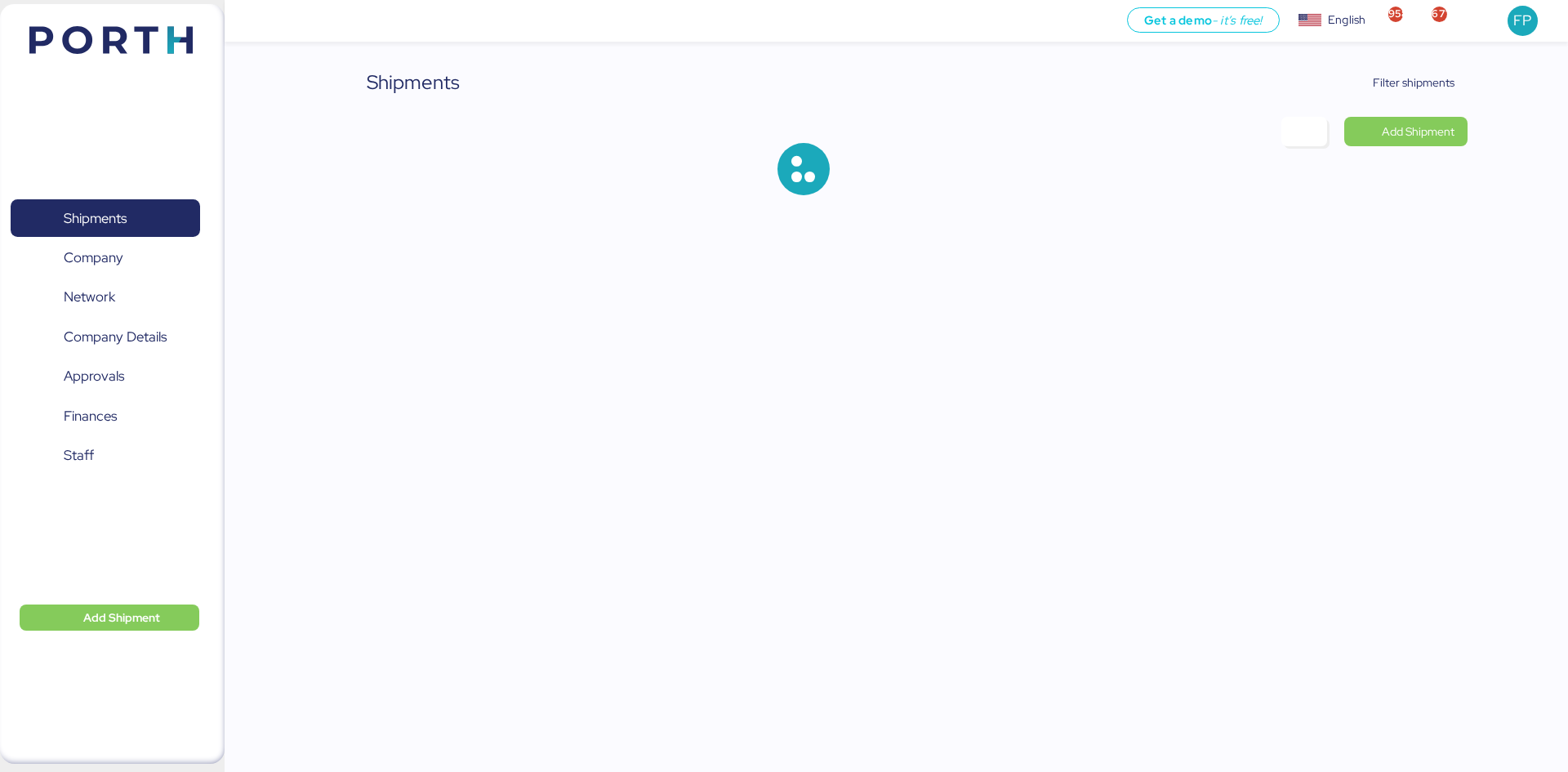
click at [1434, 67] on div "Shipments Filter shipments Add Shipment" at bounding box center [784, 110] width 1568 height 221
click at [1440, 81] on span "Filter shipments" at bounding box center [1413, 82] width 81 height 19
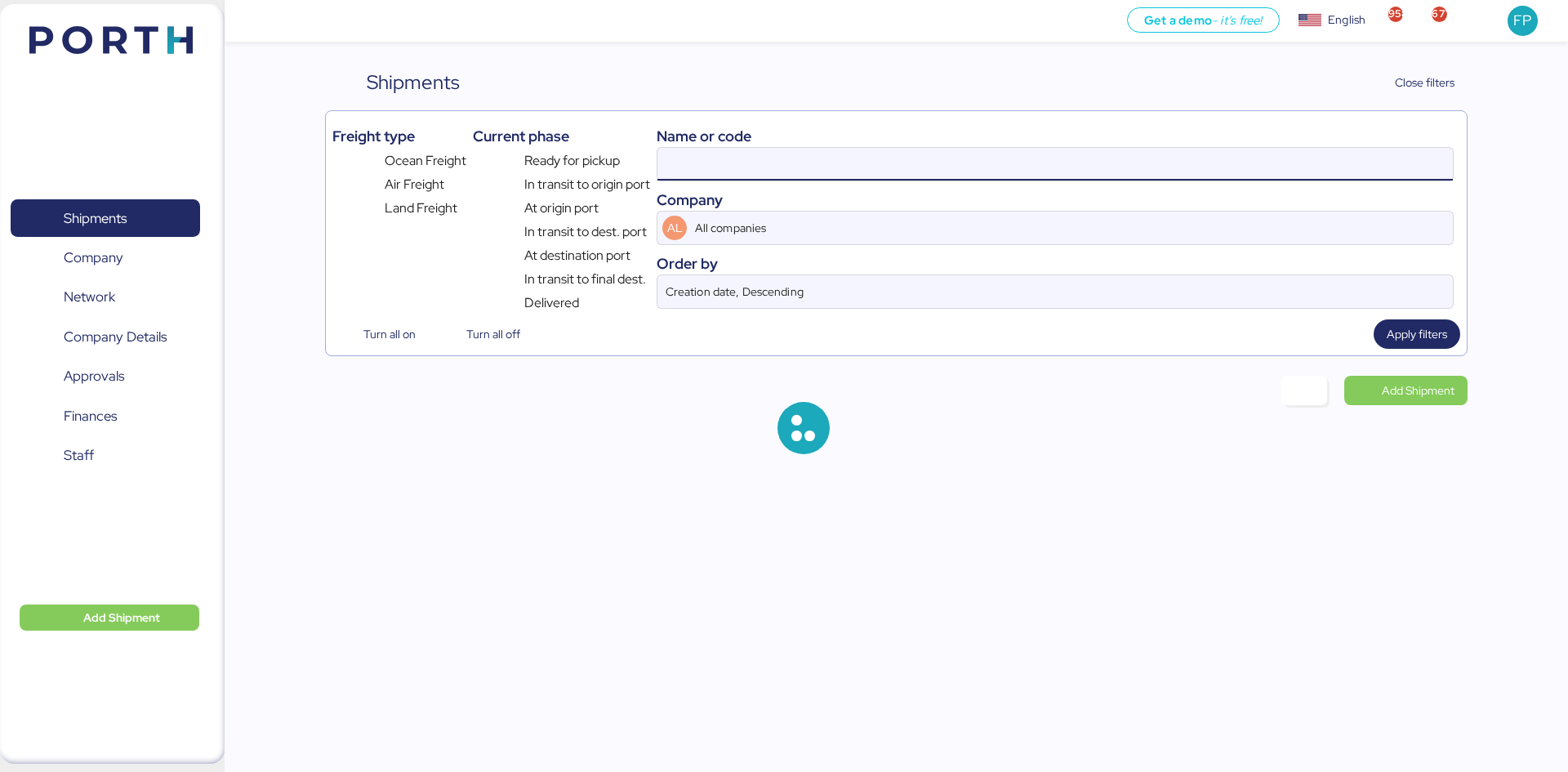
click at [688, 172] on input at bounding box center [1055, 163] width 795 height 32
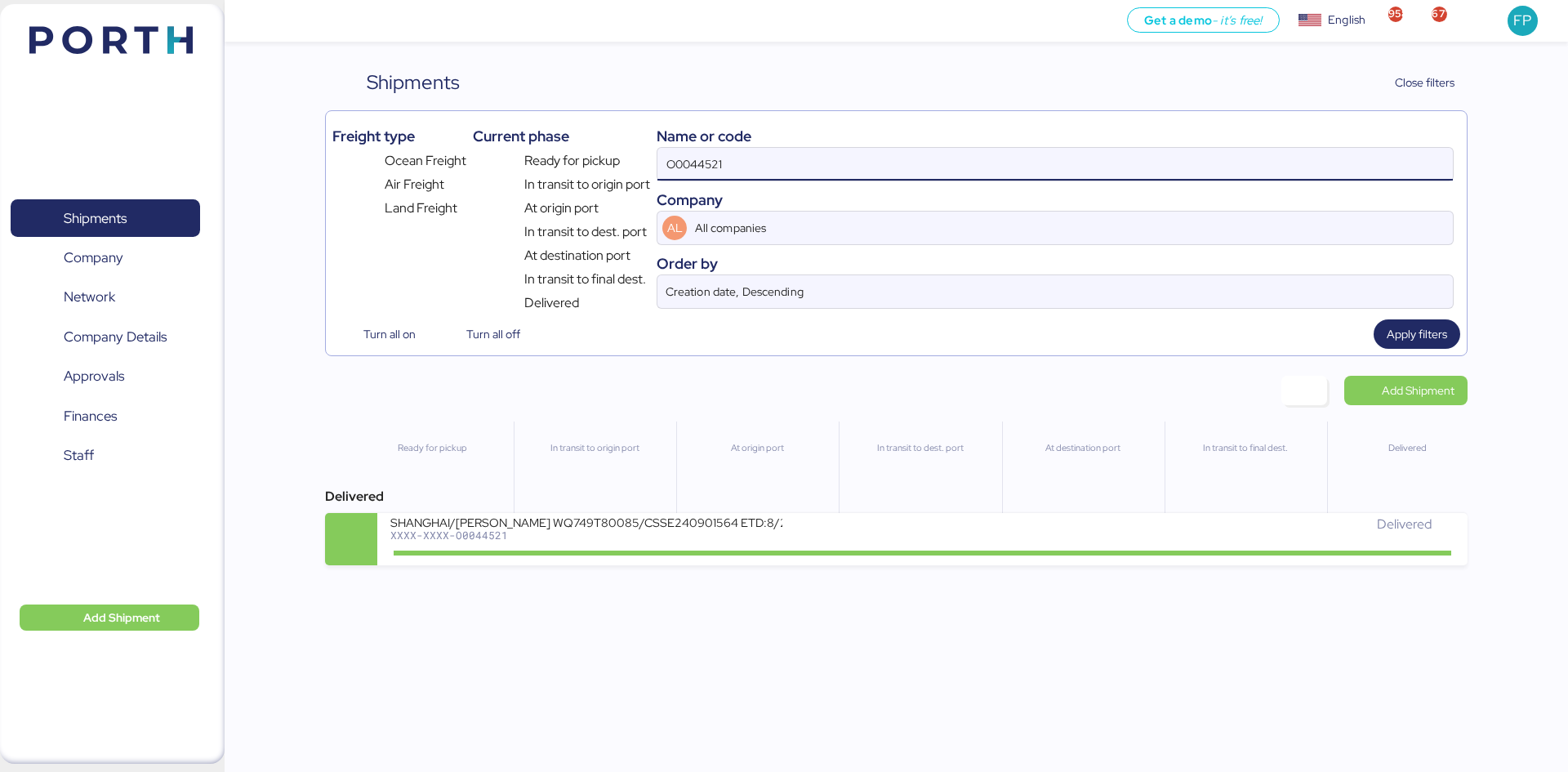
click at [688, 172] on input "O0044521" at bounding box center [1055, 163] width 795 height 32
paste input "7560"
type input "O0047560"
click at [739, 505] on div "At origin port" at bounding box center [757, 480] width 162 height 118
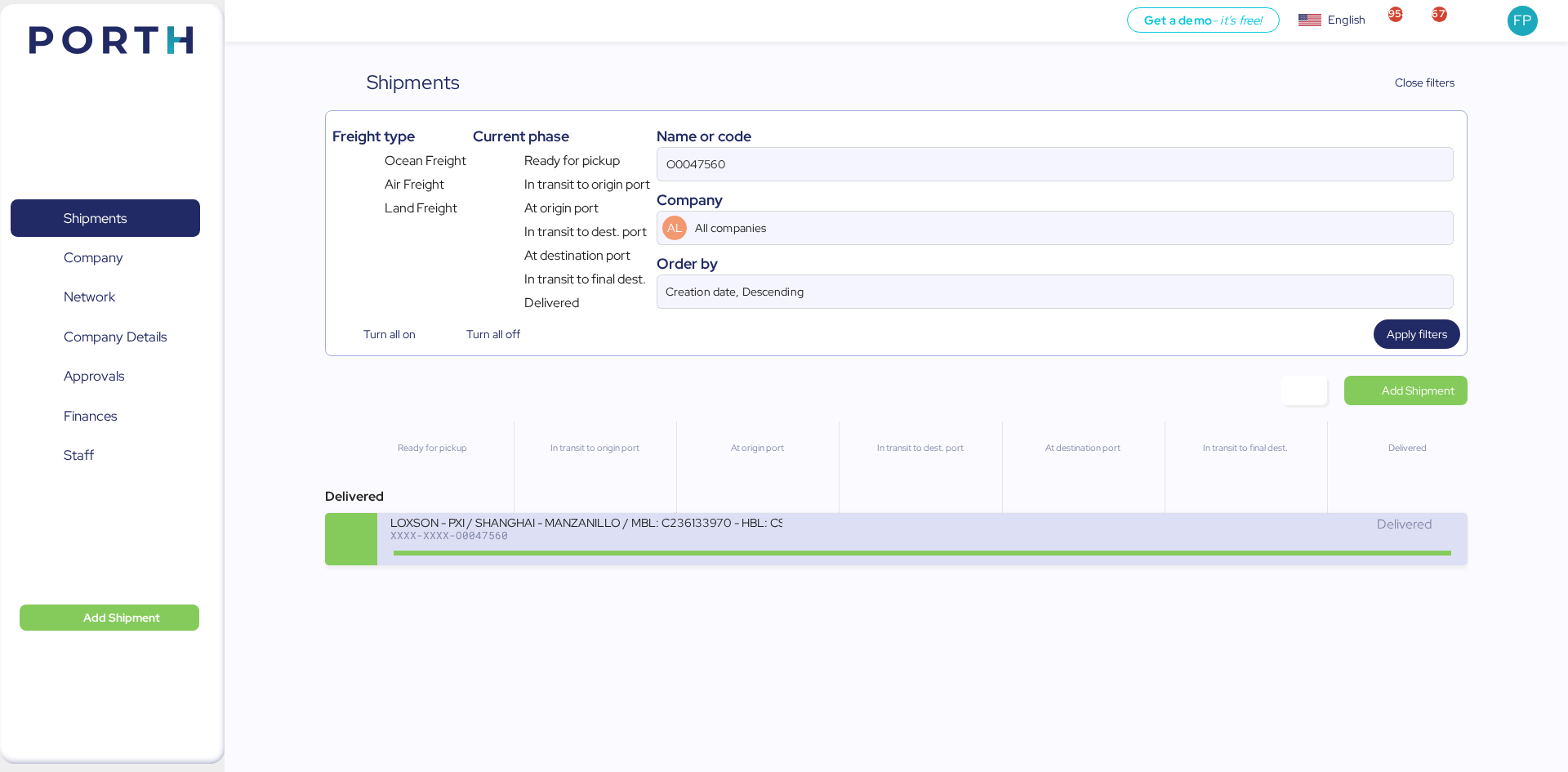
click at [642, 516] on div "LOXSON - PXI / SHANGHAI - MANZANILLO / MBL: C236133970 - HBL: CSSE241112960 / 1…" at bounding box center [586, 522] width 392 height 14
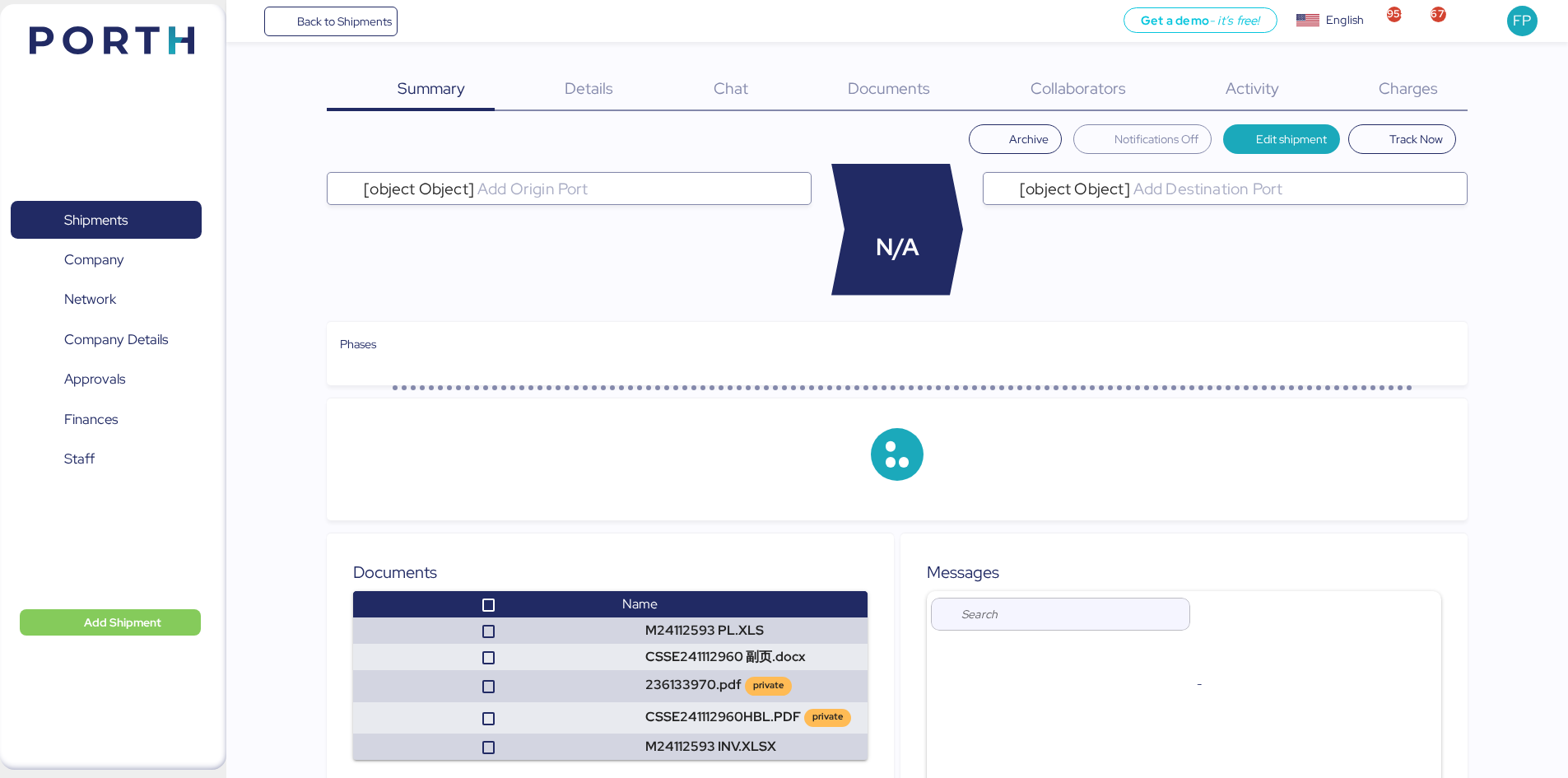
click at [1421, 107] on div "Charges 0" at bounding box center [1387, 90] width 159 height 43
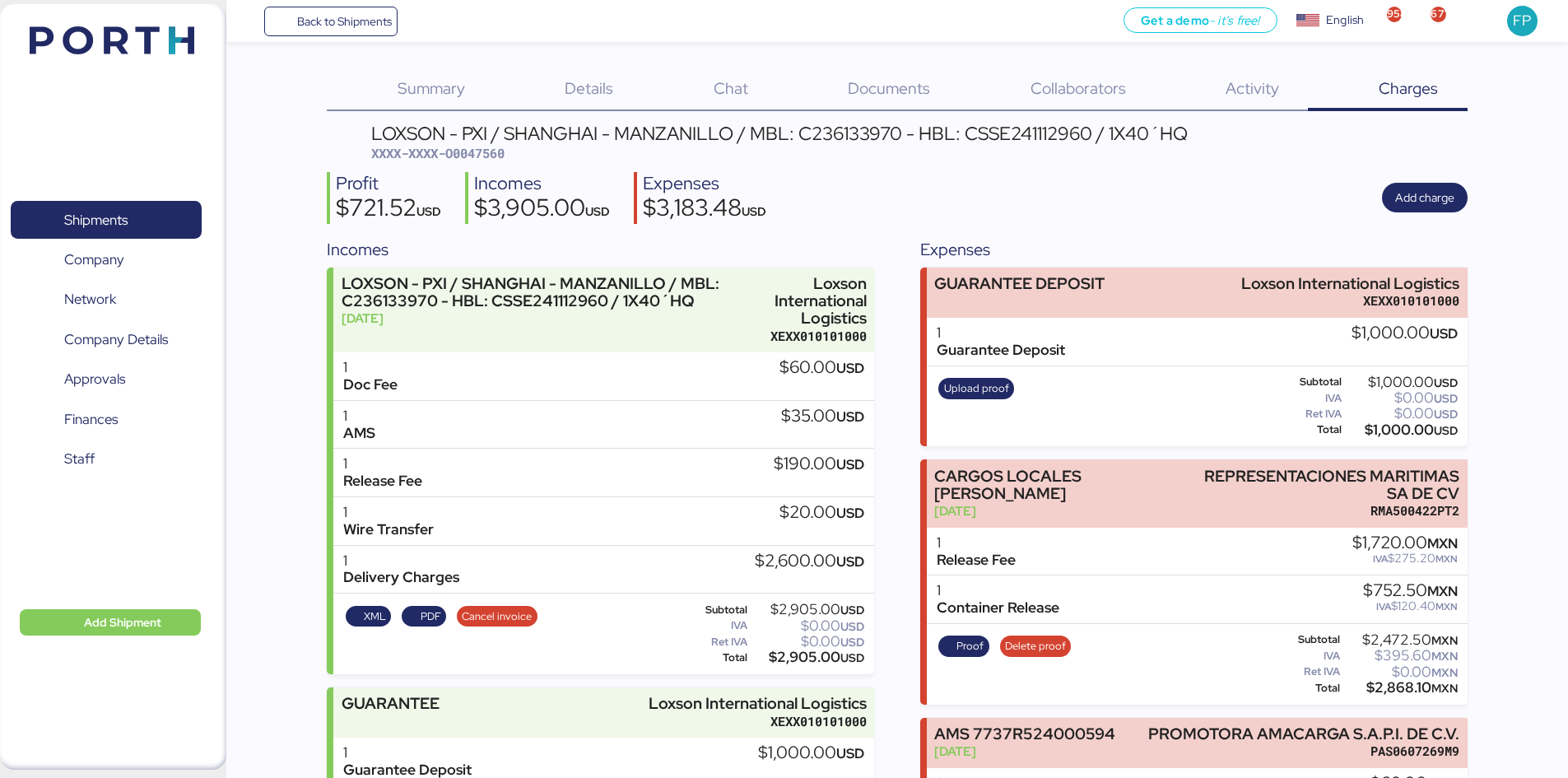
click at [480, 158] on span "XXXX-XXXX-O0047560" at bounding box center [437, 152] width 133 height 17
copy span "O0047560"
click at [135, 224] on span "Shipments" at bounding box center [106, 219] width 177 height 24
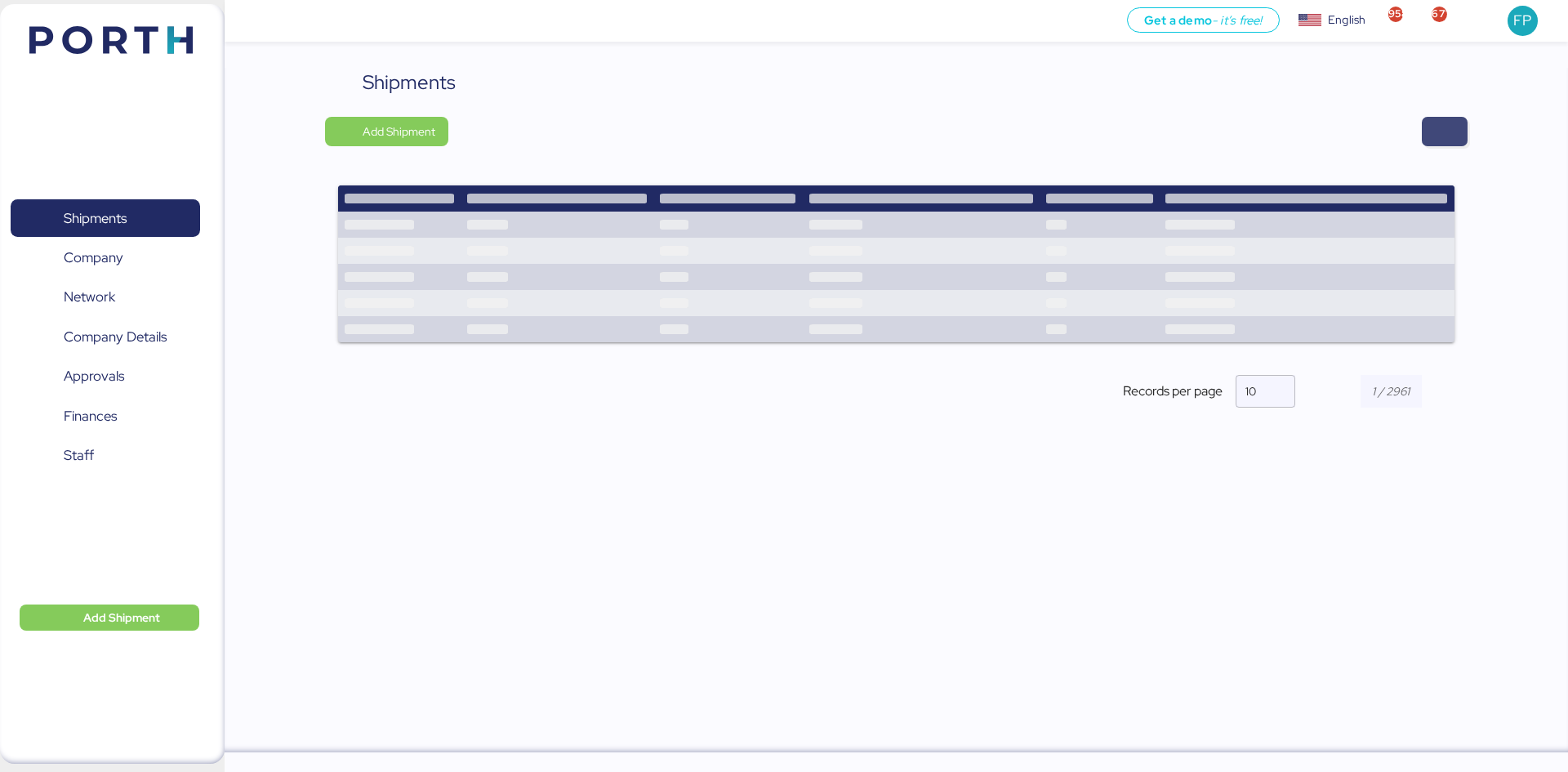
click at [1435, 121] on span "button" at bounding box center [1445, 131] width 19 height 23
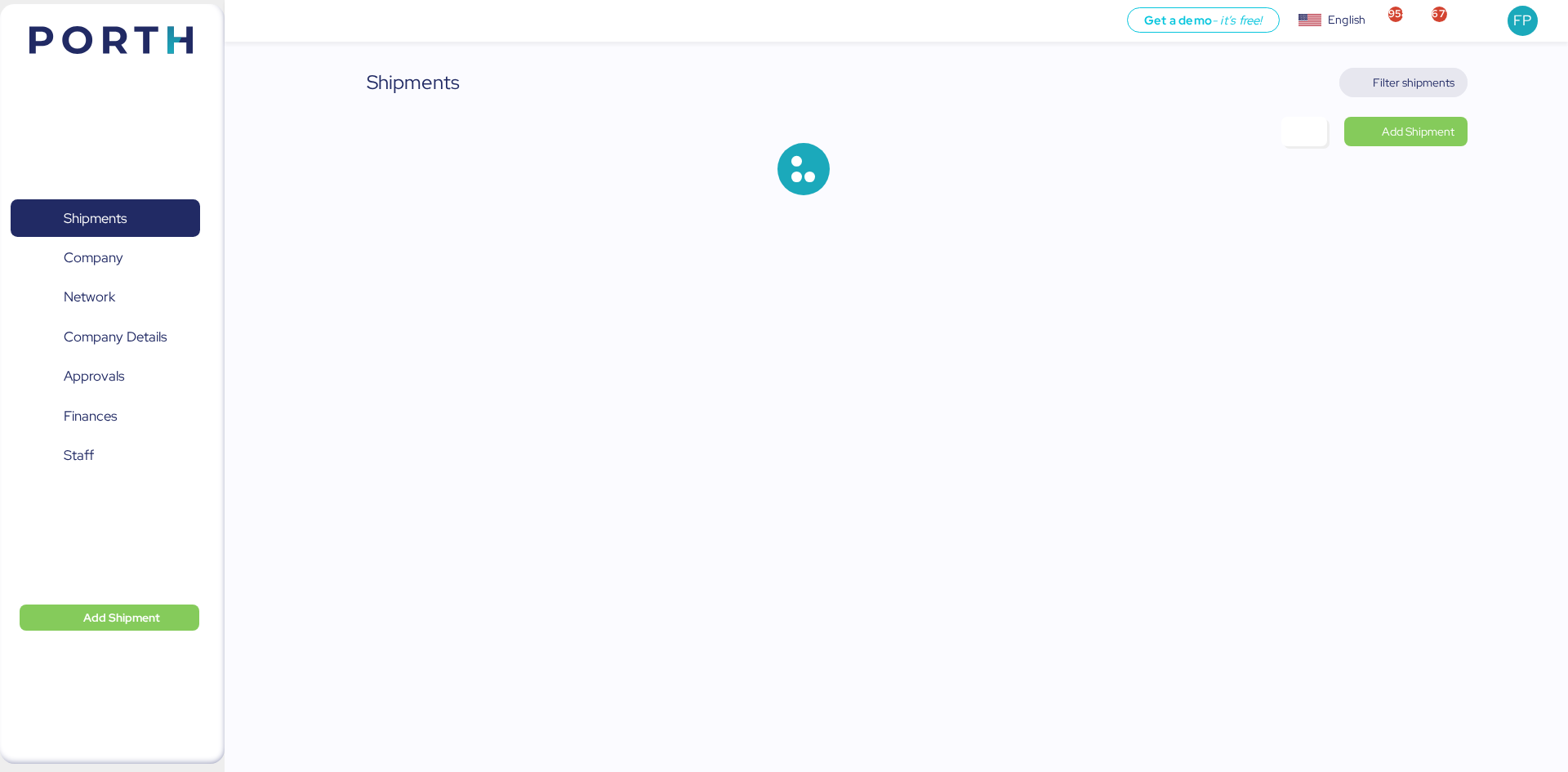
click at [1421, 84] on span "Filter shipments" at bounding box center [1413, 82] width 81 height 19
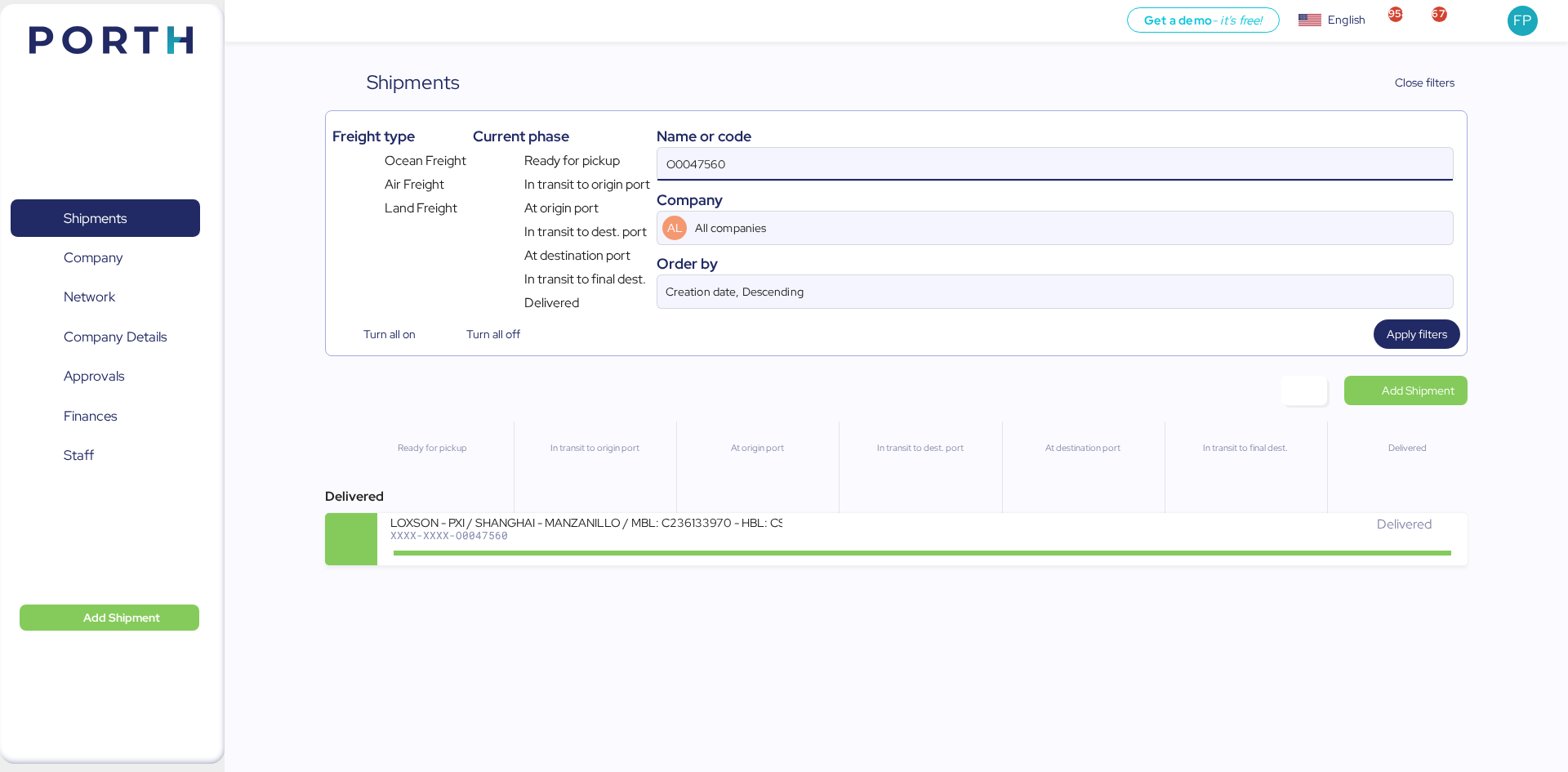
click at [711, 176] on input "O0047560" at bounding box center [1055, 163] width 795 height 32
paste input "51322"
type input "O0051322"
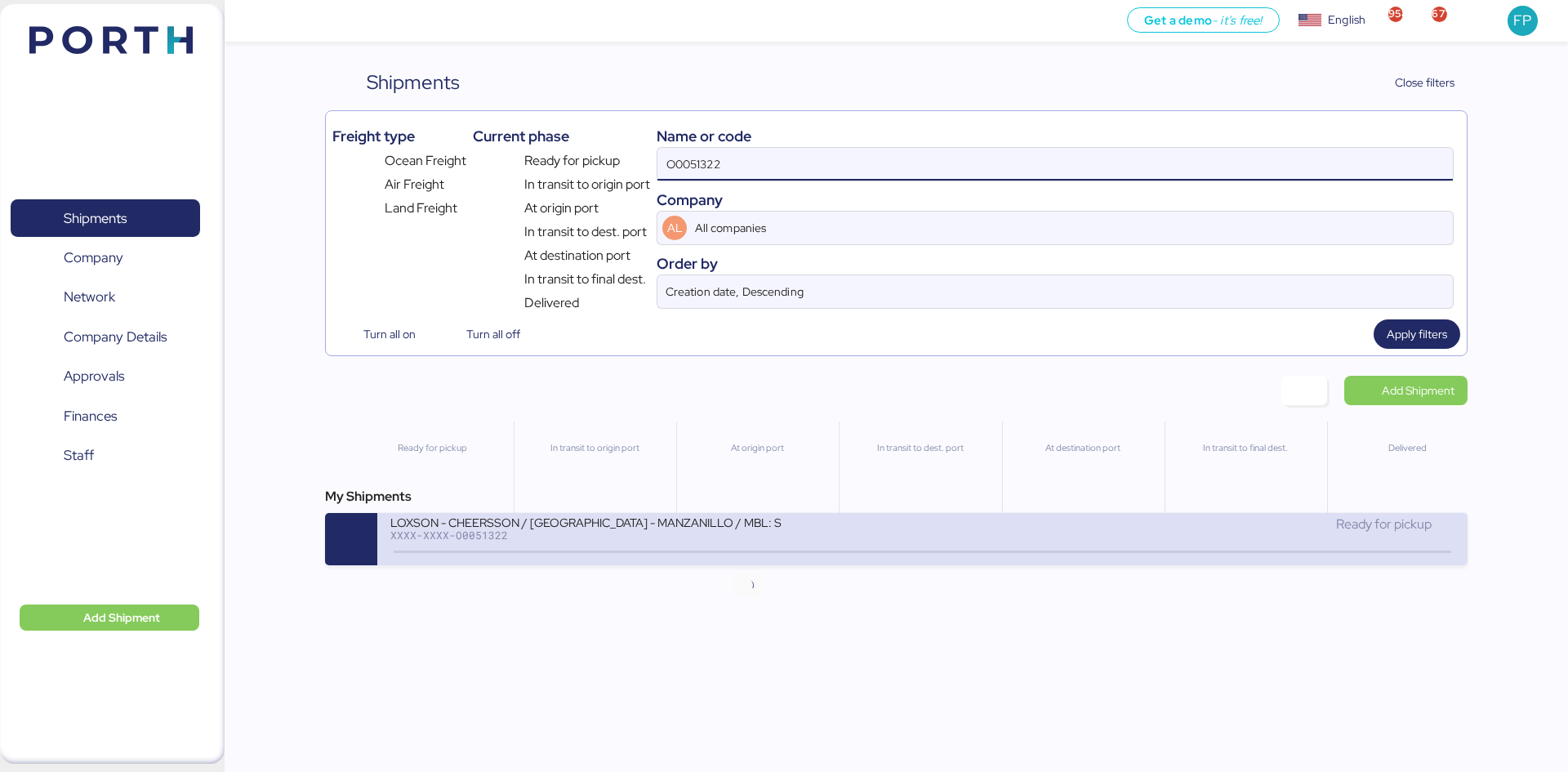
click at [739, 534] on div "XXXX-XXXX-O0051322" at bounding box center [586, 535] width 392 height 11
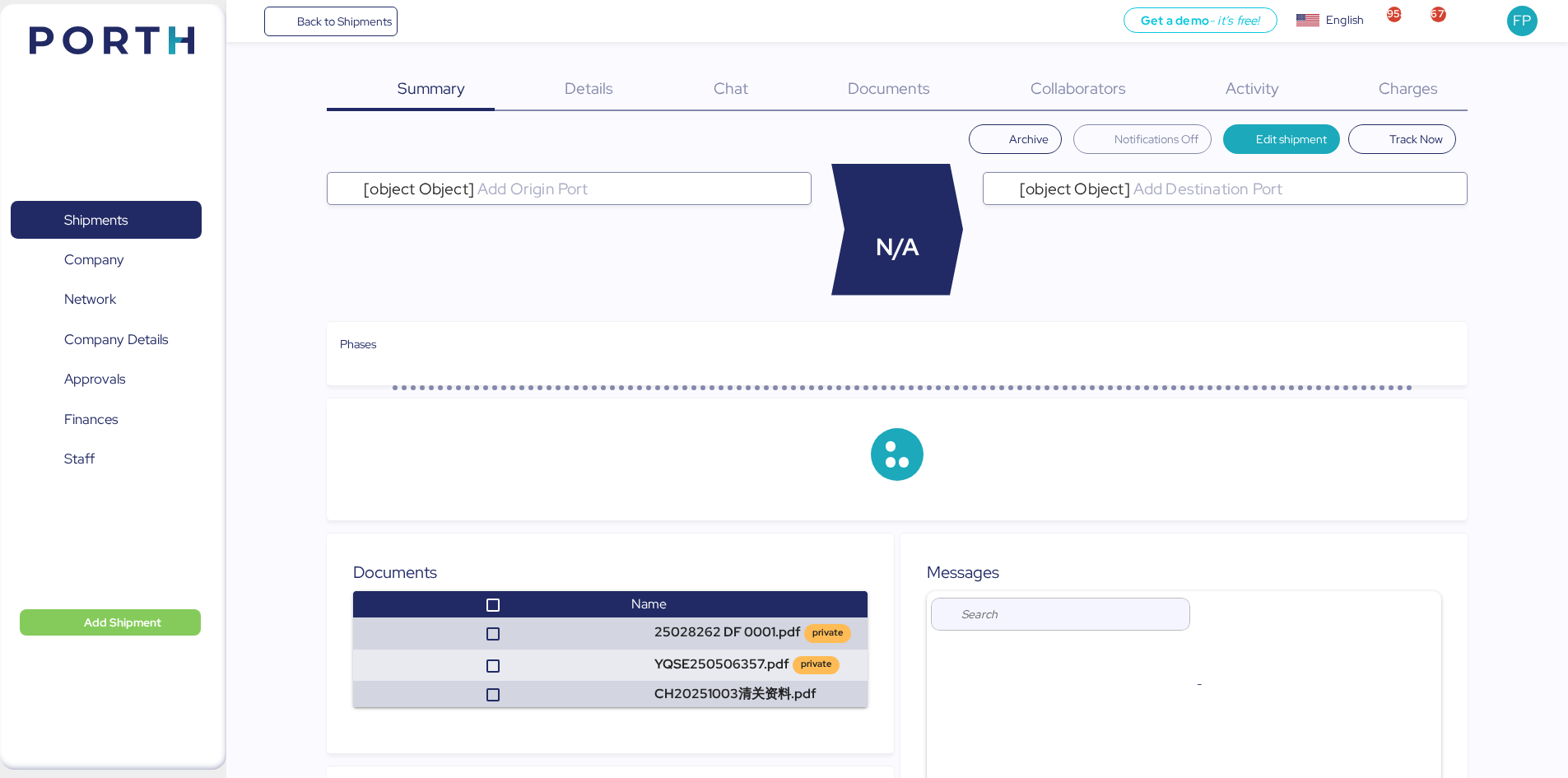
drag, startPoint x: 1416, startPoint y: 107, endPoint x: 1410, endPoint y: 100, distance: 9.2
click at [1416, 107] on div "Charges 0" at bounding box center [1387, 90] width 159 height 43
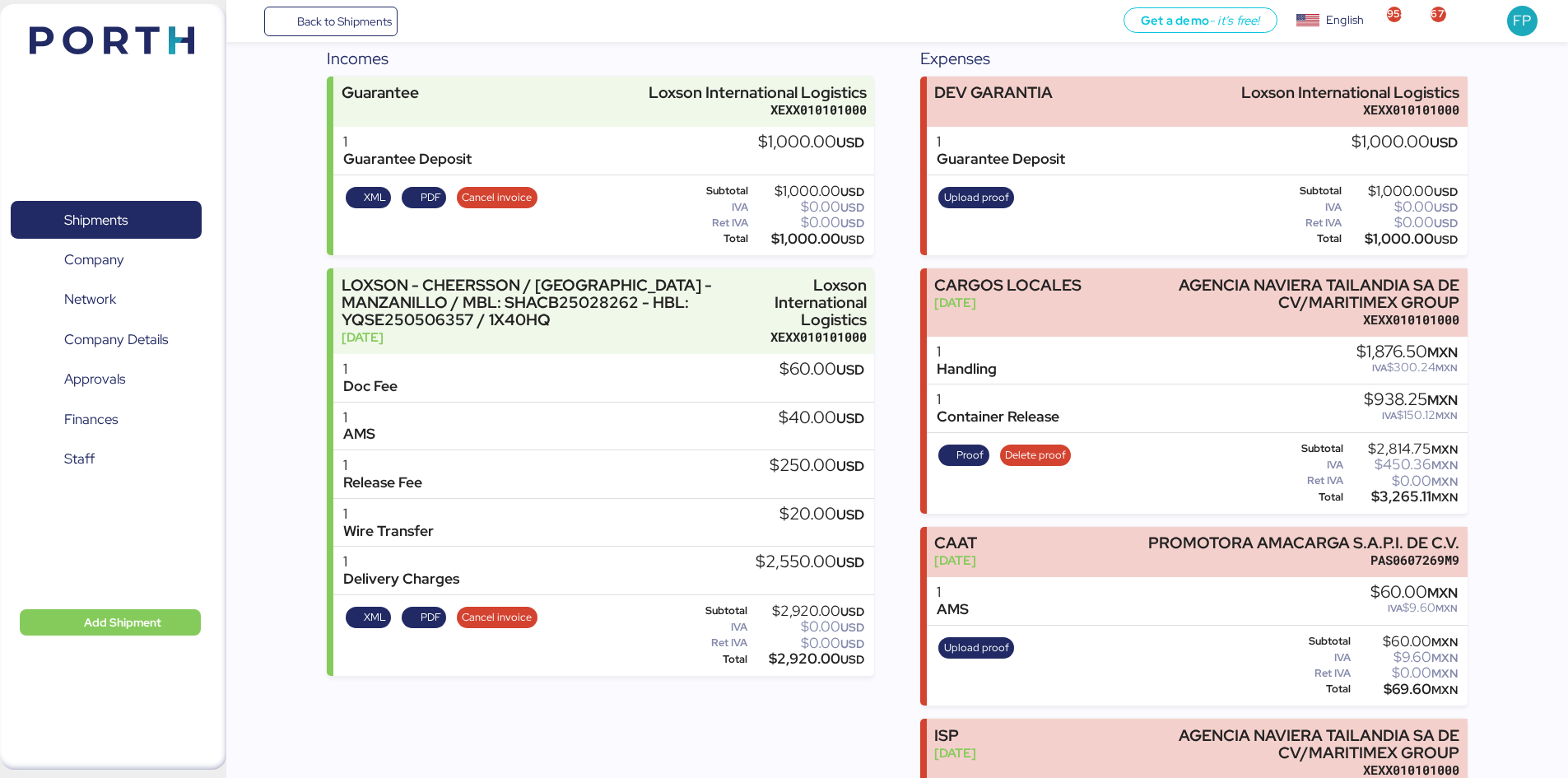
scroll to position [48, 0]
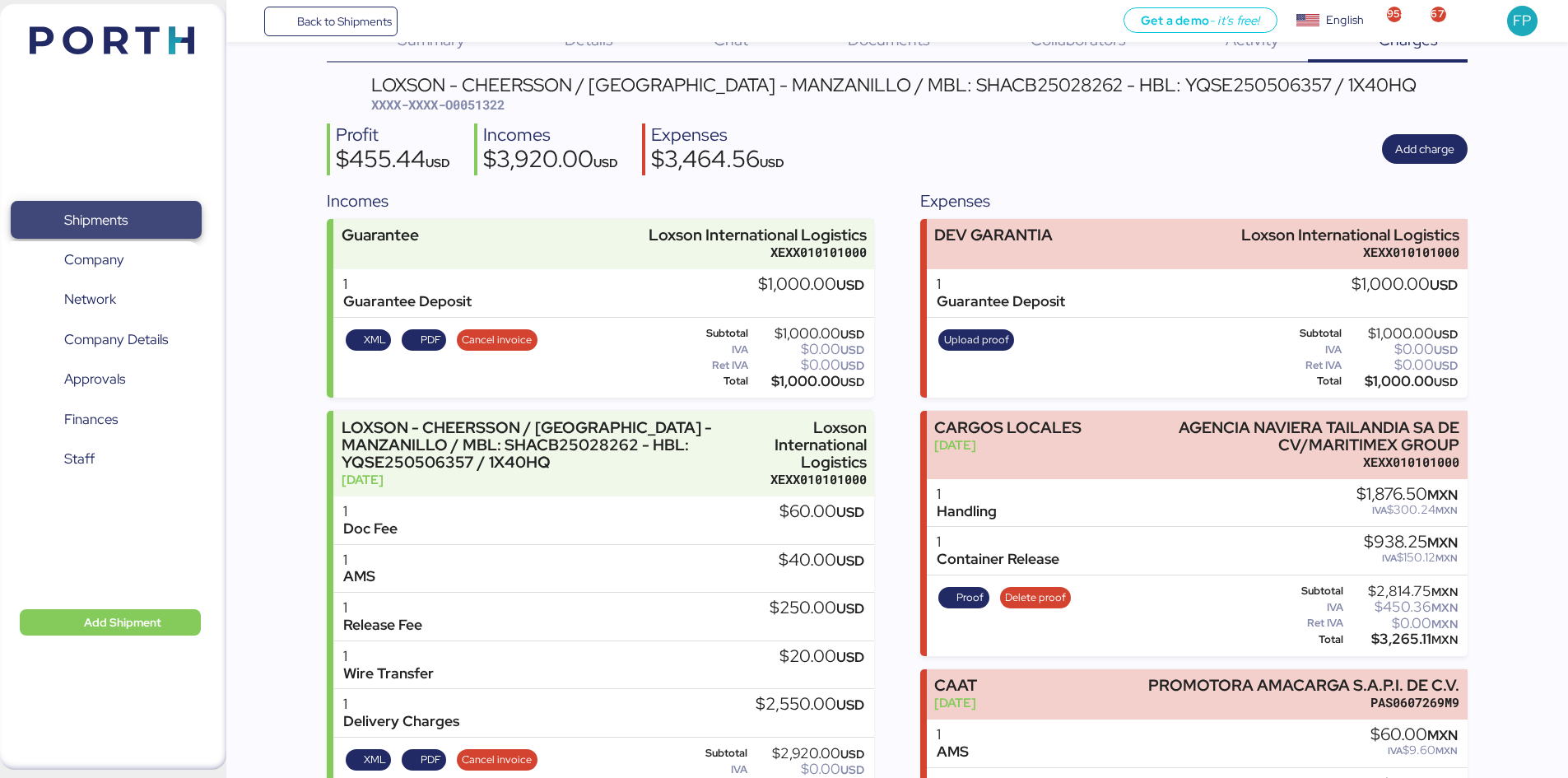
click at [74, 215] on span "Shipments" at bounding box center [96, 219] width 63 height 24
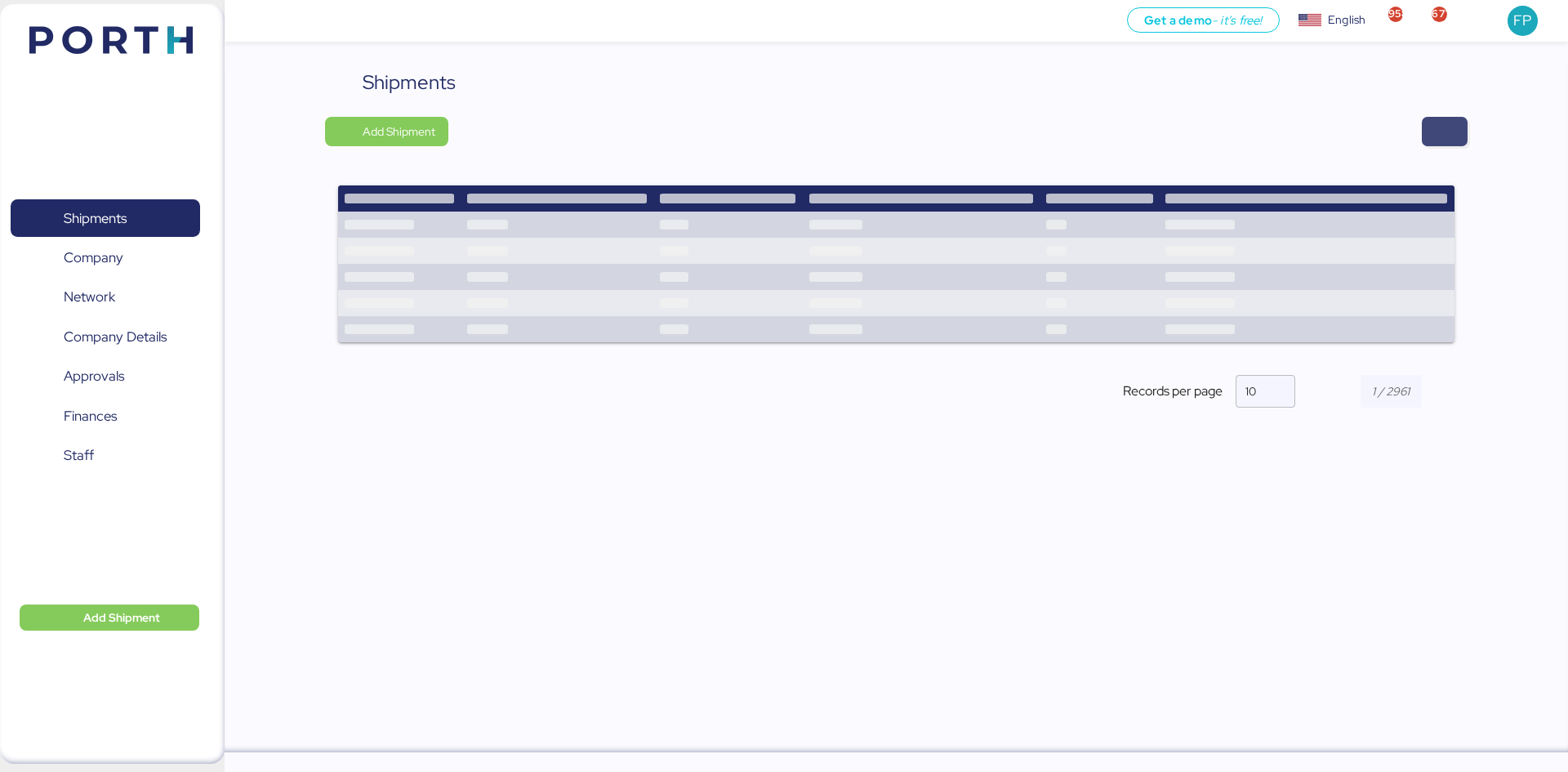
click at [1436, 134] on span "button" at bounding box center [1445, 131] width 19 height 23
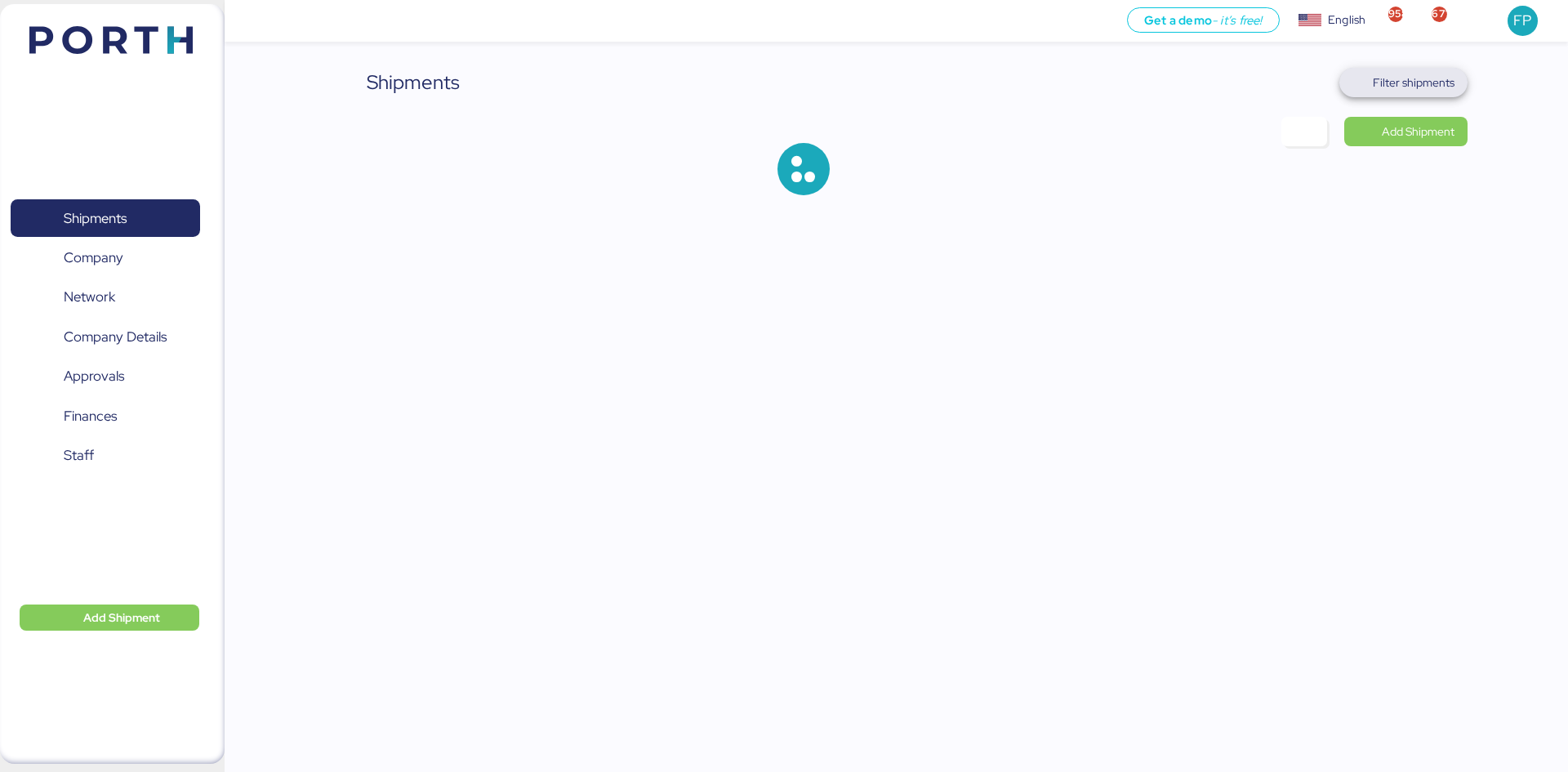
click at [1419, 91] on span "Filter shipments" at bounding box center [1413, 82] width 81 height 19
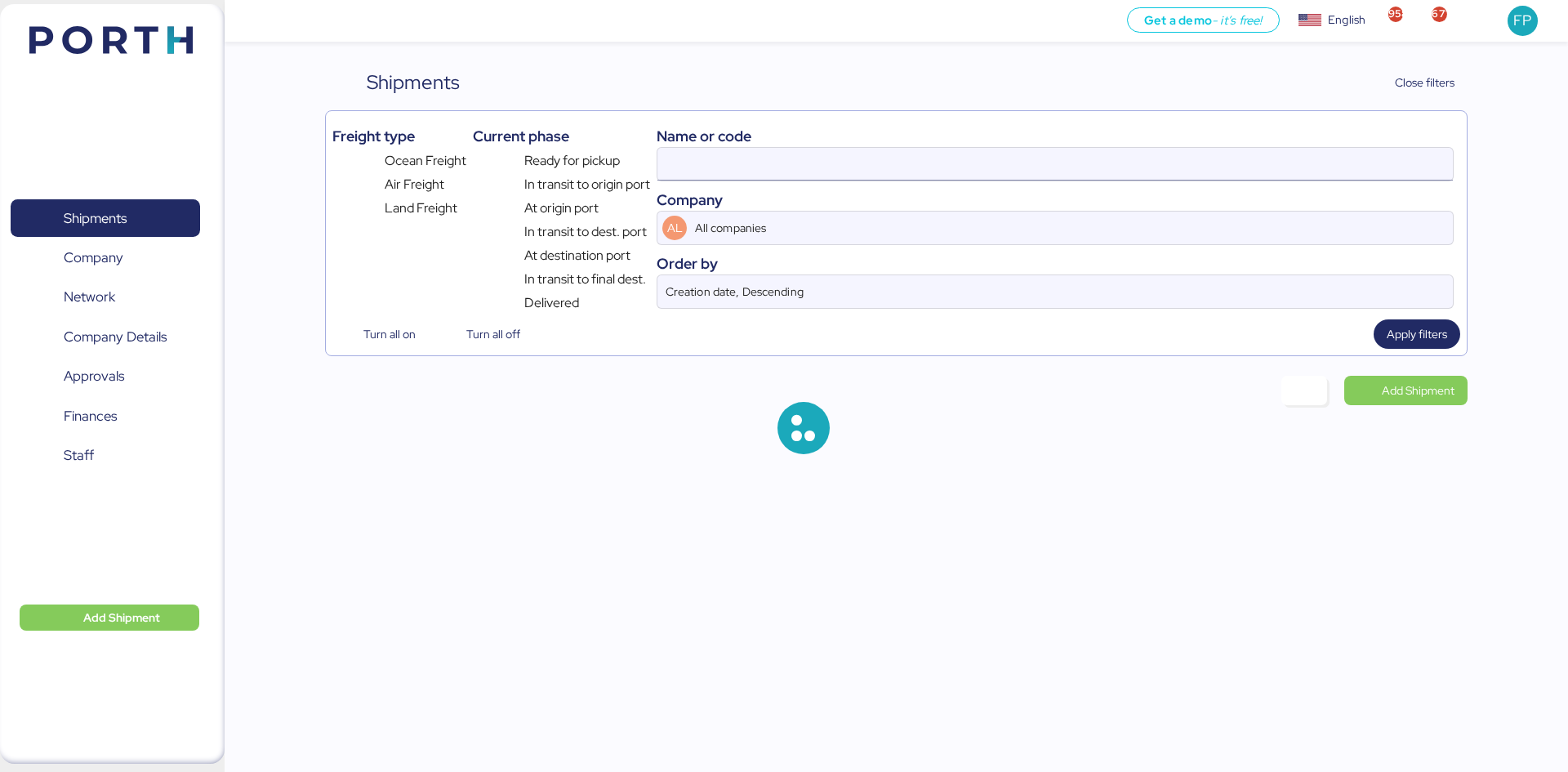
click at [718, 158] on input at bounding box center [1055, 163] width 795 height 32
click at [706, 163] on input at bounding box center [1055, 163] width 795 height 32
click at [704, 166] on input at bounding box center [1055, 163] width 795 height 32
click at [698, 162] on input at bounding box center [1055, 163] width 795 height 32
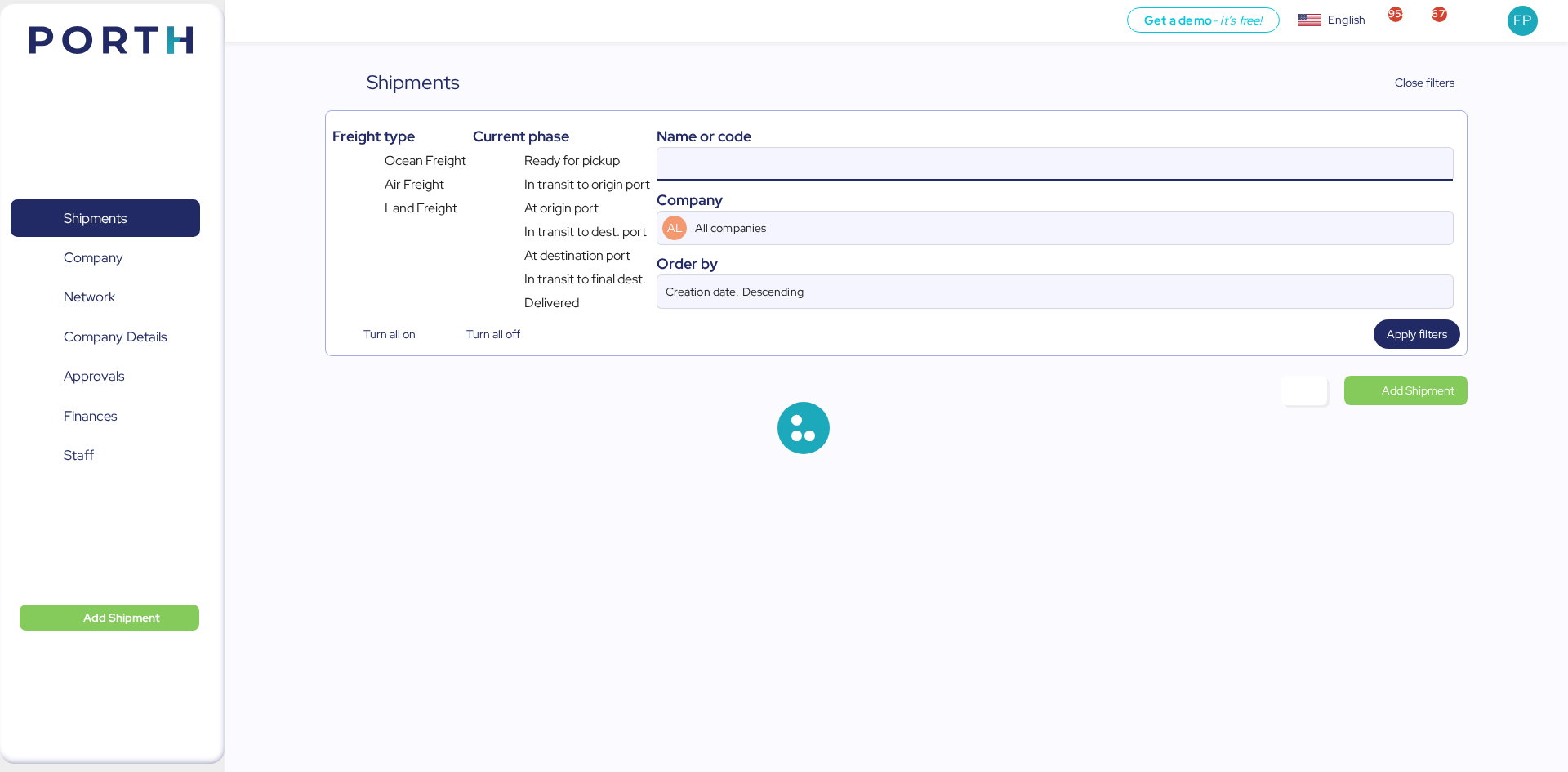
click at [698, 162] on input at bounding box center [1055, 163] width 795 height 32
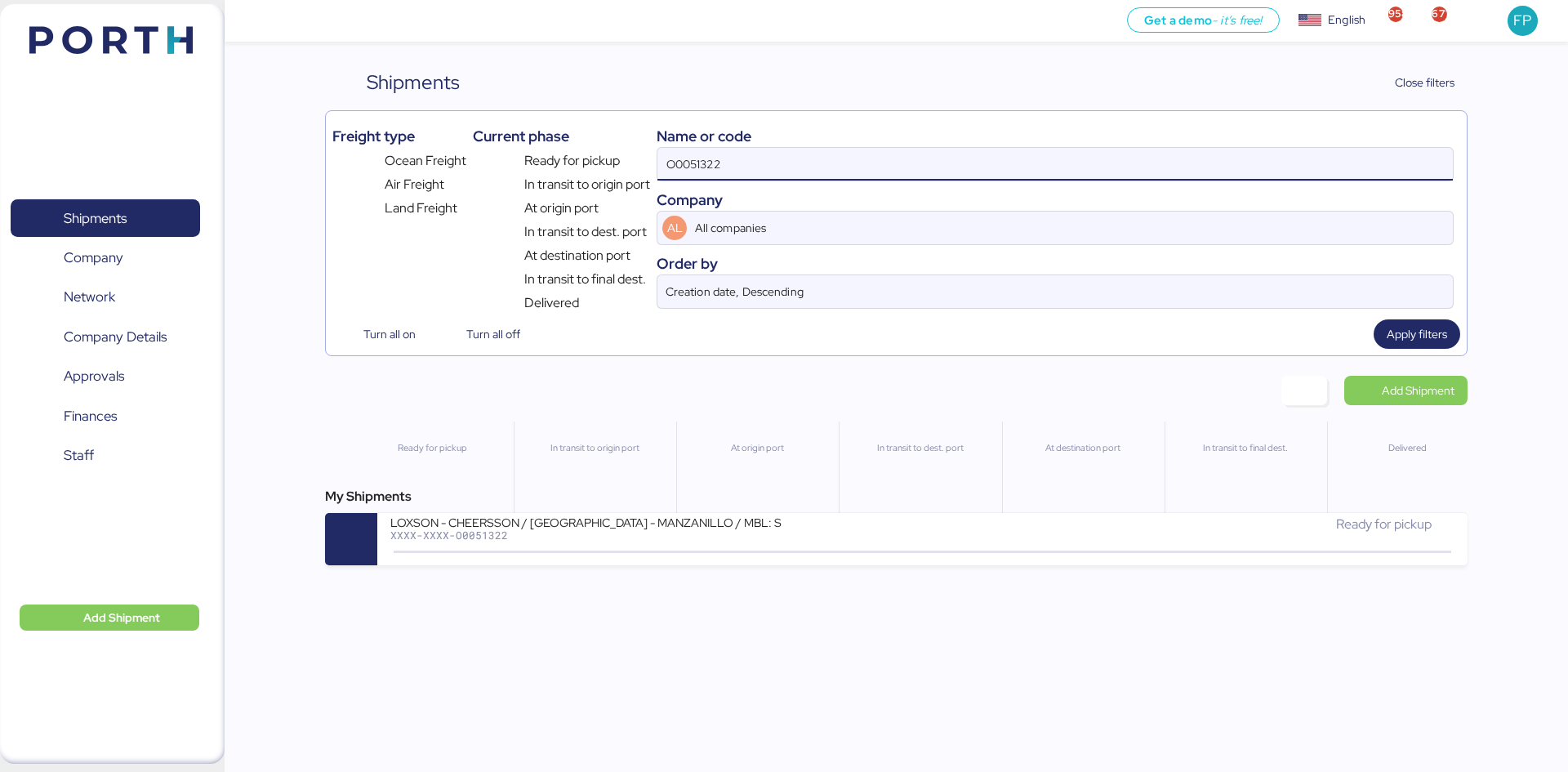
click at [696, 160] on input "O0051322" at bounding box center [1055, 163] width 795 height 32
paste input "35"
type input "O0051335"
click at [679, 543] on div "LOXSON - CHEERSSON / SHANGHAI - MANZANILLO / MBL: SHACB25028257 - HBL: YQSE2505…" at bounding box center [656, 532] width 531 height 35
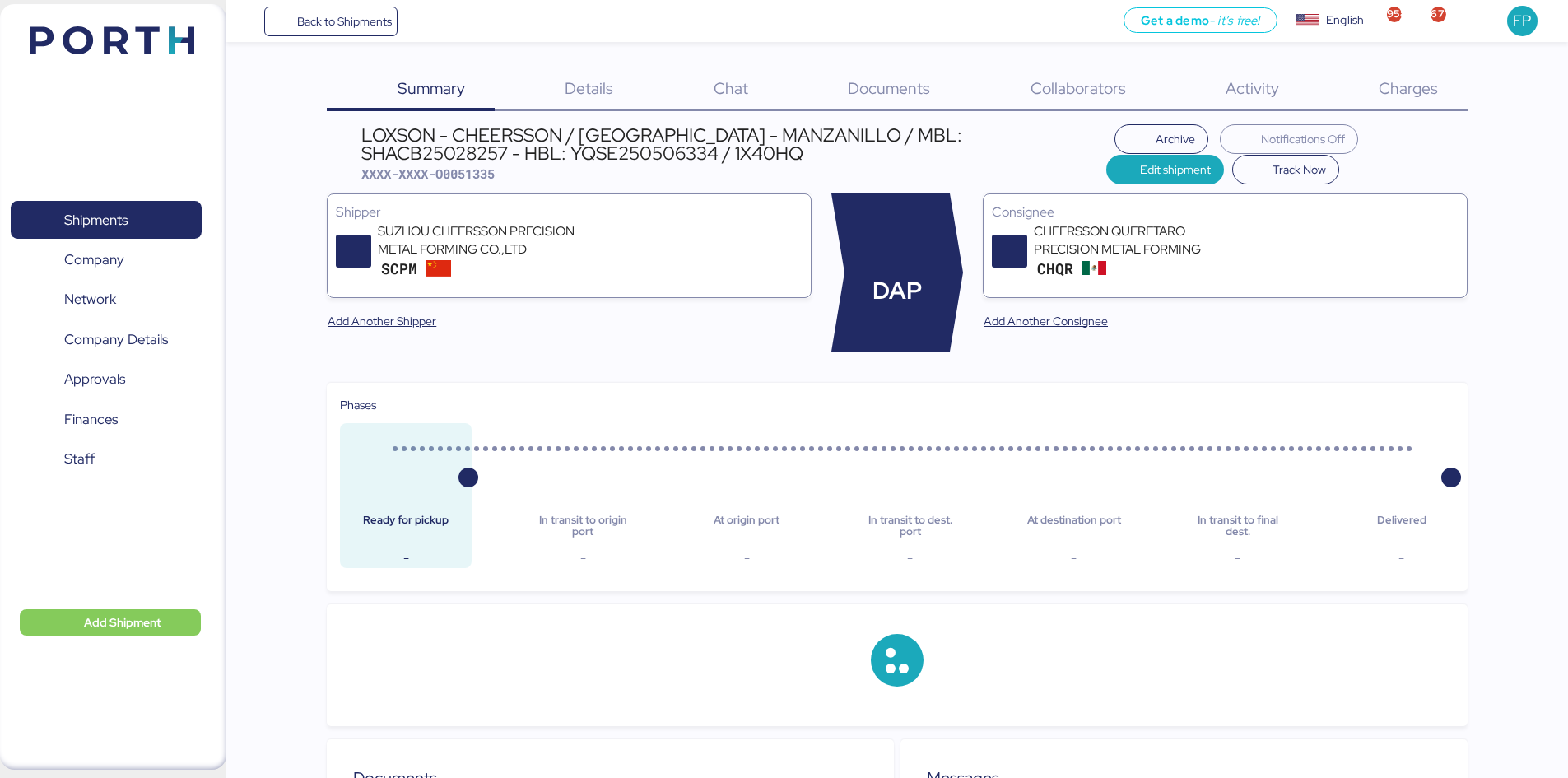
click at [1423, 89] on span "Charges" at bounding box center [1408, 88] width 59 height 21
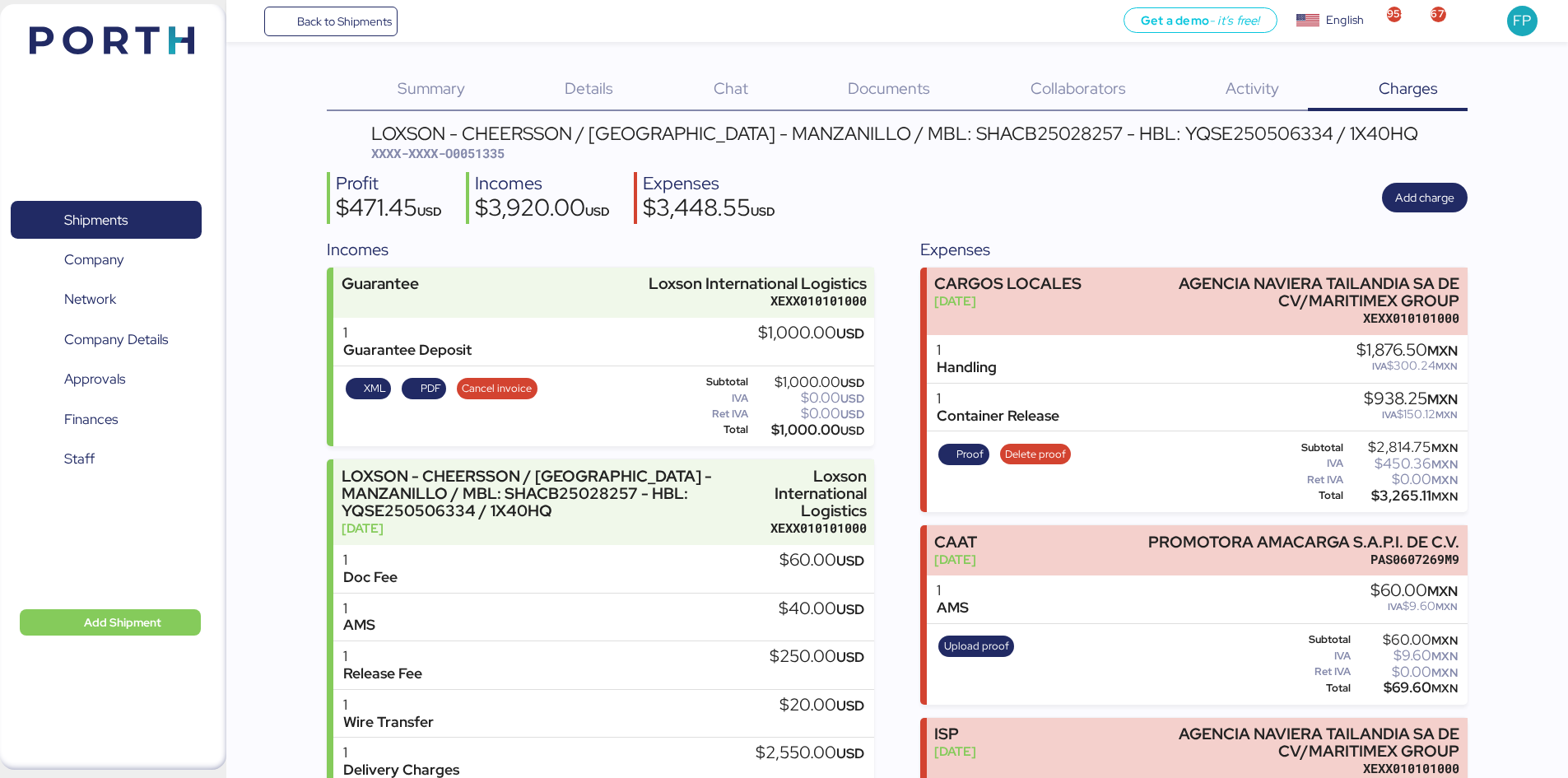
click at [485, 154] on span "XXXX-XXXX-O0051335" at bounding box center [437, 152] width 133 height 17
click at [485, 155] on span "XXXX-XXXX-O0051335" at bounding box center [437, 152] width 133 height 17
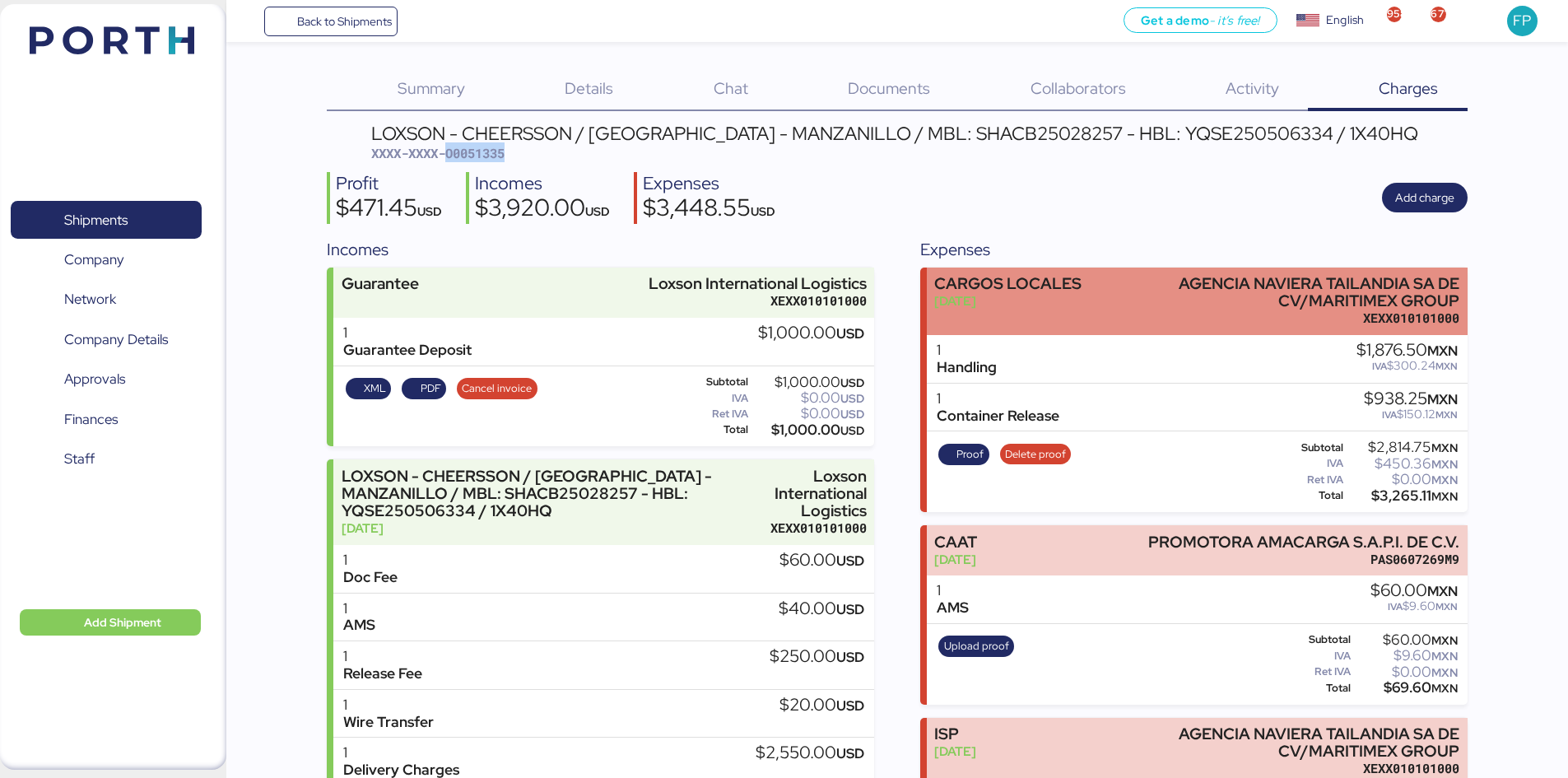
copy span "O0051335"
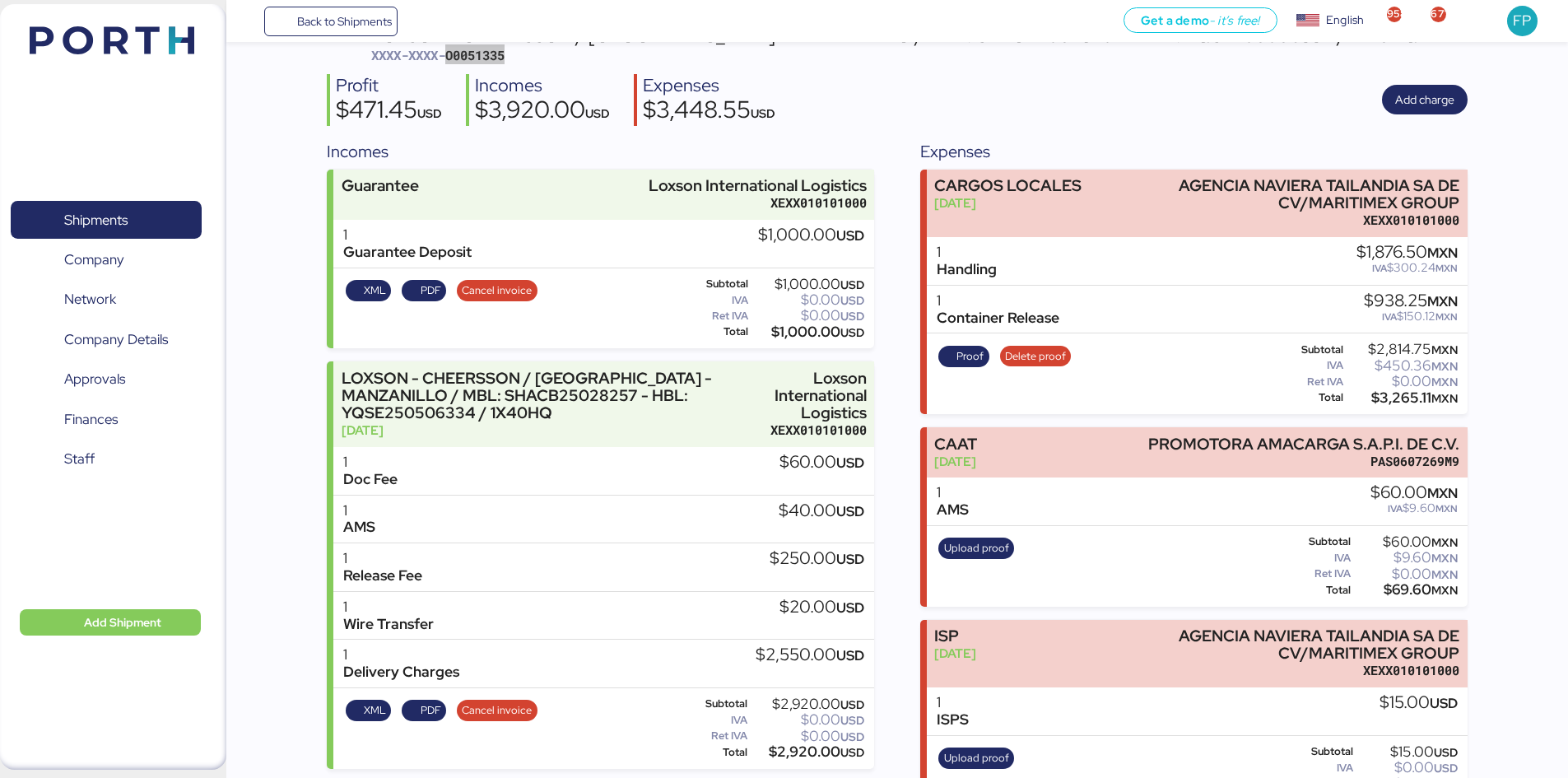
scroll to position [48, 0]
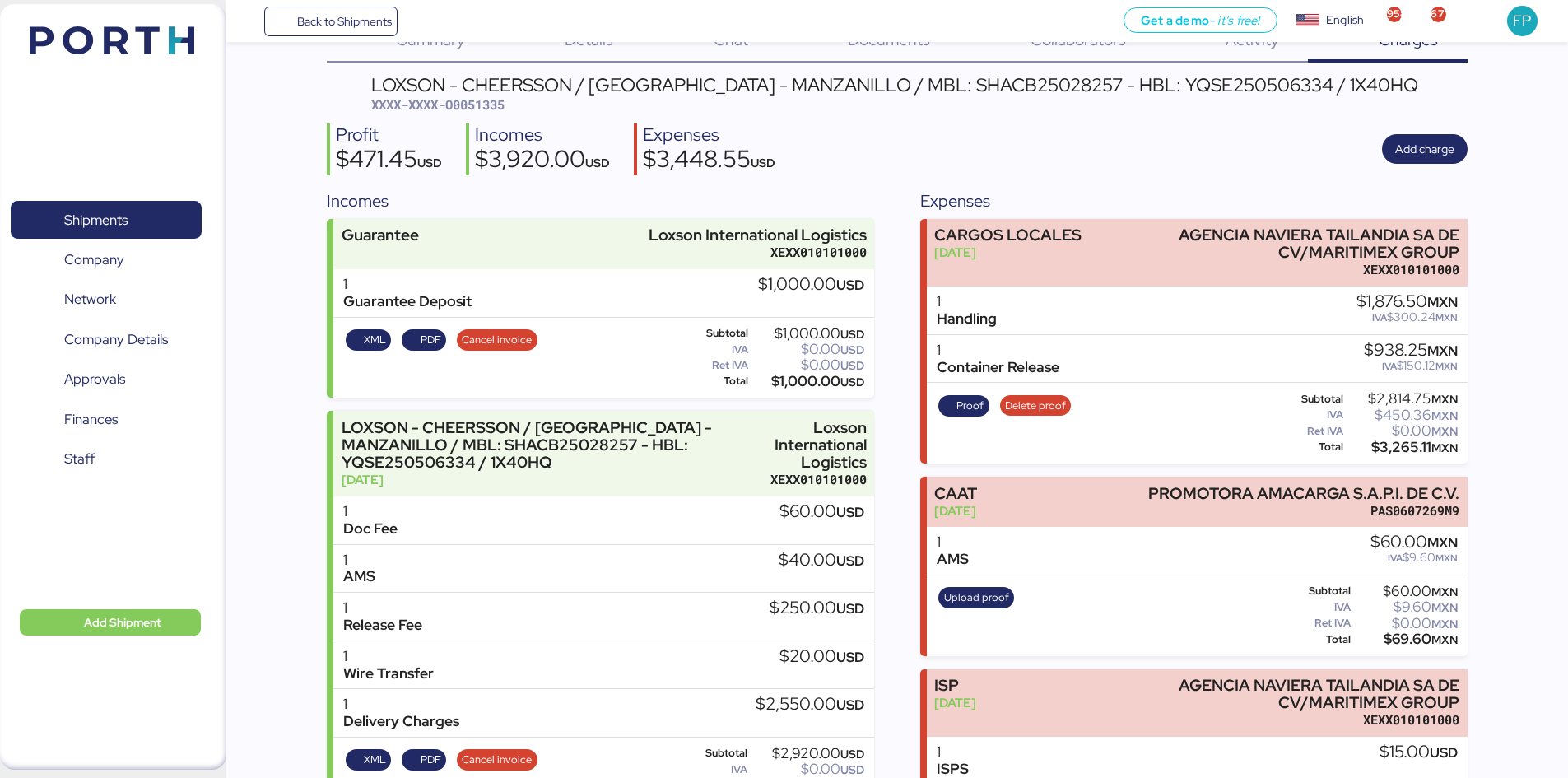
click at [943, 76] on div "LOXSON - CHEERSSON / SHANGHAI - MANZANILLO / MBL: SHACB25028257 - HBL: YQSE2505…" at bounding box center [894, 85] width 1047 height 19
copy div "SHACB25028257"
click at [90, 226] on span "Shipments" at bounding box center [96, 219] width 63 height 24
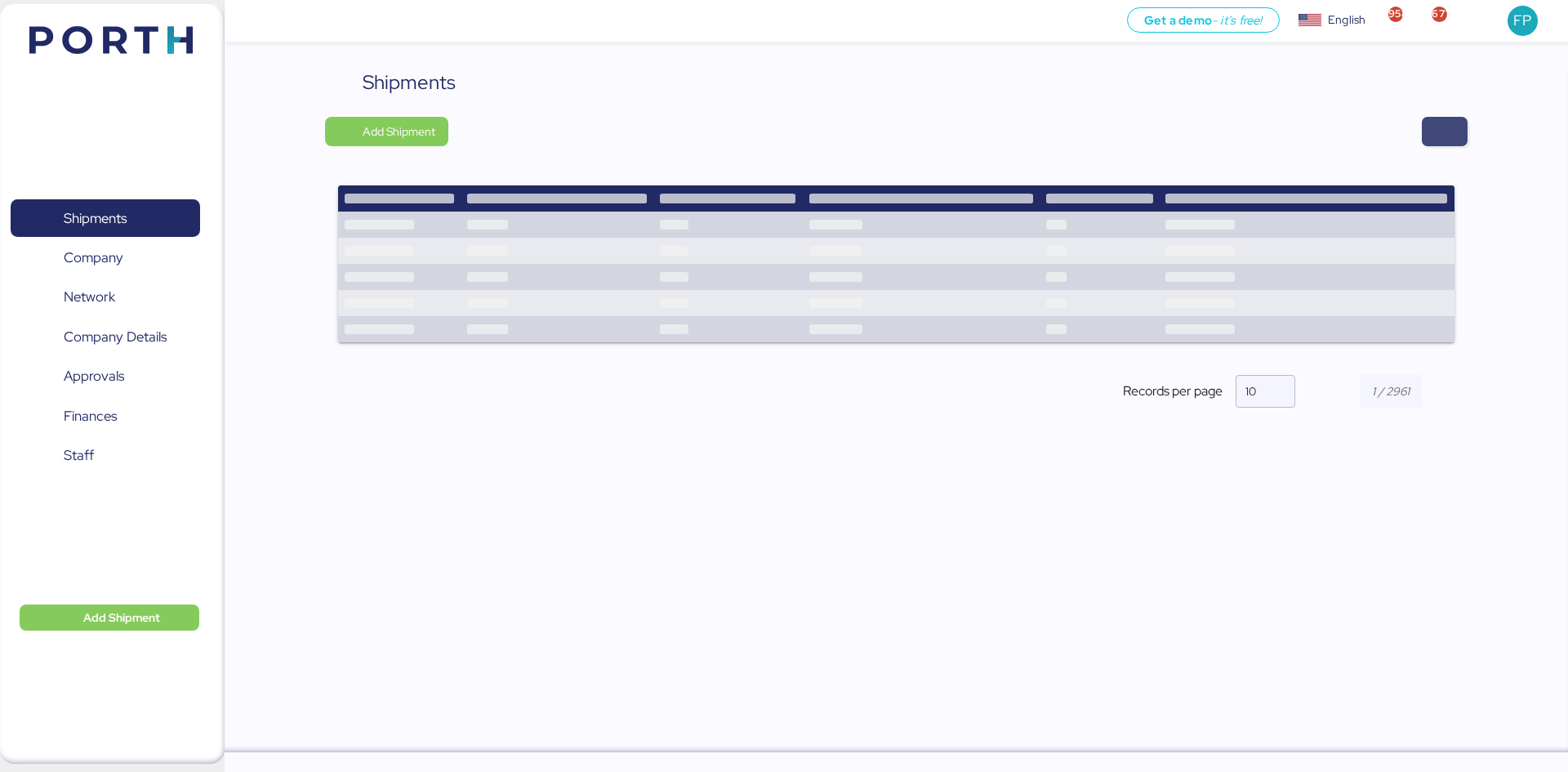
click at [1435, 130] on span "button" at bounding box center [1445, 131] width 19 height 23
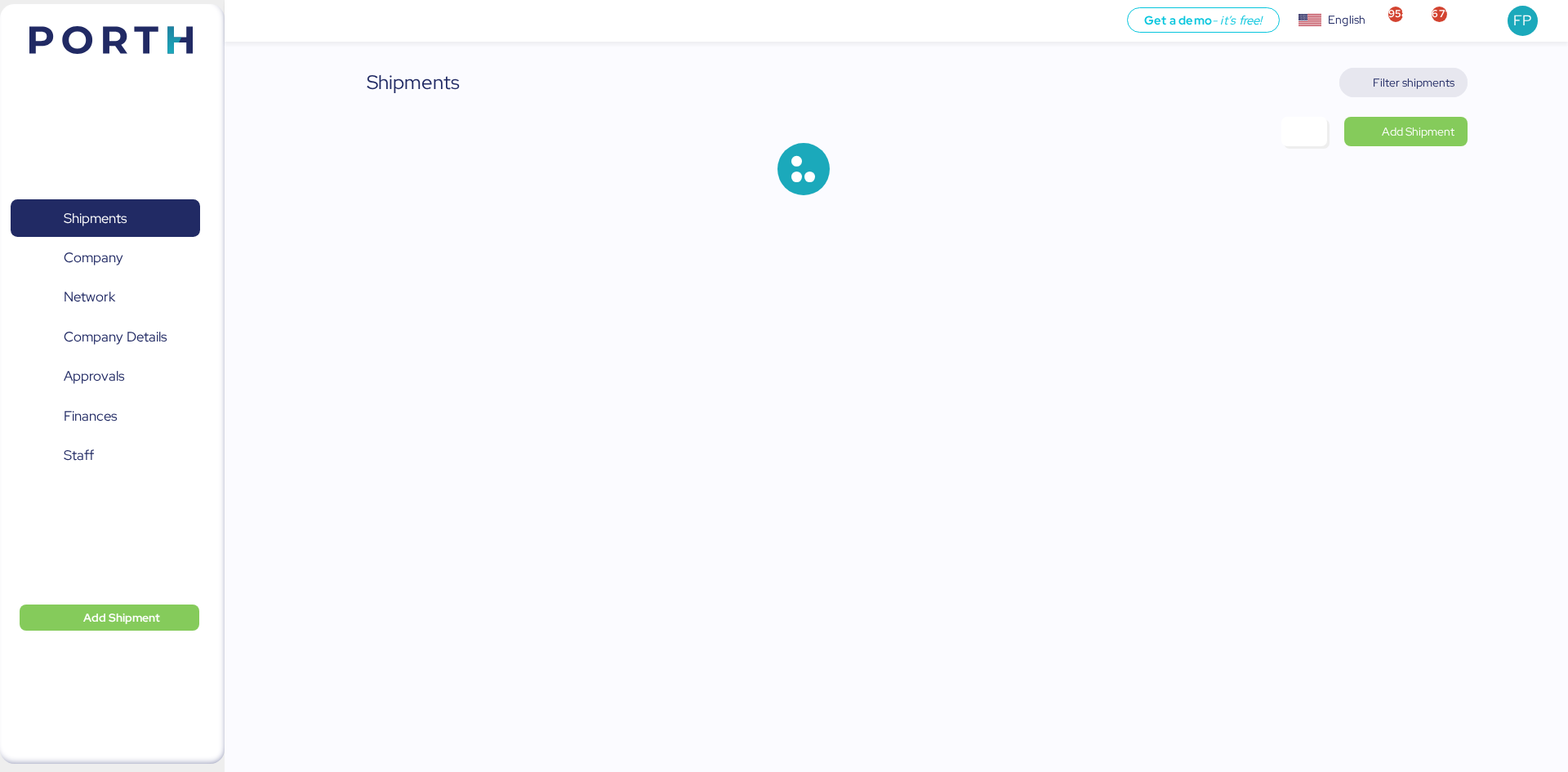
click at [1385, 85] on span "Filter shipments" at bounding box center [1413, 82] width 81 height 19
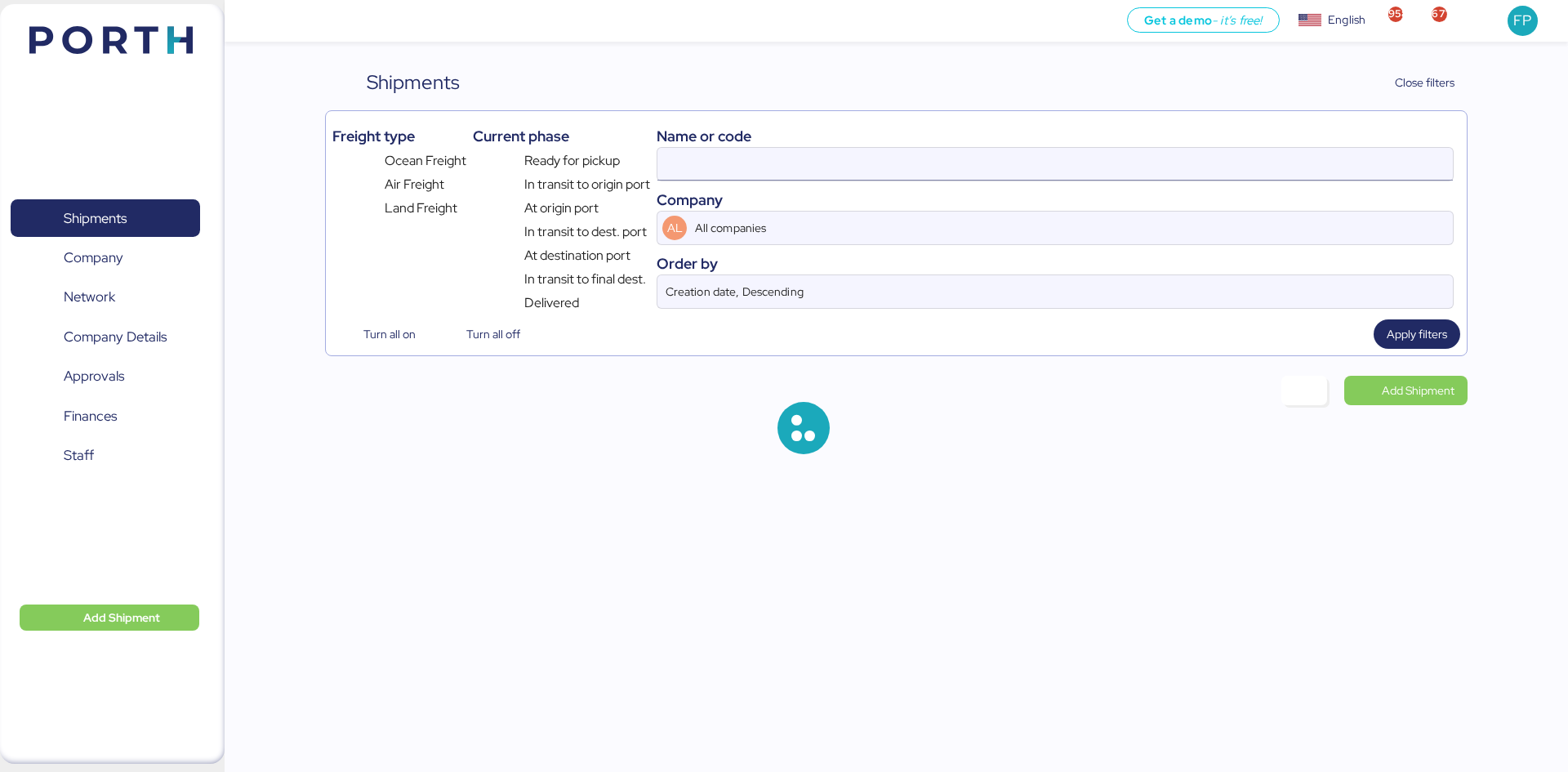
click at [722, 170] on input at bounding box center [1055, 163] width 795 height 32
click at [697, 167] on input at bounding box center [1055, 163] width 795 height 32
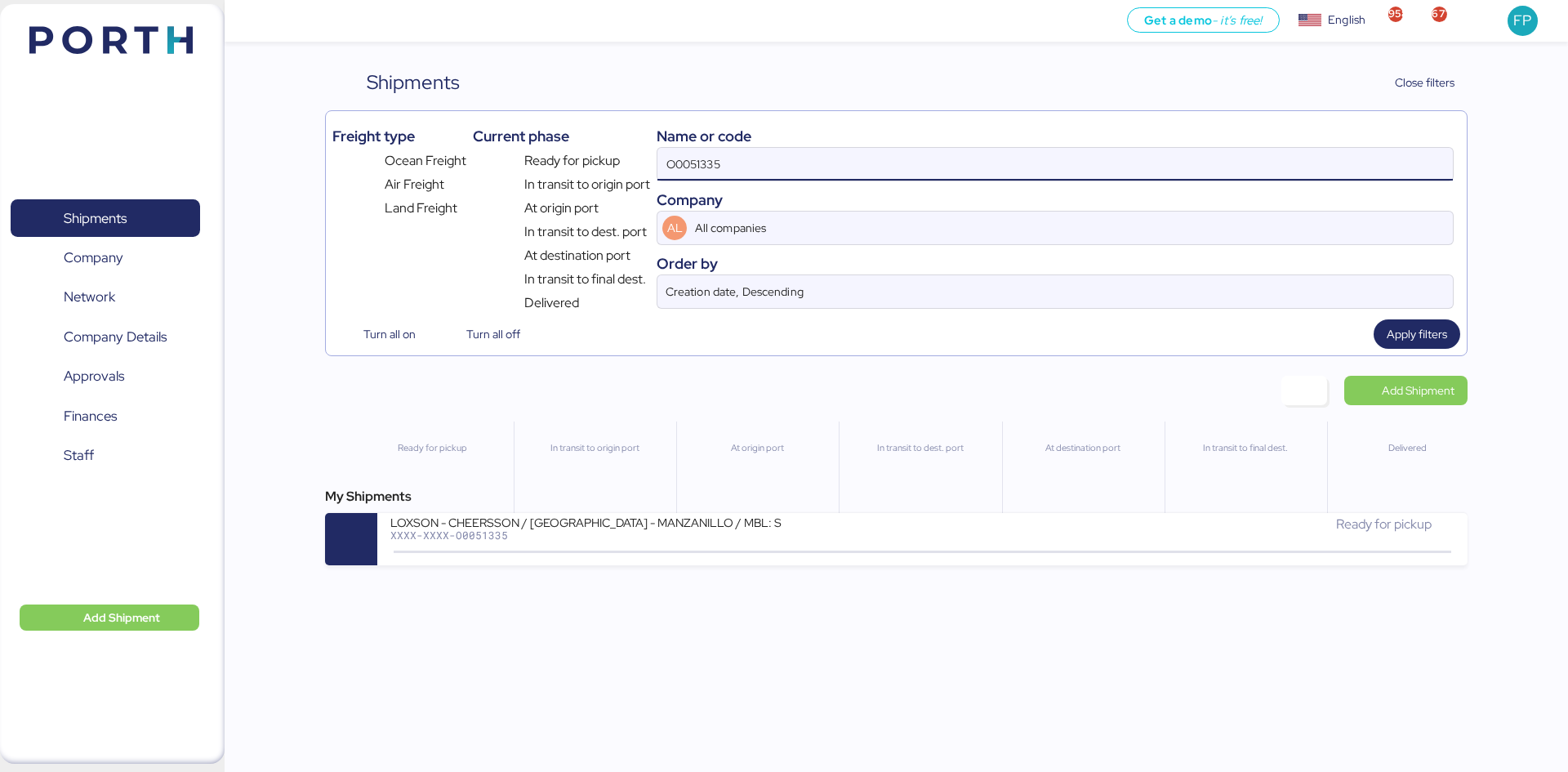
click at [709, 162] on input "O0051335" at bounding box center [1055, 163] width 795 height 32
paste input "CSSE250501131"
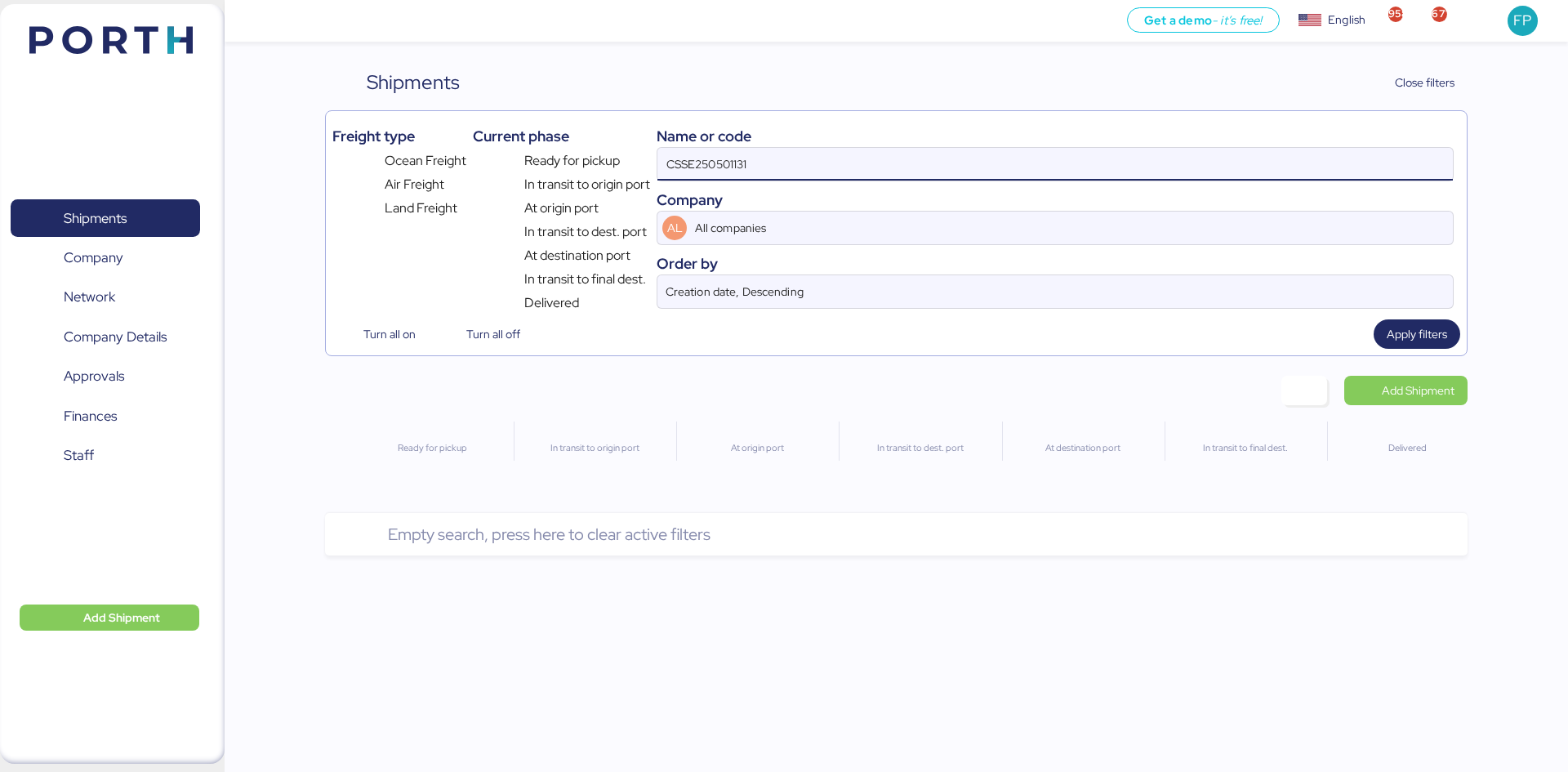
drag, startPoint x: 774, startPoint y: 161, endPoint x: 636, endPoint y: 162, distance: 138.0
click at [636, 162] on div "Freight type Ocean Freight Air Freight Land Freight Current phase Ready for pic…" at bounding box center [896, 215] width 1127 height 195
paste input "26"
type input "CSSE250501126"
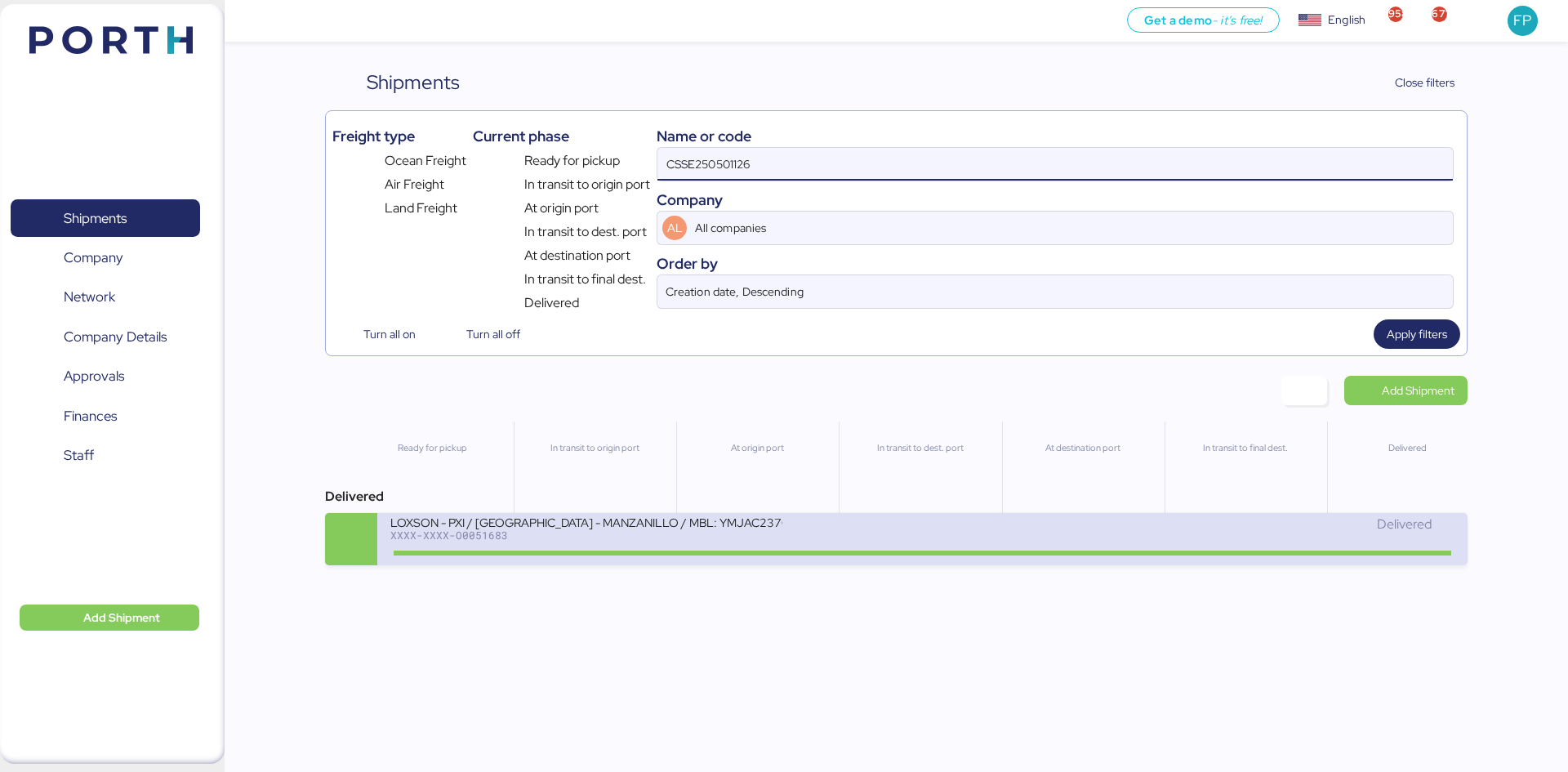
click at [718, 518] on div "LOXSON - PXI / SHANGHAI - MANZANILLO / MBL: YMJAC237006626 - HBL: CSSE250501126…" at bounding box center [586, 522] width 392 height 14
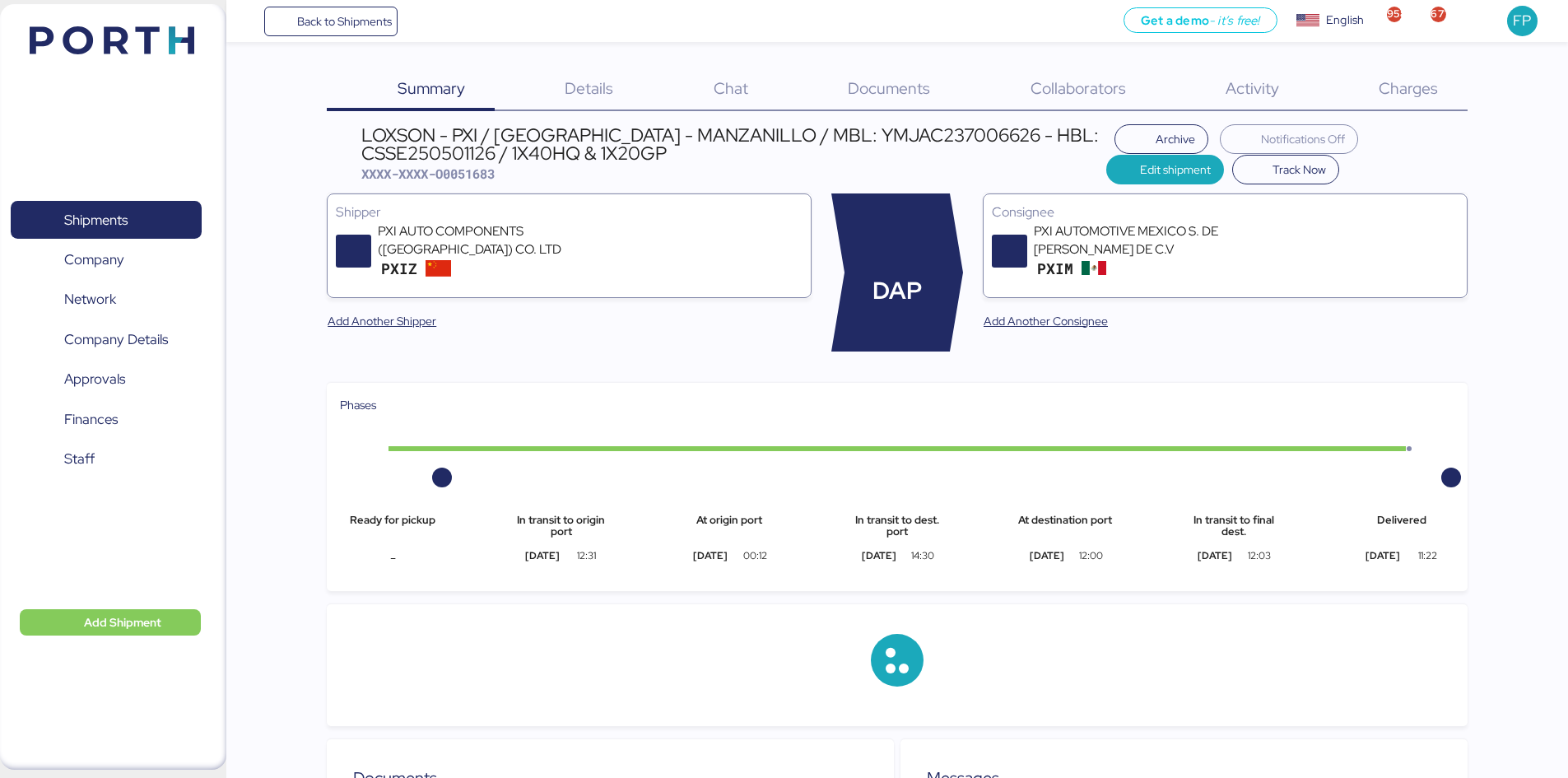
click at [1426, 100] on div "Charges 0" at bounding box center [1387, 90] width 159 height 43
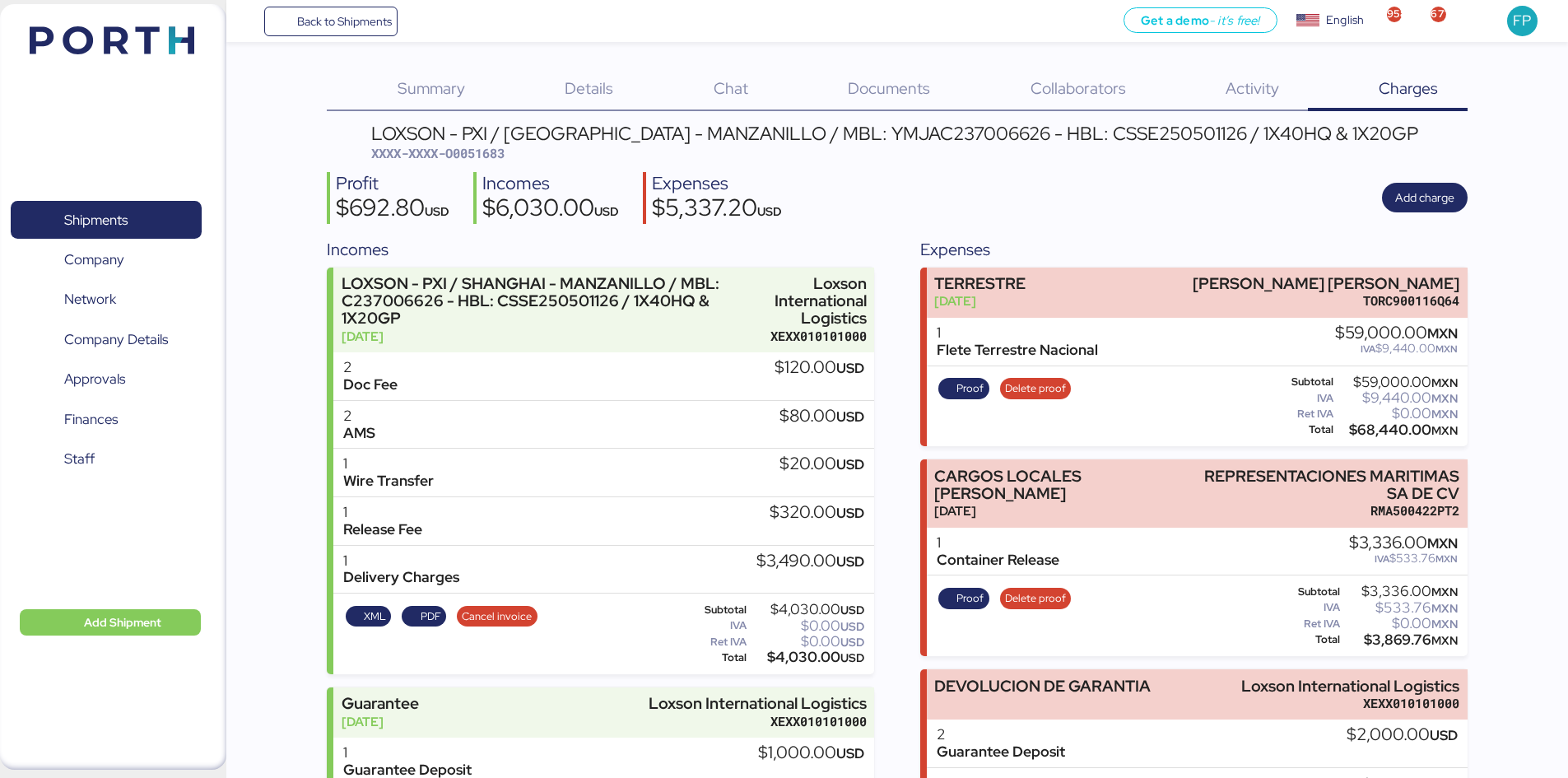
click at [487, 153] on span "XXXX-XXXX-O0051683" at bounding box center [437, 152] width 133 height 17
copy span "O0051683"
